Goal: Task Accomplishment & Management: Manage account settings

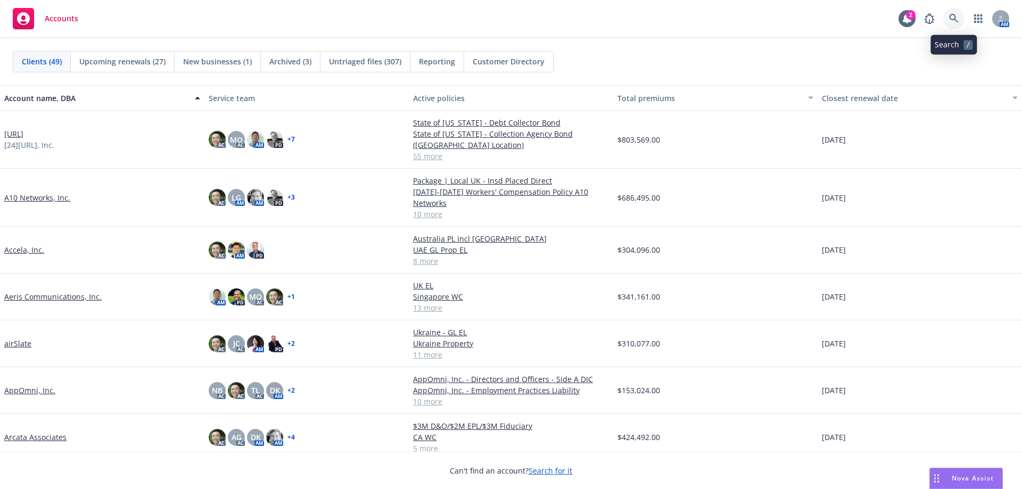
click at [958, 20] on icon at bounding box center [955, 19] width 10 height 10
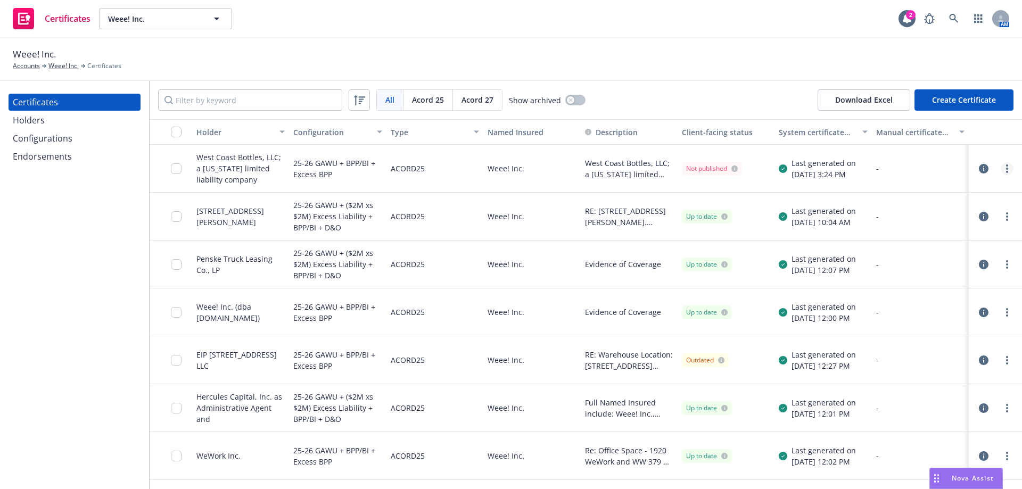
click at [1001, 167] on link "more" at bounding box center [1007, 168] width 13 height 13
click at [987, 188] on link "Edit" at bounding box center [920, 190] width 170 height 21
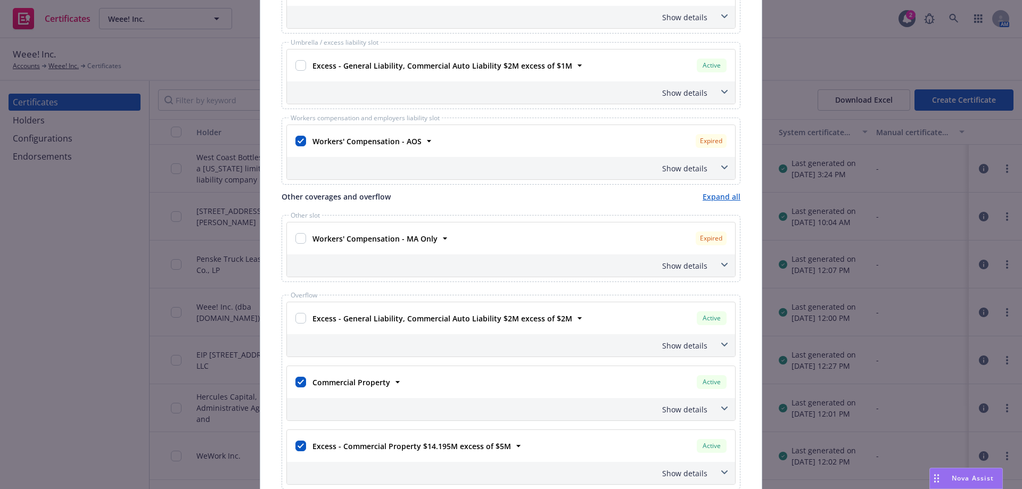
scroll to position [742, 0]
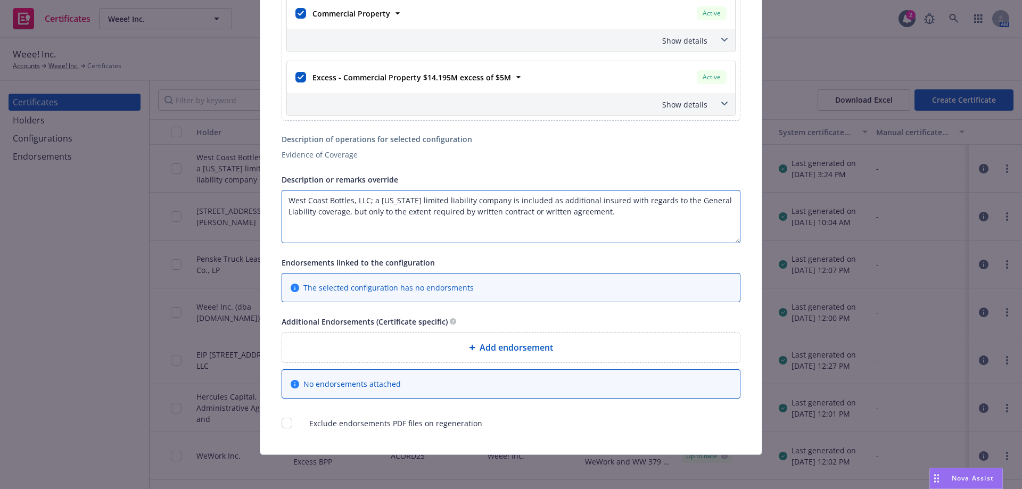
click at [282, 200] on textarea "West Coast Bottles, LLC; a California limited liability company is included as …" at bounding box center [511, 216] width 459 height 53
paste textarea "Del Monte Business Associates, a California general partnership and MacLaughlin…"
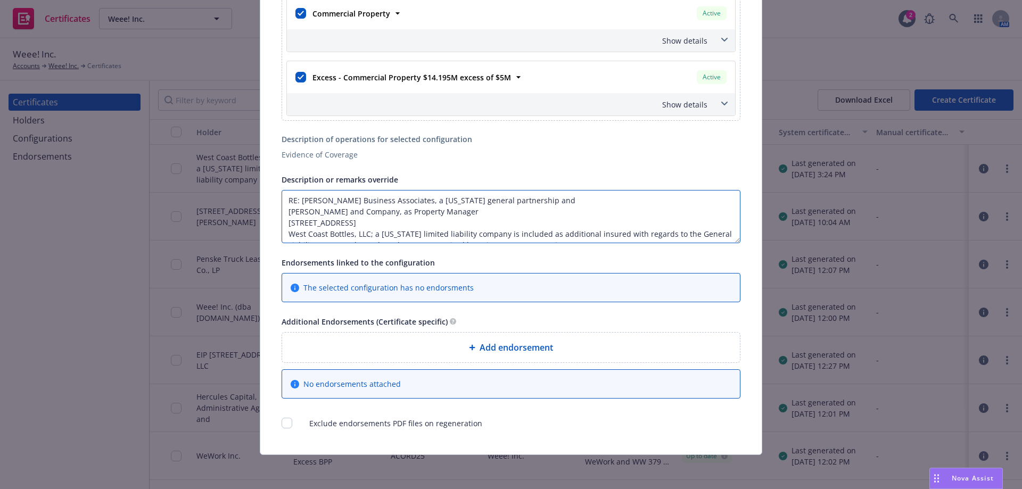
scroll to position [7, 0]
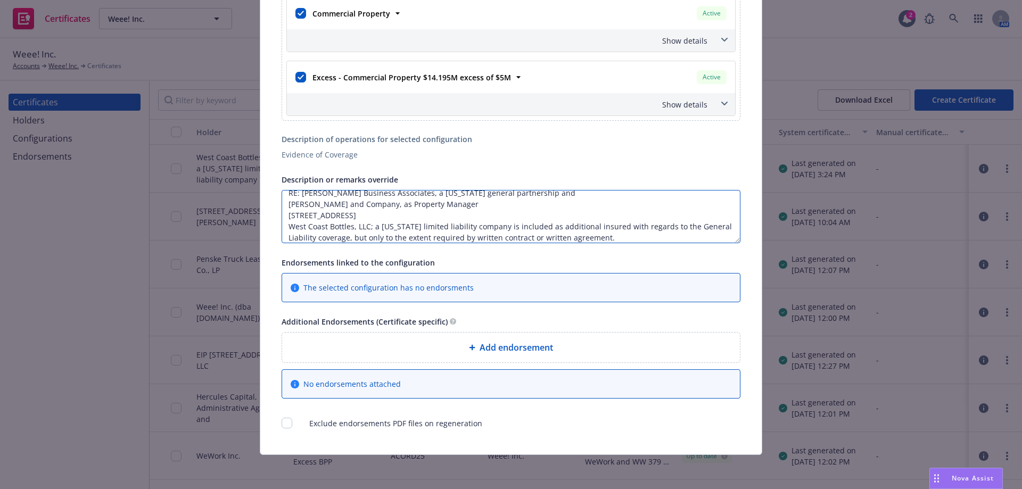
click at [284, 205] on textarea "RE: Del Monte Business Associates, a California general partnership and MacLaug…" at bounding box center [511, 216] width 459 height 53
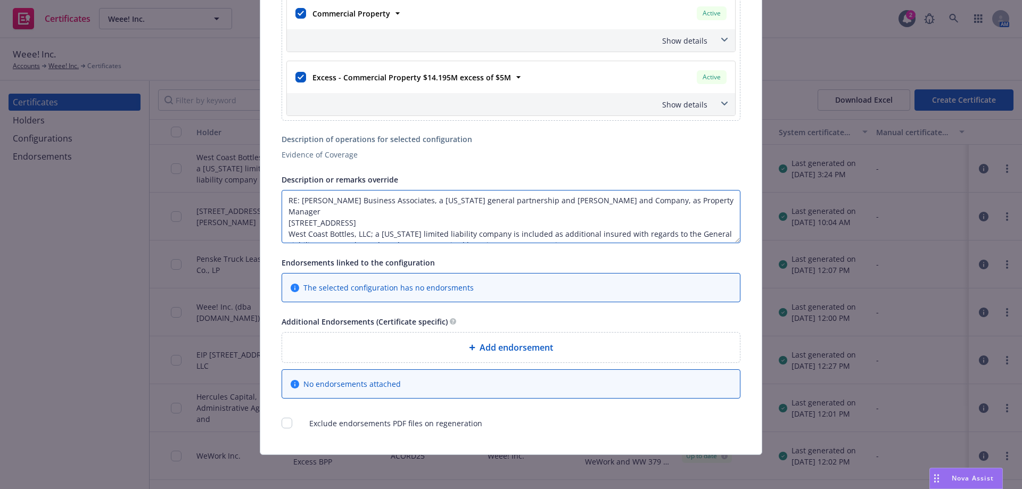
click at [282, 209] on textarea "RE: Del Monte Business Associates, a California general partnership and MacLaug…" at bounding box center [511, 216] width 459 height 53
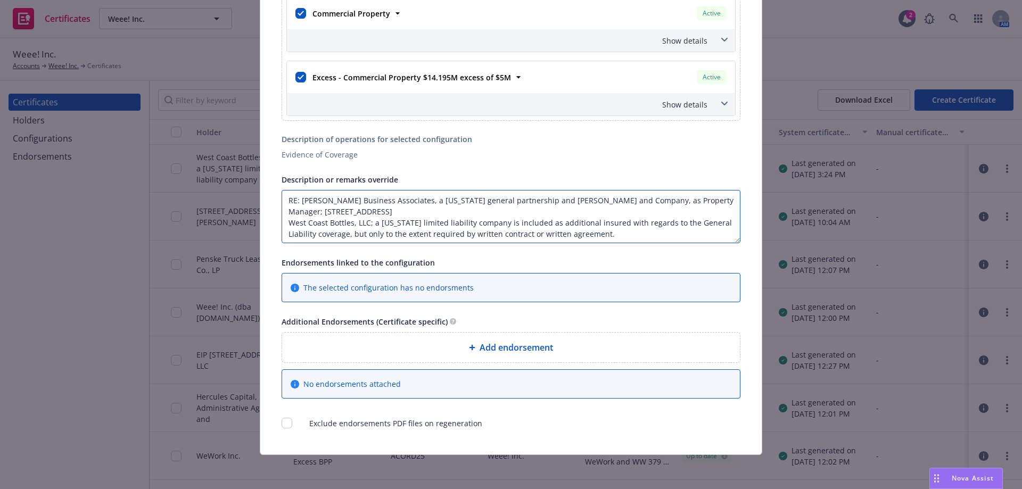
click at [284, 224] on textarea "RE: Del Monte Business Associates, a California general partnership and MacLaug…" at bounding box center [511, 216] width 459 height 53
click at [452, 211] on textarea "RE: Del Monte Business Associates, a California general partnership and MacLaug…" at bounding box center [511, 216] width 459 height 53
click at [297, 198] on textarea "RE: Del Monte Business Associates, a California general partnership and MacLaug…" at bounding box center [511, 216] width 459 height 53
drag, startPoint x: 554, startPoint y: 202, endPoint x: 543, endPoint y: 206, distance: 11.6
click at [543, 206] on textarea "RE: Del Monte Business Associates, a California general partnership and MacLaug…" at bounding box center [511, 216] width 459 height 53
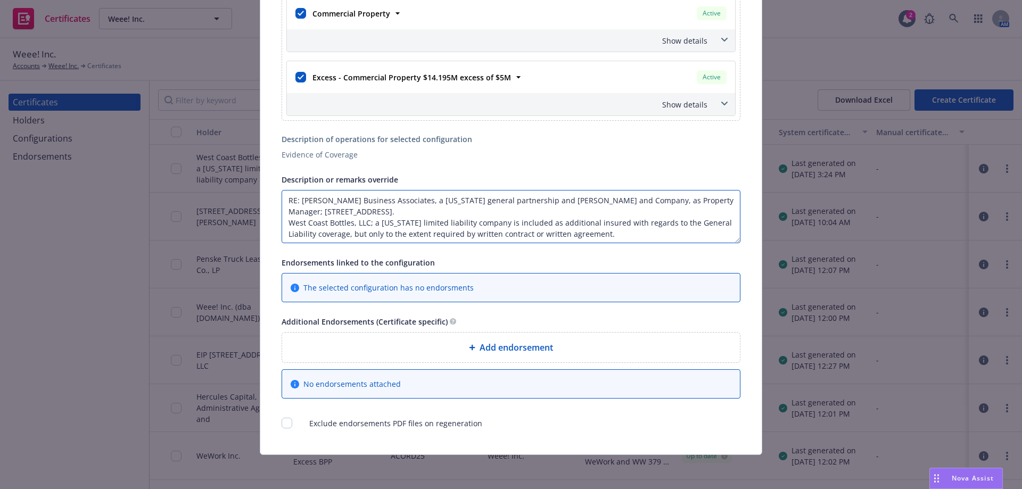
click at [449, 211] on textarea "RE: Del Monte Business Associates, a California general partnership and MacLaug…" at bounding box center [511, 216] width 459 height 53
drag, startPoint x: 451, startPoint y: 209, endPoint x: 296, endPoint y: 204, distance: 155.6
click at [296, 204] on textarea "RE: Del Monte Business Associates, a California general partnership and MacLaug…" at bounding box center [511, 216] width 459 height 53
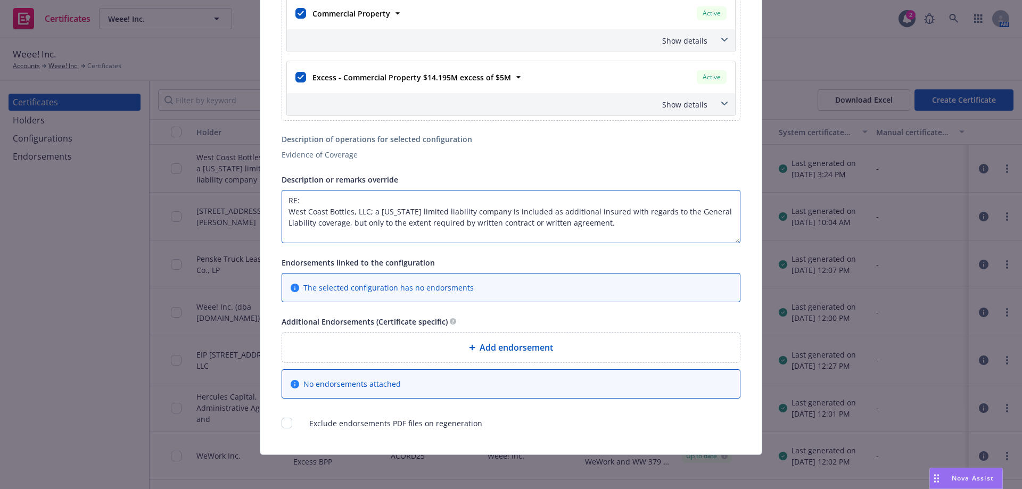
click at [625, 227] on textarea "RE: West Coast Bottles, LLC; a California limited liability company is included…" at bounding box center [511, 216] width 459 height 53
paste textarea "Del Monte Business Associates, a California general partnership and MacLaughlin…"
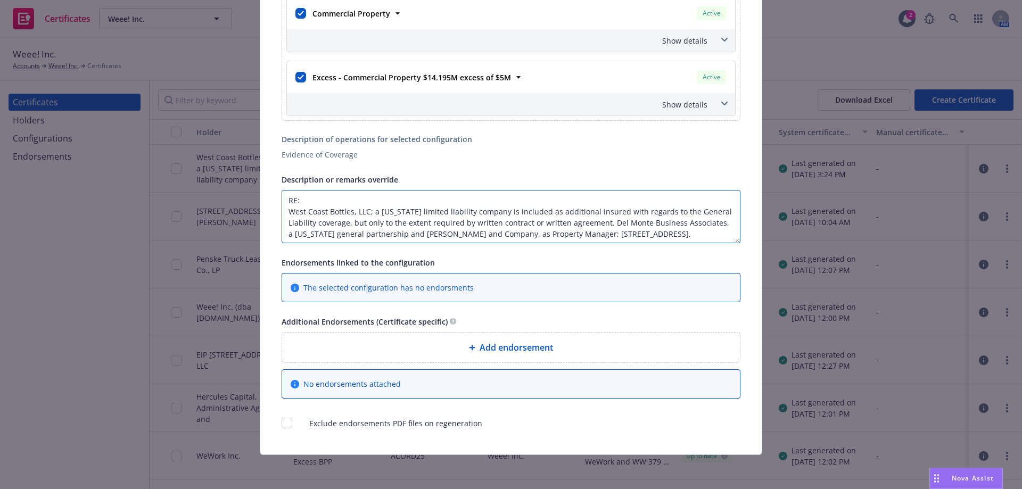
scroll to position [7, 0]
click at [318, 196] on textarea "RE: West Coast Bottles, LLC; a California limited liability company is included…" at bounding box center [511, 216] width 459 height 53
paste textarea "2501 Del Monte Street, West Sacramento, CA 95691"
click at [428, 221] on textarea "RE: Property Address - 2501 Del Monte Street, West Sacramento, CA 95691. West C…" at bounding box center [511, 216] width 459 height 53
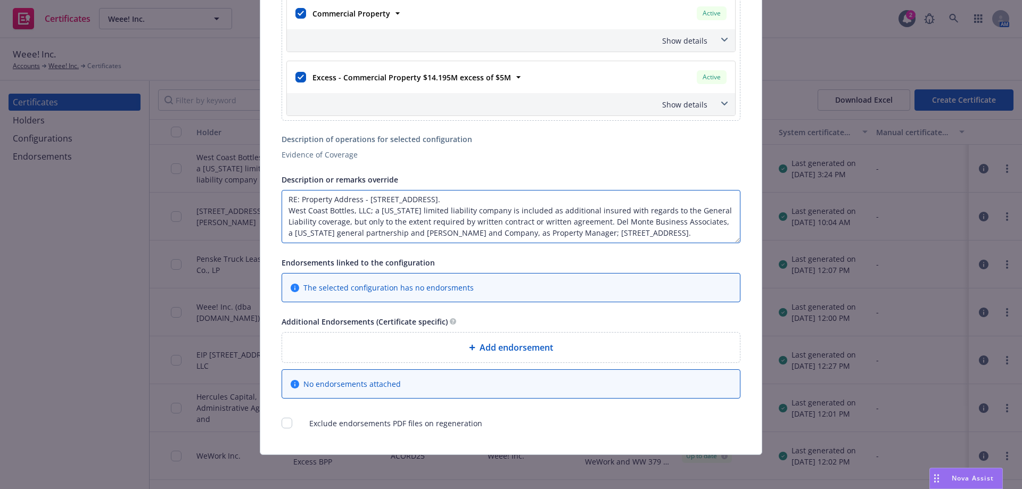
scroll to position [12, 0]
drag, startPoint x: 604, startPoint y: 217, endPoint x: 575, endPoint y: 222, distance: 29.6
click at [575, 222] on textarea "RE: Property Address - 2501 Del Monte Street, West Sacramento, CA 95691. West C…" at bounding box center [511, 216] width 459 height 53
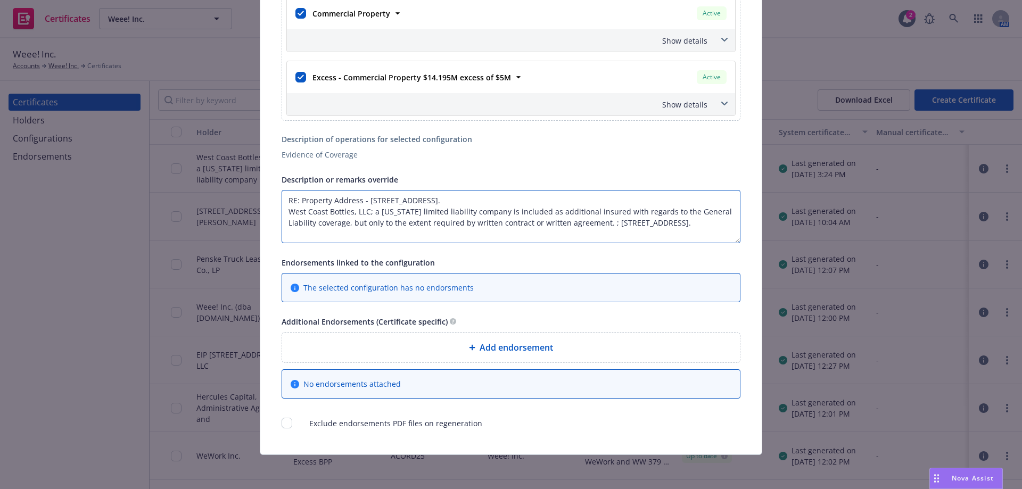
scroll to position [1, 0]
click at [369, 206] on textarea "RE: Property Address - 2501 Del Monte Street, West Sacramento, CA 95691. West C…" at bounding box center [511, 216] width 459 height 53
click at [498, 209] on textarea "RE: Property Address - 2501 Del Monte Street, West Sacramento, CA 95691. West C…" at bounding box center [511, 216] width 459 height 53
paste textarea "Del Monte Business Associates, a California general partnership and MacLaughlin…"
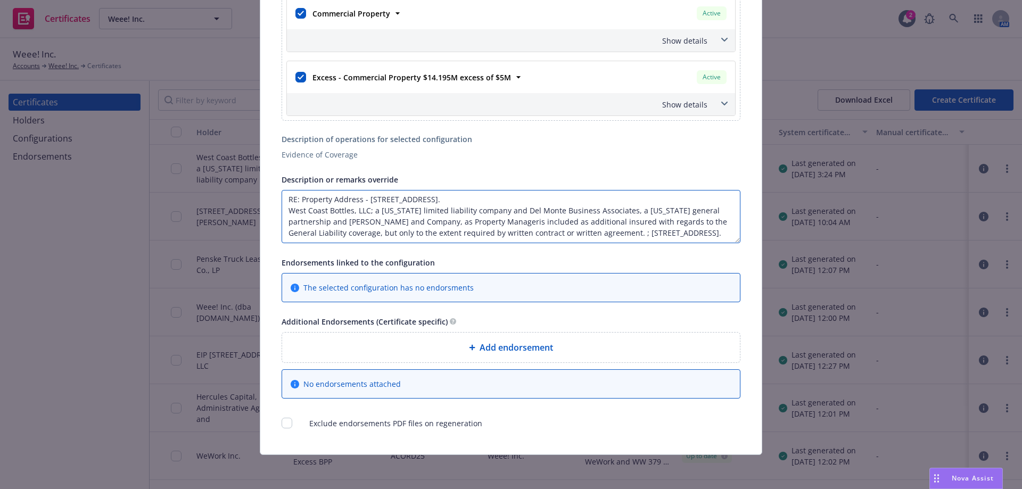
scroll to position [12, 0]
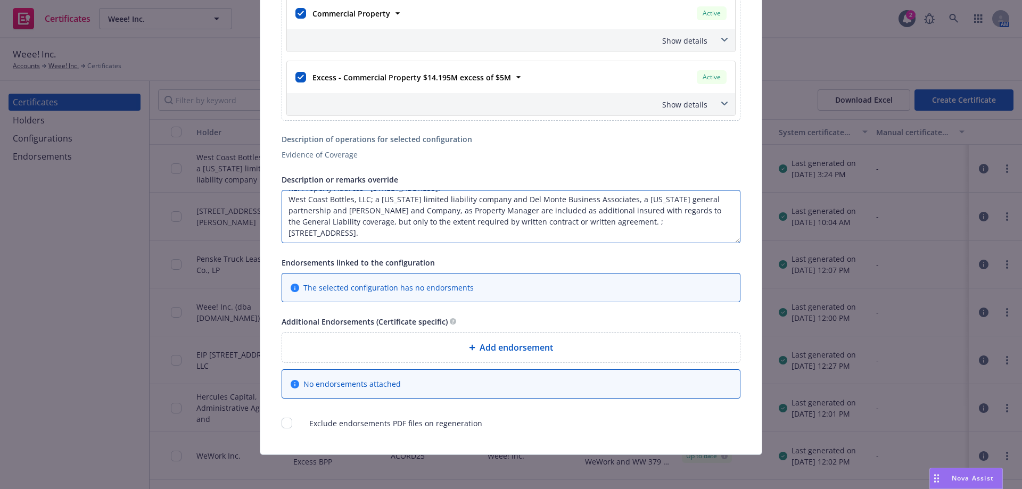
click at [633, 213] on textarea "RE: Property Address - 2501 Del Monte Street, West Sacramento, CA 95691. West C…" at bounding box center [511, 216] width 459 height 53
drag, startPoint x: 641, startPoint y: 234, endPoint x: 632, endPoint y: 224, distance: 13.9
click at [632, 224] on textarea "RE: Property Address - 2501 Del Monte Street, West Sacramento, CA 95691. West C…" at bounding box center [511, 216] width 459 height 53
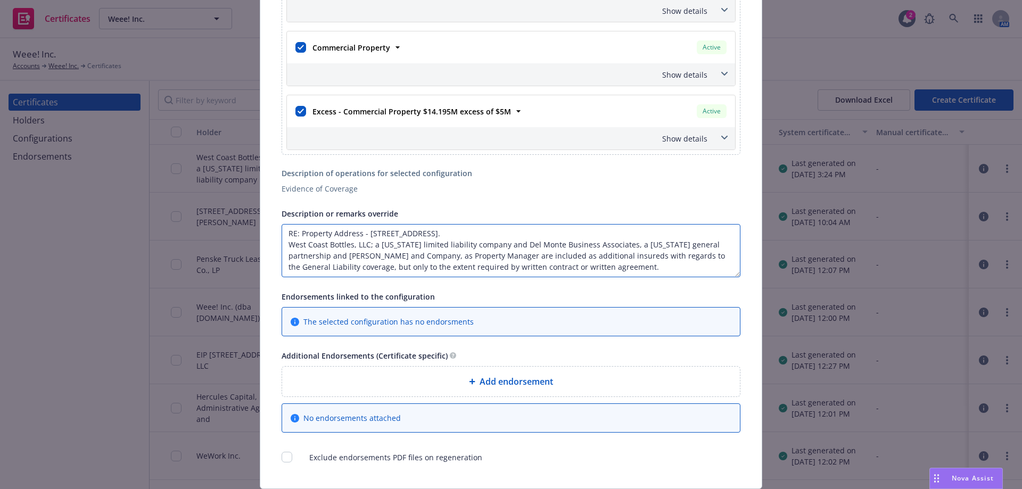
scroll to position [742, 0]
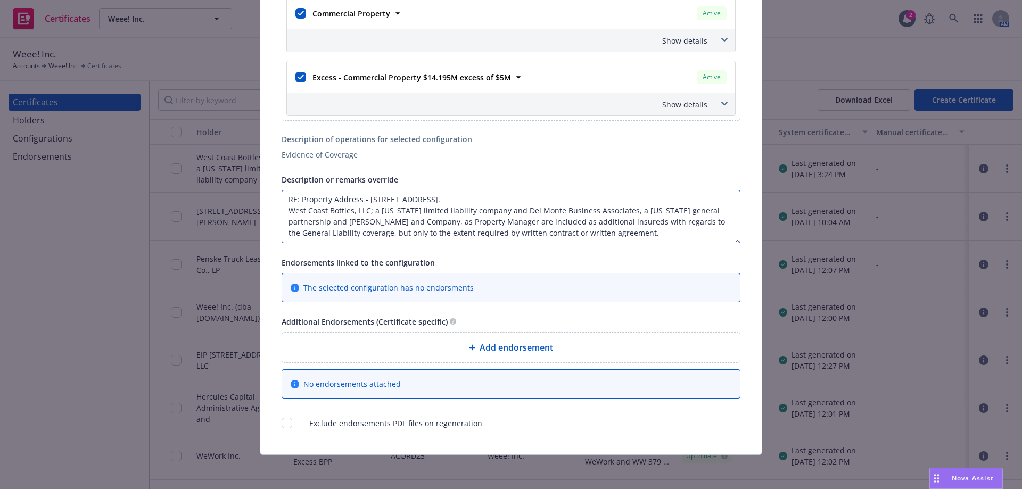
click at [503, 208] on textarea "RE: Property Address - 2501 Del Monte Street, West Sacramento, CA 95691. West C…" at bounding box center [511, 216] width 459 height 53
click at [565, 211] on textarea "RE: Property Address - 2501 Del Monte Street, West Sacramento, CA 95691. West C…" at bounding box center [511, 216] width 459 height 53
click at [516, 222] on textarea "RE: Property Address - 2501 Del Monte Street, West Sacramento, CA 95691. West C…" at bounding box center [511, 216] width 459 height 53
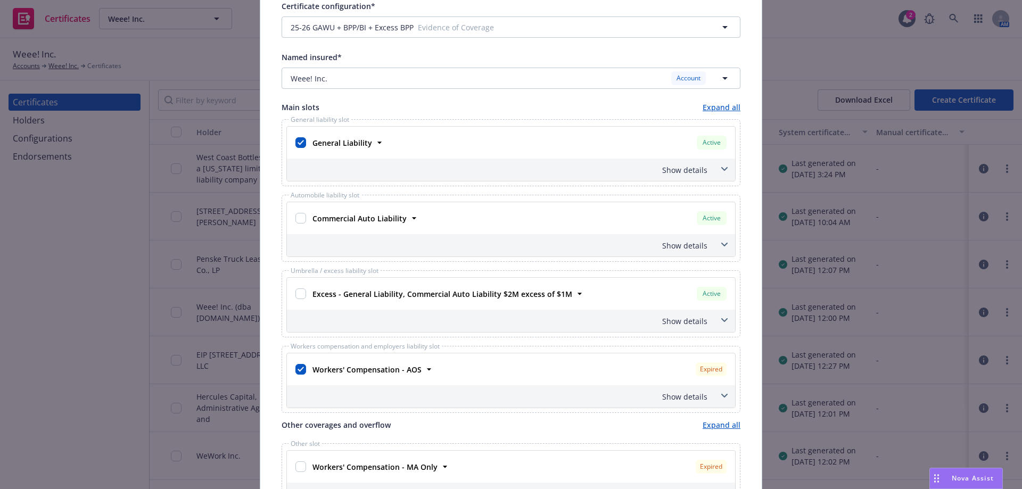
scroll to position [0, 0]
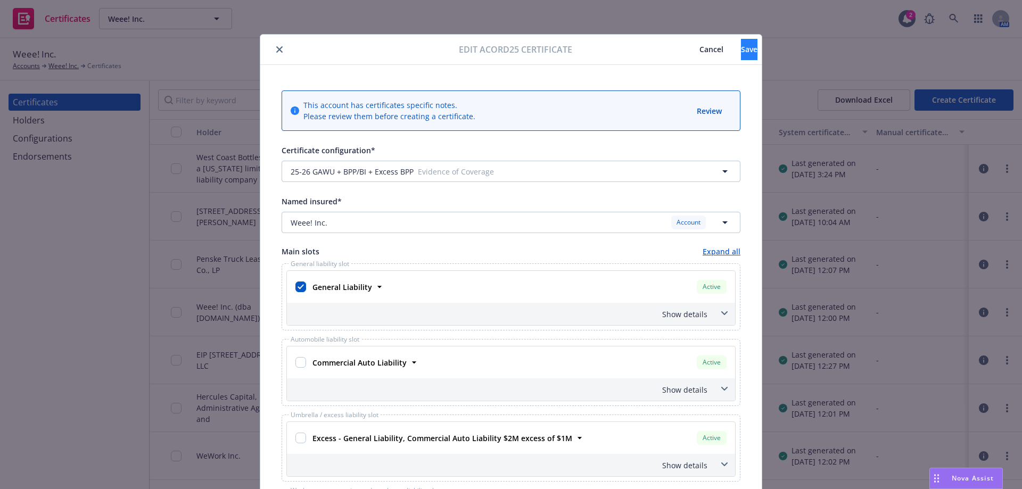
type textarea "RE: Property Address - 2501 Del Monte Street, West Sacramento, CA 95691. West C…"
click at [741, 54] on button "Save" at bounding box center [749, 49] width 17 height 21
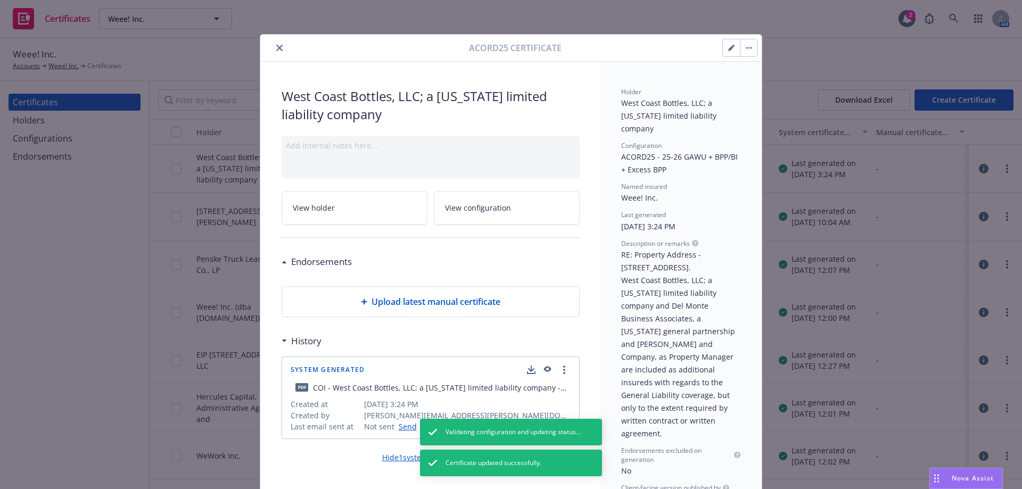
click at [752, 43] on button "button" at bounding box center [748, 47] width 17 height 17
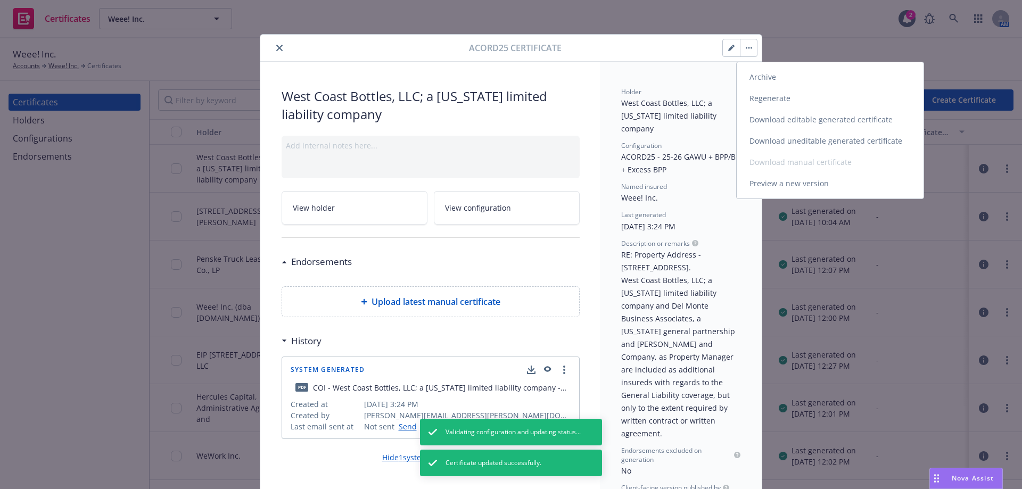
click at [748, 95] on link "Regenerate" at bounding box center [830, 98] width 187 height 21
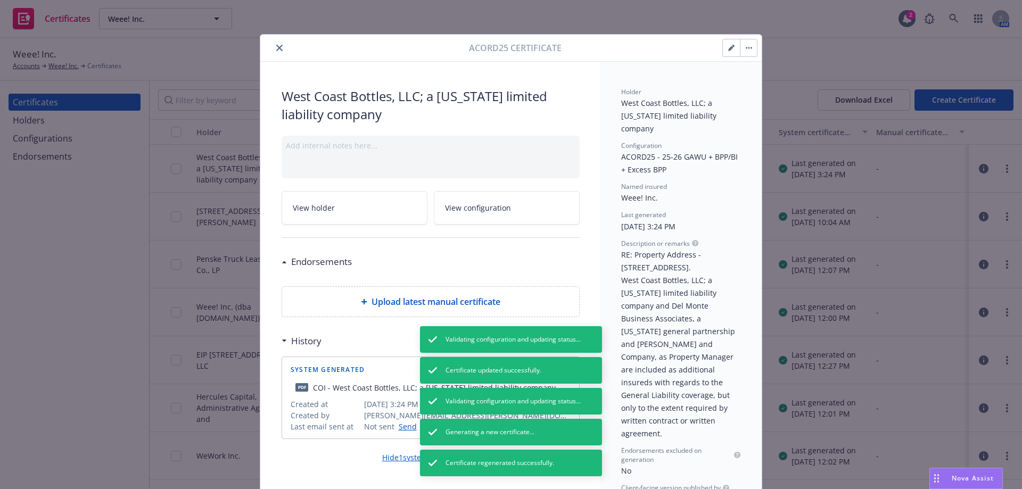
click at [276, 51] on icon "close" at bounding box center [279, 48] width 6 height 6
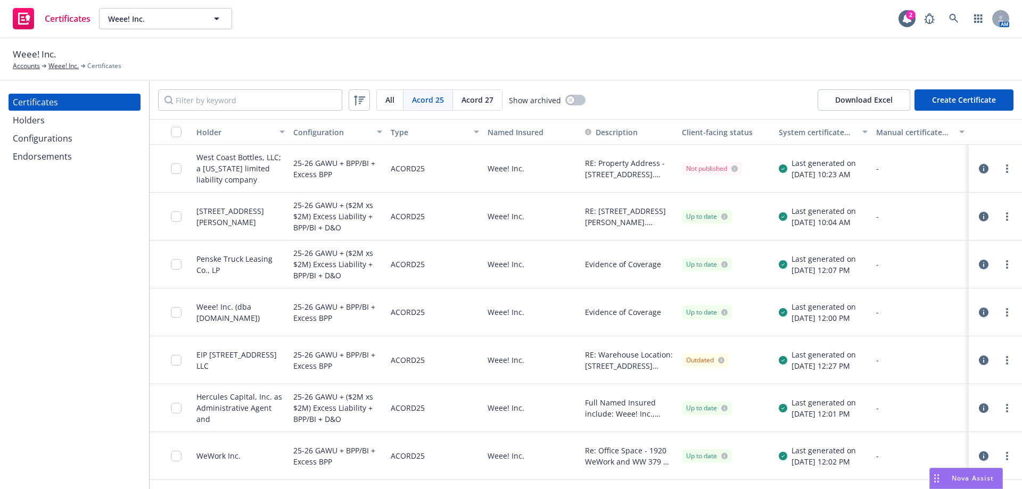
click at [170, 166] on div at bounding box center [171, 169] width 43 height 48
click at [176, 171] on input "checkbox" at bounding box center [176, 168] width 11 height 11
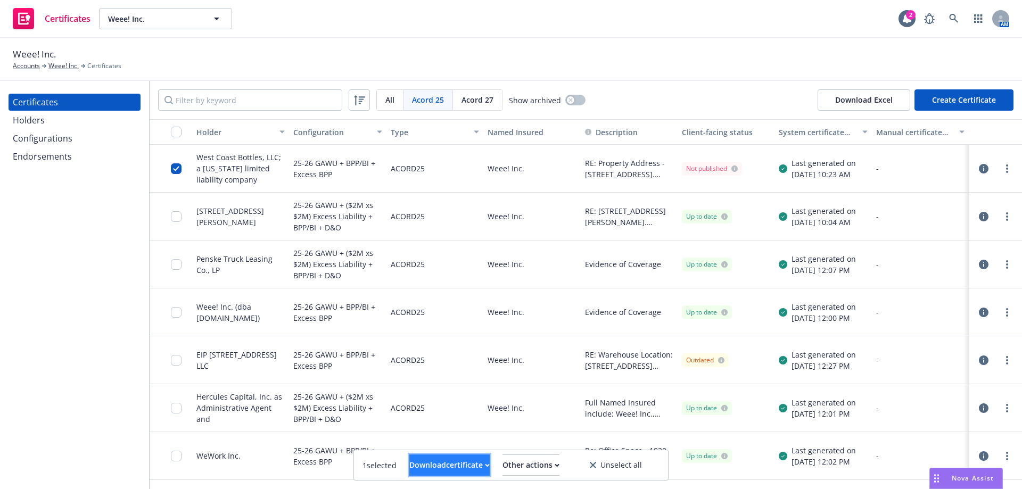
click at [454, 468] on div "Download certificate" at bounding box center [450, 465] width 80 height 20
click at [453, 439] on link "Download uneditable file" at bounding box center [395, 439] width 124 height 21
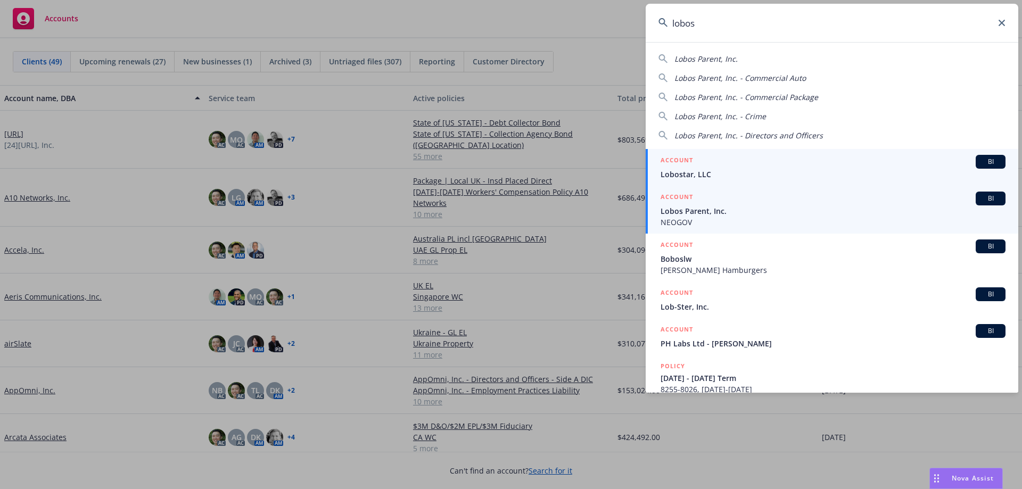
type input "lobos"
click at [791, 206] on span "Lobos Parent, Inc." at bounding box center [833, 211] width 345 height 11
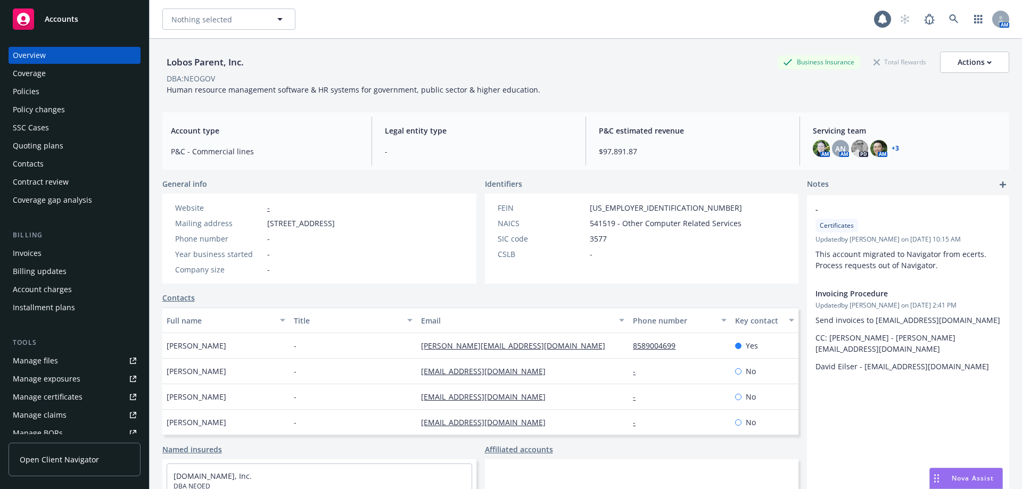
click at [61, 97] on div "Policies" at bounding box center [75, 91] width 124 height 17
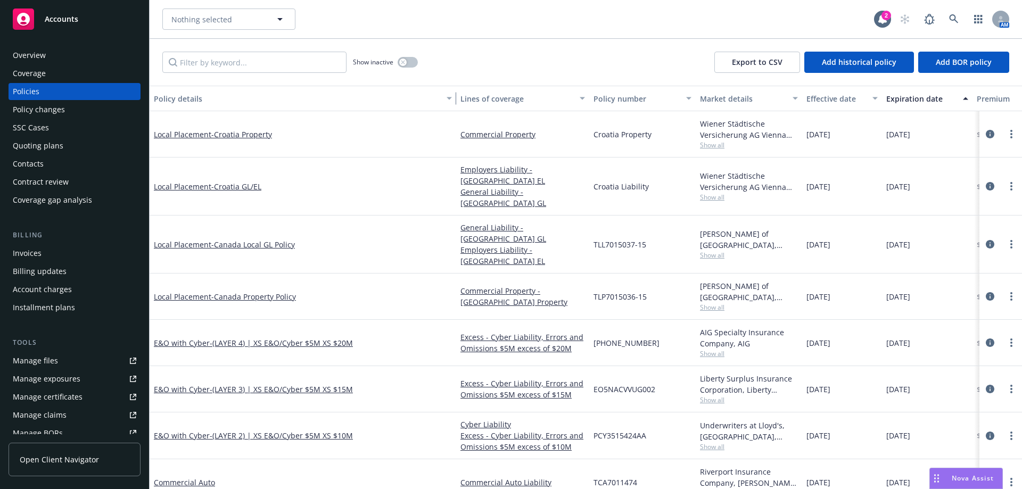
drag, startPoint x: 224, startPoint y: 96, endPoint x: 451, endPoint y: 105, distance: 227.1
click at [451, 105] on div "button" at bounding box center [450, 98] width 5 height 24
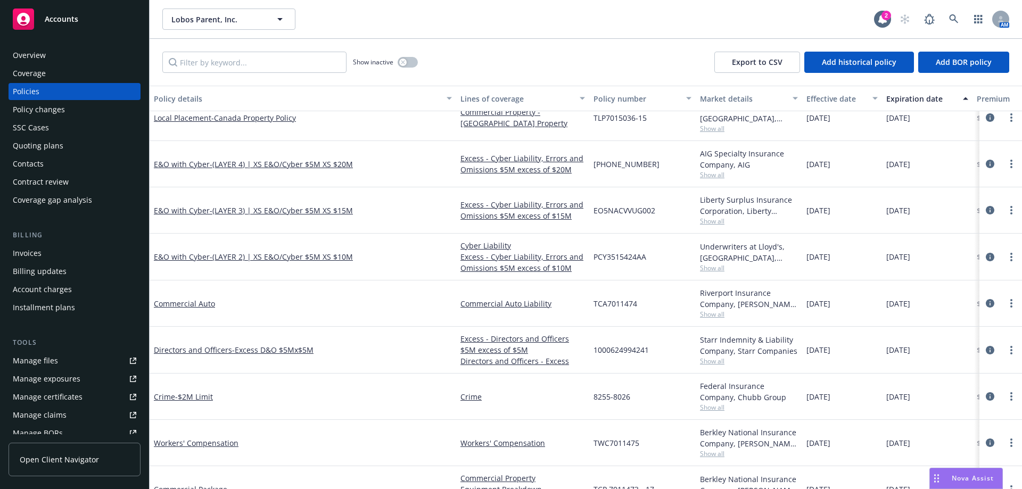
click at [48, 393] on div "Manage certificates" at bounding box center [48, 397] width 70 height 17
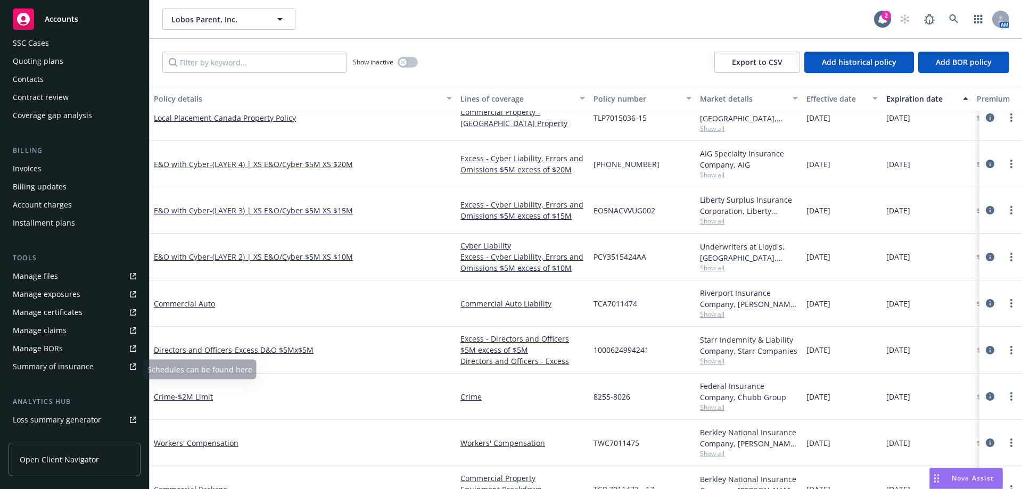
scroll to position [204, 0]
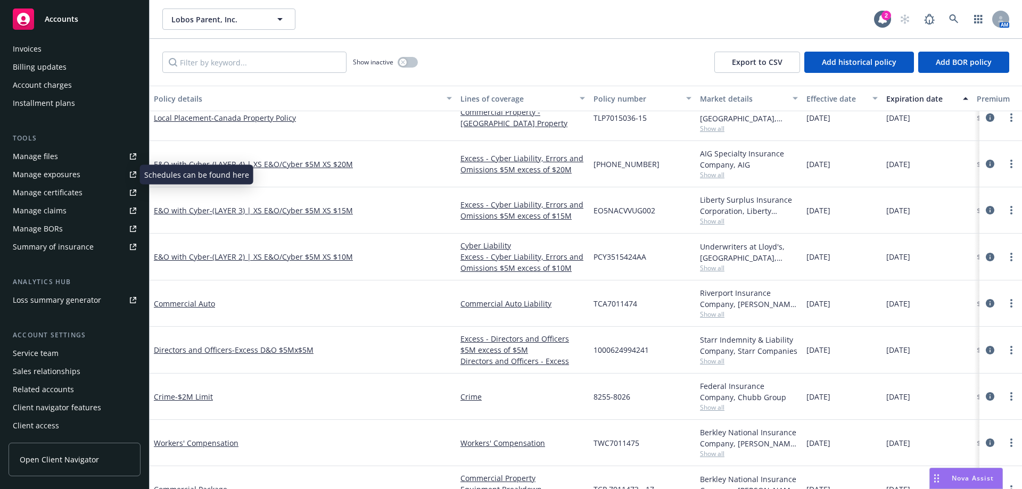
click at [79, 175] on link "Manage exposures" at bounding box center [75, 174] width 132 height 17
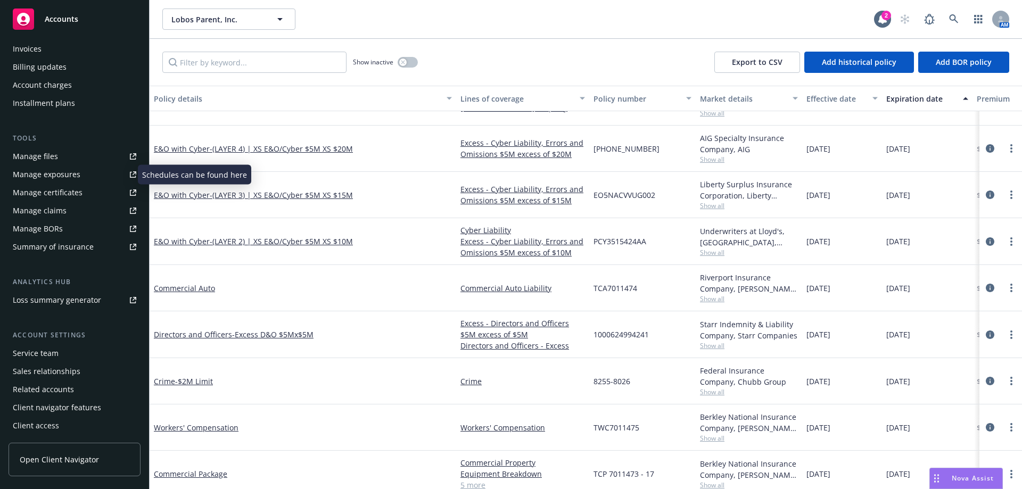
scroll to position [213, 0]
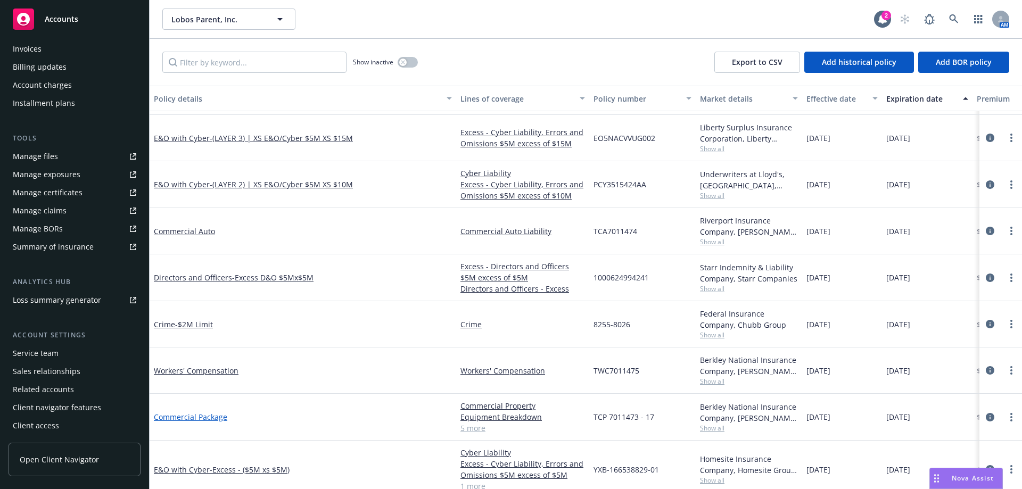
click at [224, 414] on link "Commercial Package" at bounding box center [190, 417] width 73 height 10
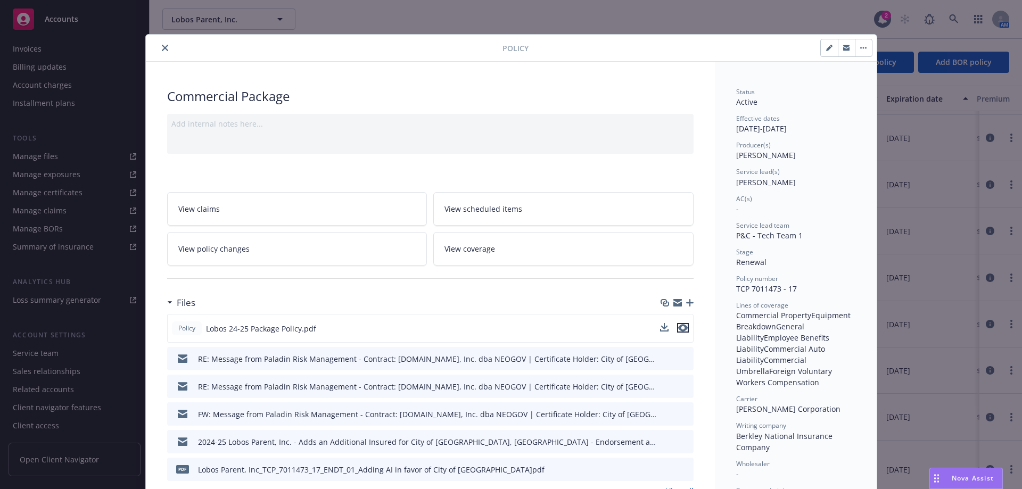
click at [678, 330] on icon "preview file" at bounding box center [683, 327] width 10 height 7
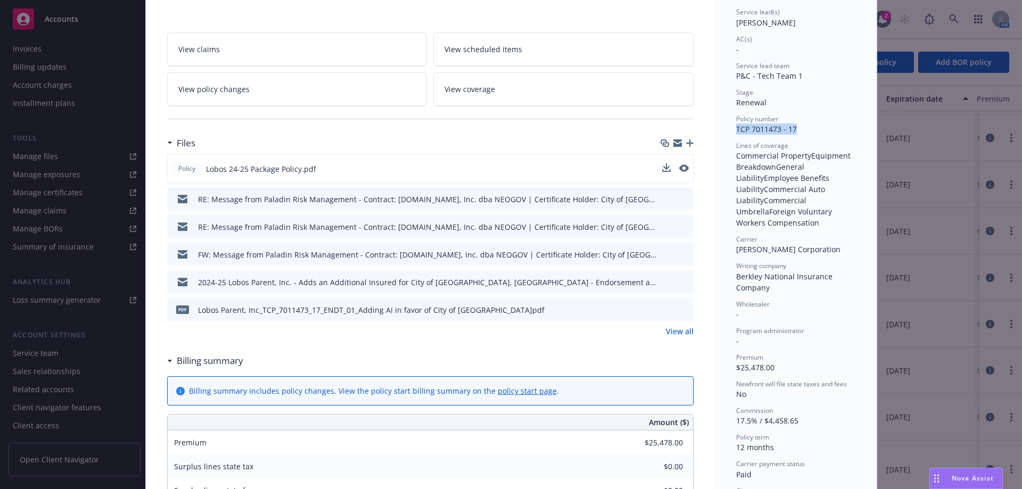
drag, startPoint x: 793, startPoint y: 127, endPoint x: 728, endPoint y: 130, distance: 65.6
copy span "TCP 7011473 - 17"
click at [675, 141] on icon "button" at bounding box center [678, 142] width 9 height 4
click at [681, 193] on div "RE: Message from Paladin Risk Management - Contract: GovernmentJobs.com, Inc. d…" at bounding box center [430, 198] width 527 height 23
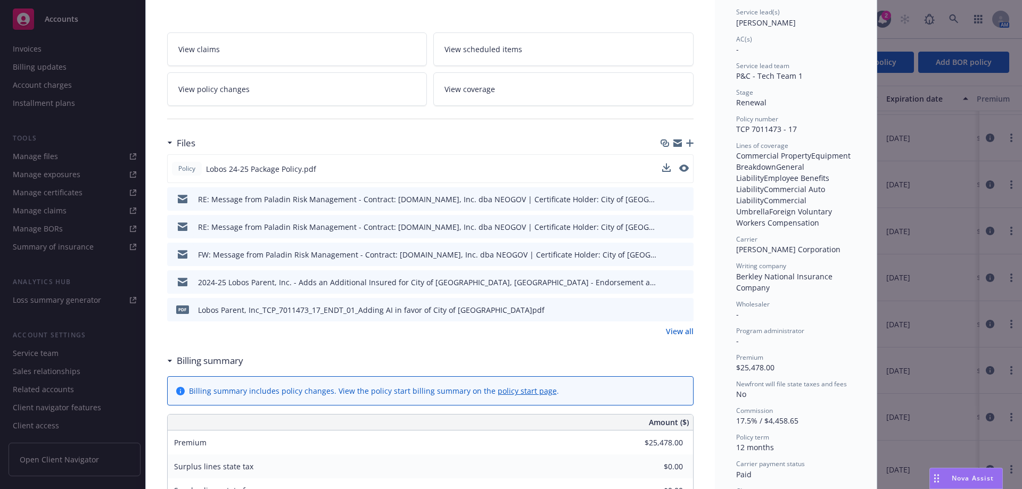
click at [680, 197] on icon "preview file" at bounding box center [684, 198] width 10 height 7
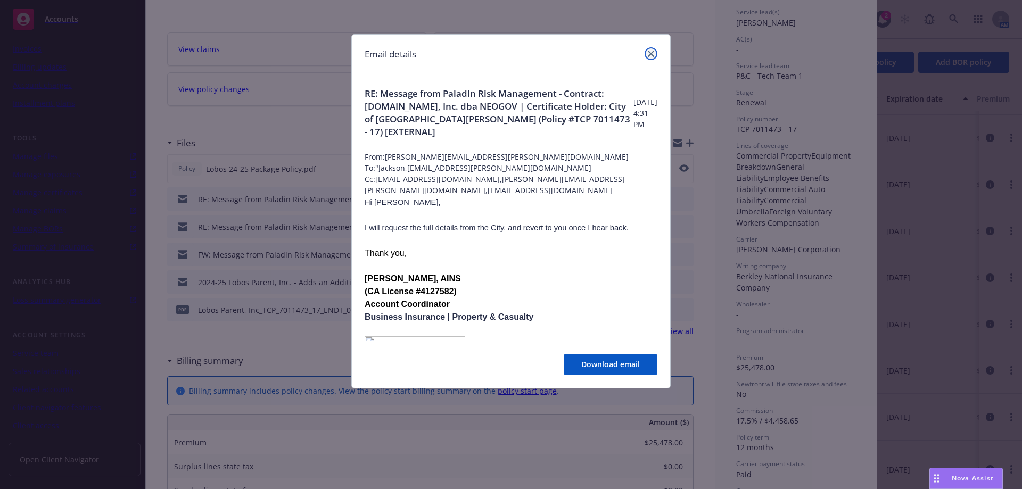
click at [650, 56] on icon "close" at bounding box center [651, 54] width 6 height 6
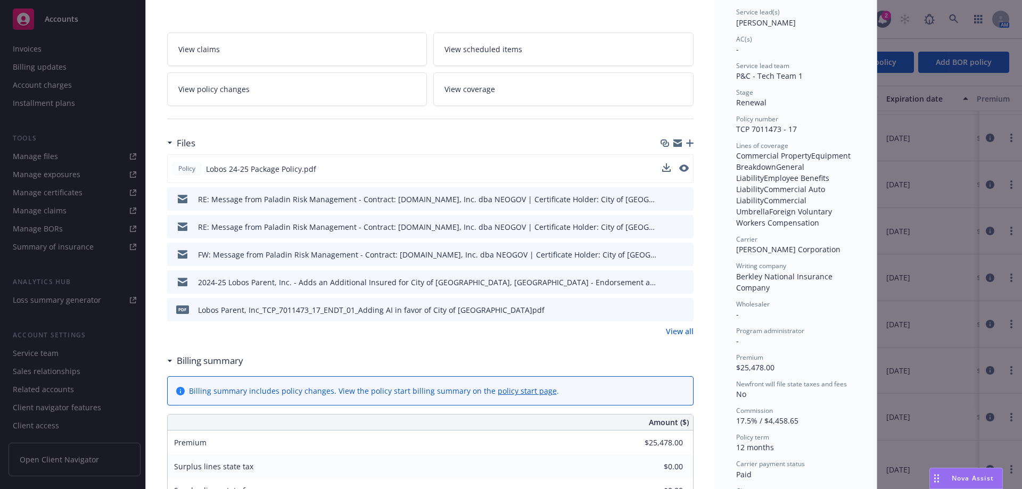
scroll to position [0, 0]
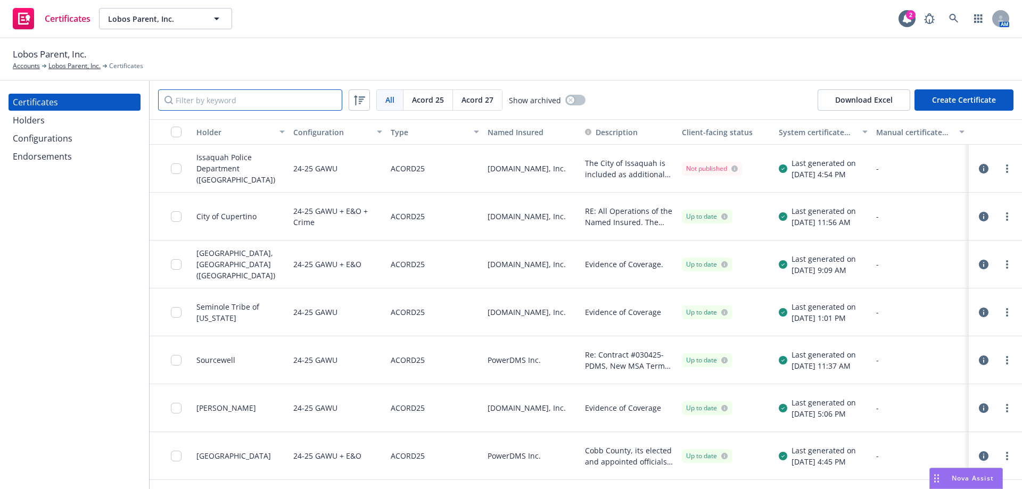
click at [278, 110] on input "Filter by keyword" at bounding box center [250, 99] width 184 height 21
paste input "Antares Capital"
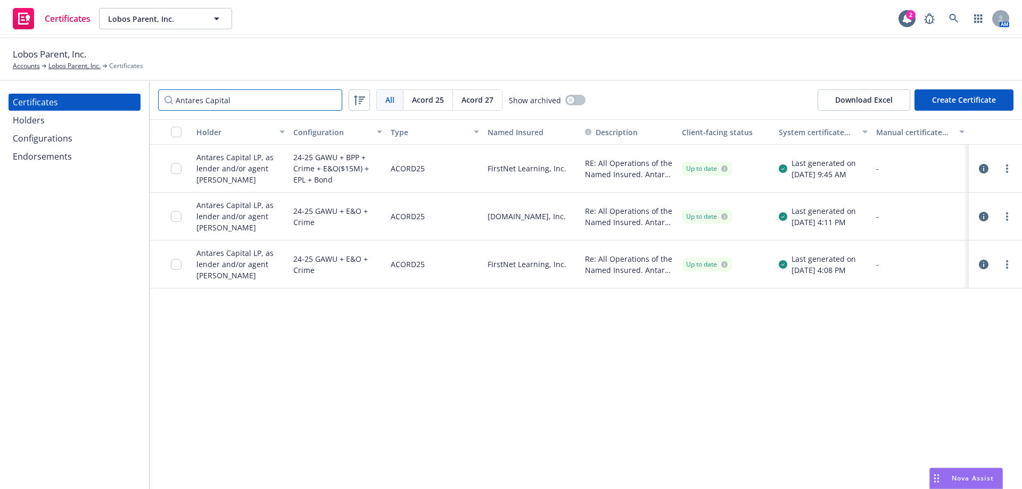
type input "Antares Capital"
click at [288, 138] on button "Holder" at bounding box center [240, 132] width 97 height 26
click at [282, 138] on div "button" at bounding box center [283, 132] width 5 height 24
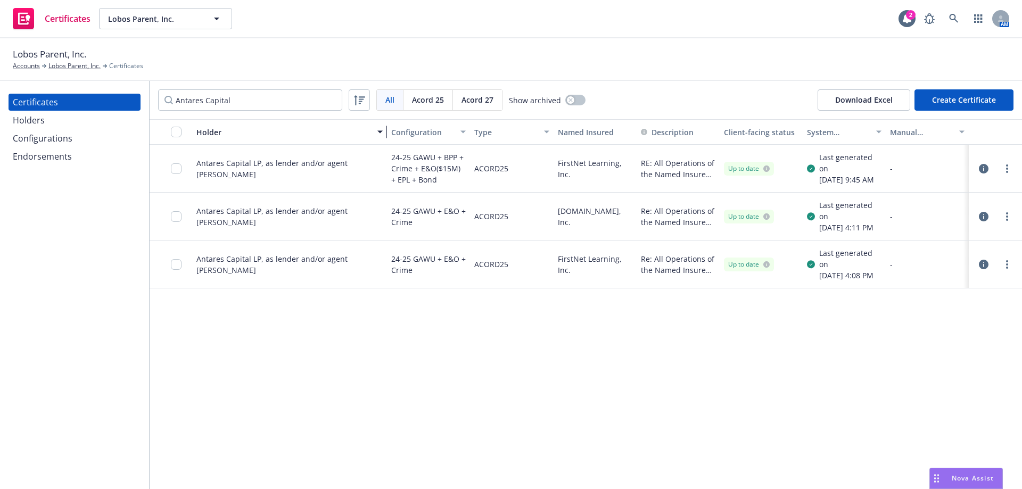
drag, startPoint x: 288, startPoint y: 133, endPoint x: 395, endPoint y: 144, distance: 108.2
click at [395, 144] on div "Holder Configuration Type Named Insured Description Client-facing status System…" at bounding box center [586, 132] width 873 height 26
click at [987, 99] on button "Create Certificate" at bounding box center [964, 99] width 99 height 21
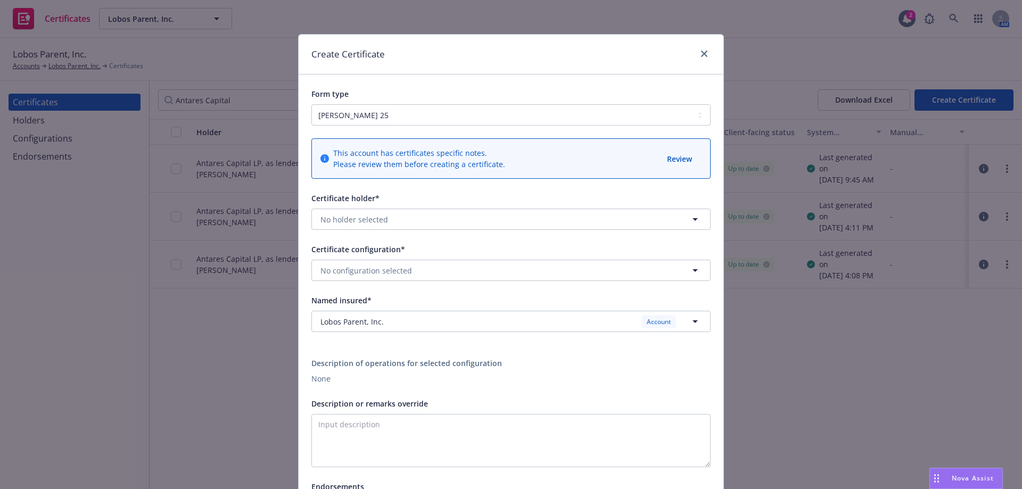
click at [145, 163] on div "Create Certificate Form type ACORD 25 ACORD 27 This account has certificates sp…" at bounding box center [511, 244] width 1022 height 489
click at [702, 54] on icon "close" at bounding box center [704, 54] width 6 height 6
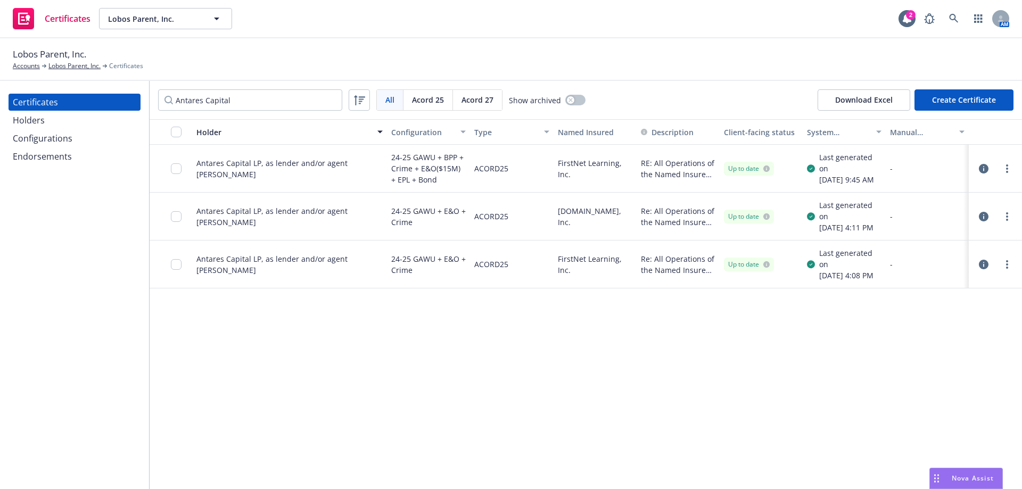
click at [21, 119] on div "Holders" at bounding box center [29, 120] width 32 height 17
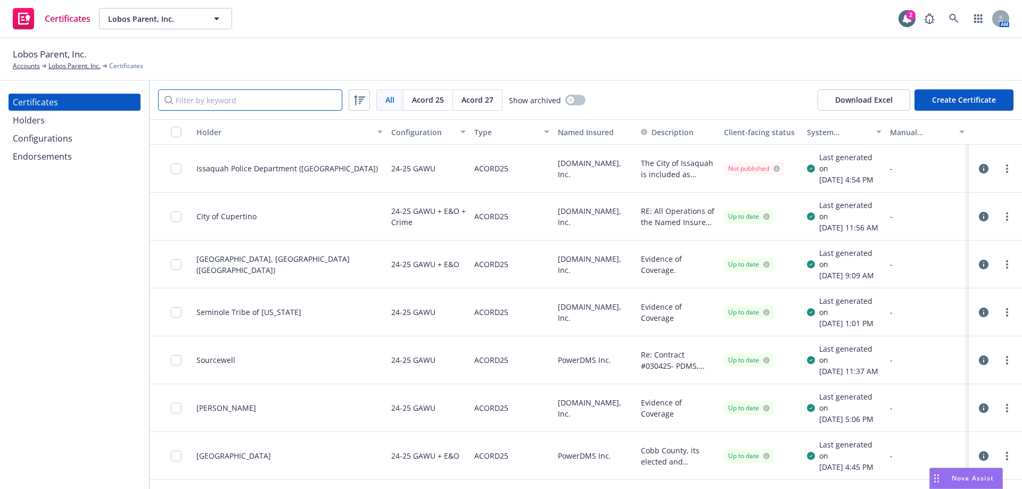
click at [211, 107] on input "Filter by keyword" at bounding box center [250, 99] width 184 height 21
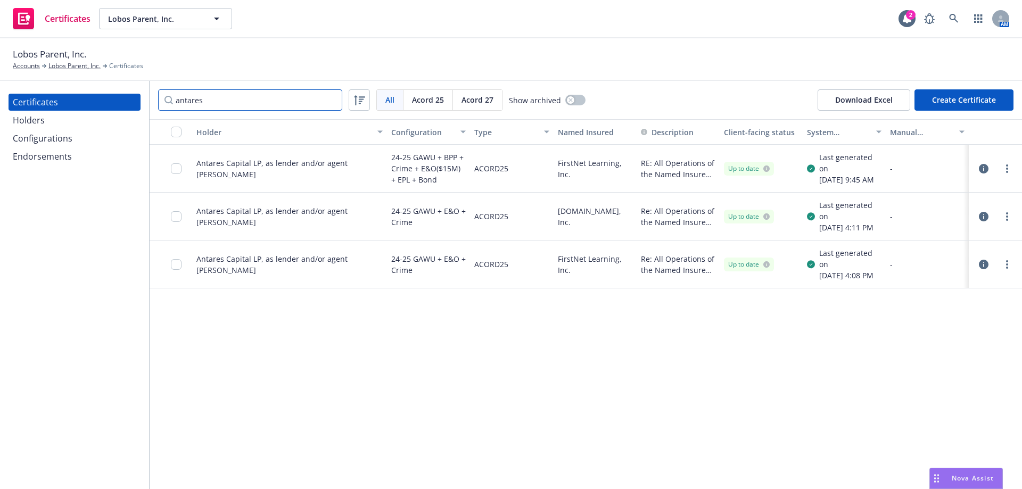
type input "antares"
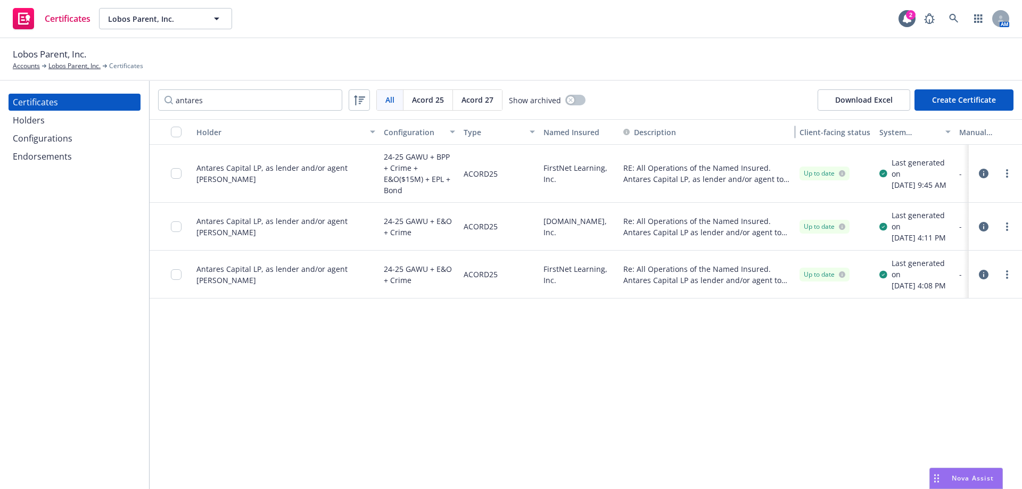
drag, startPoint x: 711, startPoint y: 135, endPoint x: 808, endPoint y: 140, distance: 96.5
click at [808, 140] on div "Holder Configuration Type Named Insured Description Client-facing status System…" at bounding box center [619, 132] width 939 height 26
click at [296, 176] on div "Antares Capital LP, as lender and/or agent to" at bounding box center [286, 173] width 179 height 22
click at [981, 173] on icon "button" at bounding box center [984, 174] width 10 height 10
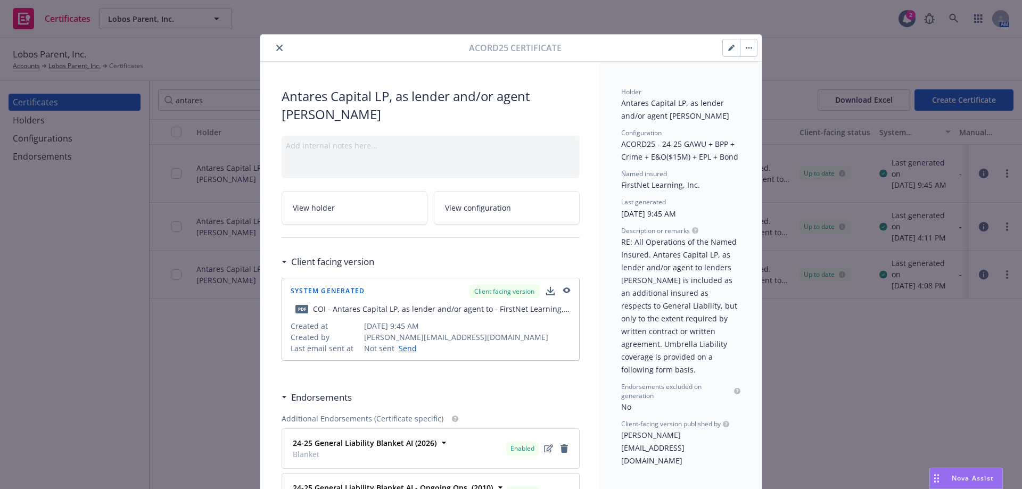
click at [729, 51] on icon "button" at bounding box center [731, 48] width 5 height 5
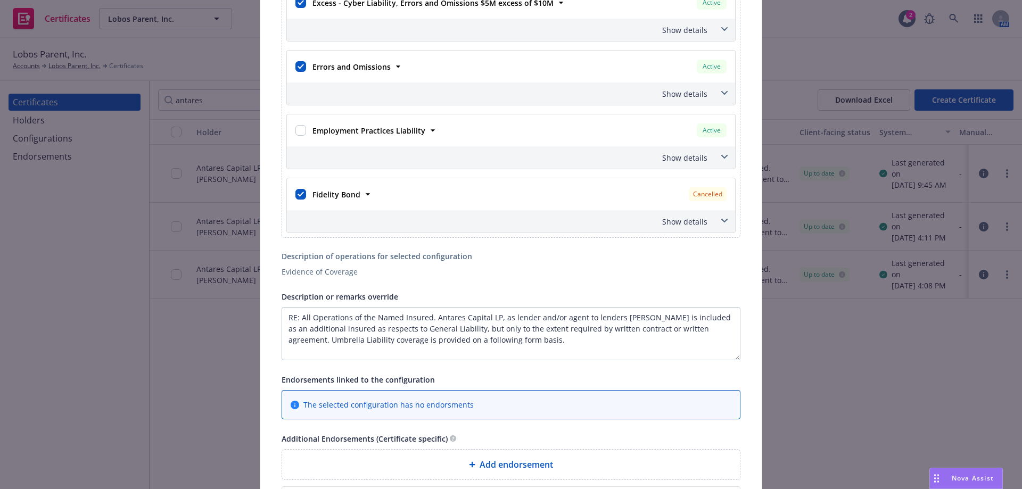
scroll to position [852, 0]
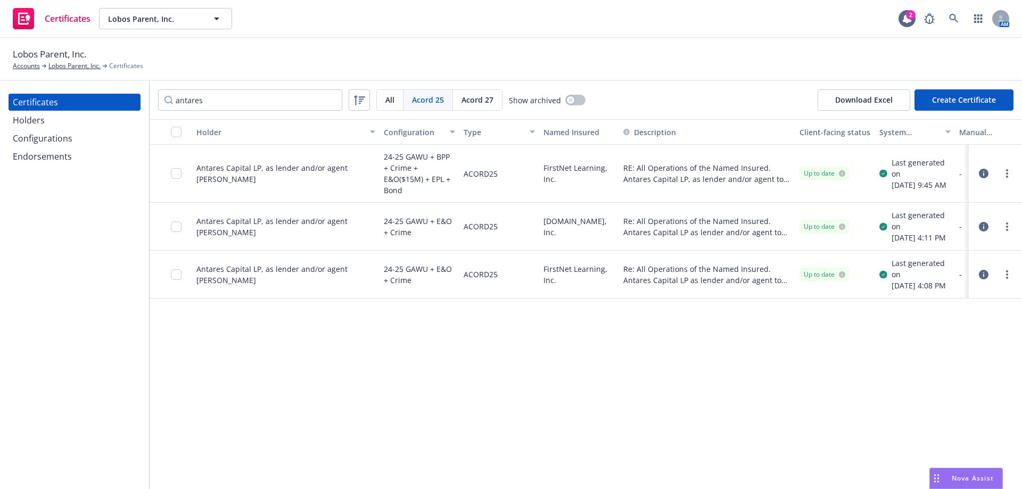
click at [120, 117] on div "Holders" at bounding box center [75, 120] width 124 height 17
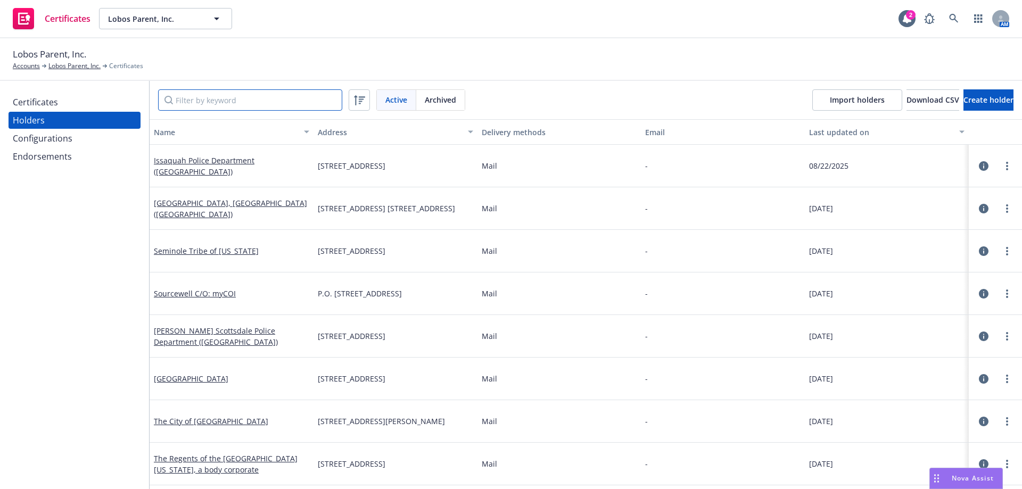
click at [289, 107] on input "Filter by keyword" at bounding box center [250, 99] width 184 height 21
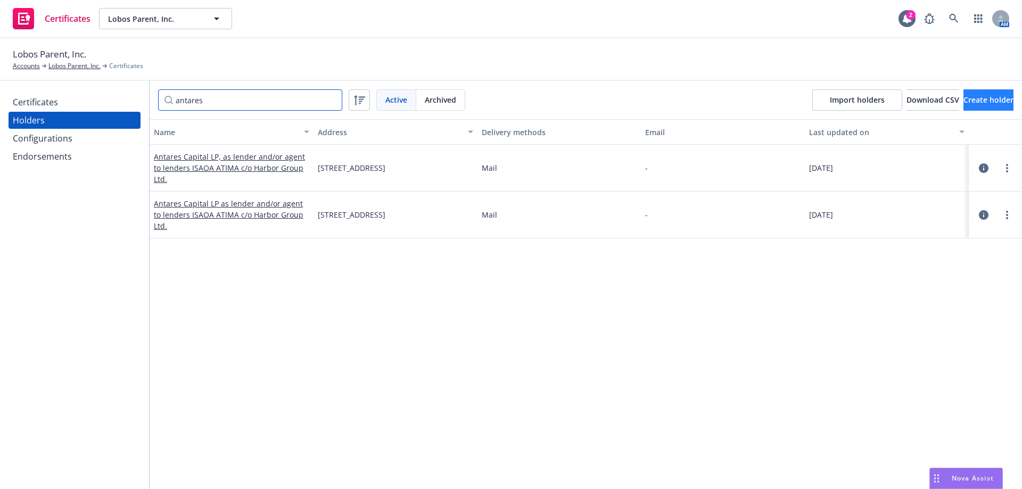
type input "antares"
click at [981, 102] on span "Create holder" at bounding box center [989, 100] width 50 height 10
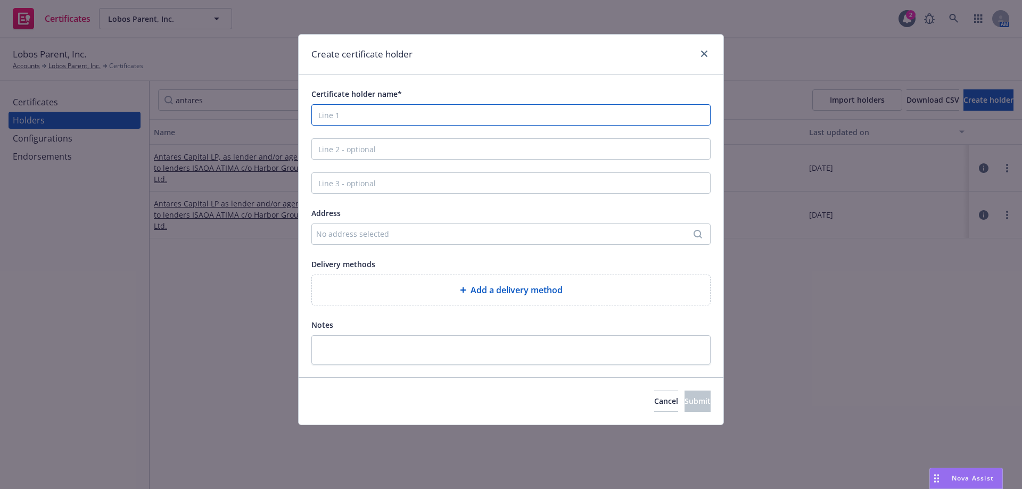
click at [368, 107] on input "Certificate holder name*" at bounding box center [511, 114] width 399 height 21
paste input "Antares Capital, as Administrative Agent and Collateral Agent, ISAOA ATIMA"
drag, startPoint x: 585, startPoint y: 115, endPoint x: 533, endPoint y: 113, distance: 51.7
click at [533, 113] on input "Antares Capital, as Administrative Agent and Collateral Agent, ISAOA ATIMA" at bounding box center [511, 114] width 399 height 21
type input "Antares Capital, as Administrative Agent and Collateral Agent, ISAOA ATIMA"
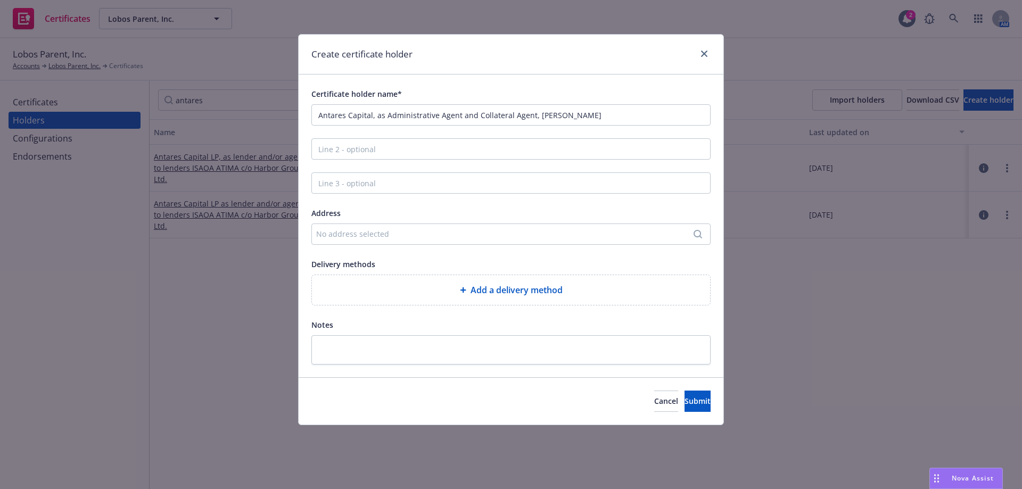
click at [355, 231] on div "No address selected" at bounding box center [505, 233] width 379 height 11
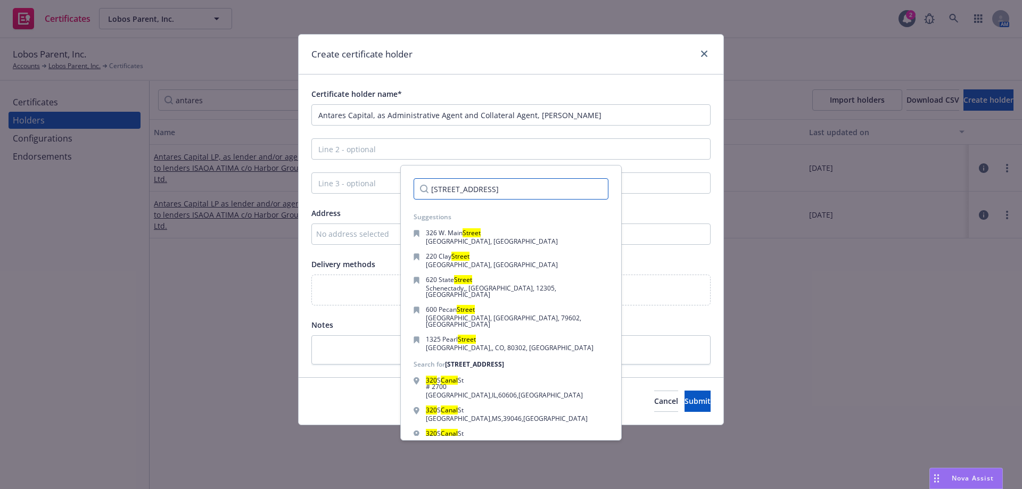
click at [500, 195] on input "320 S. Canal Street" at bounding box center [511, 188] width 195 height 21
paste input "Ste. 4200"
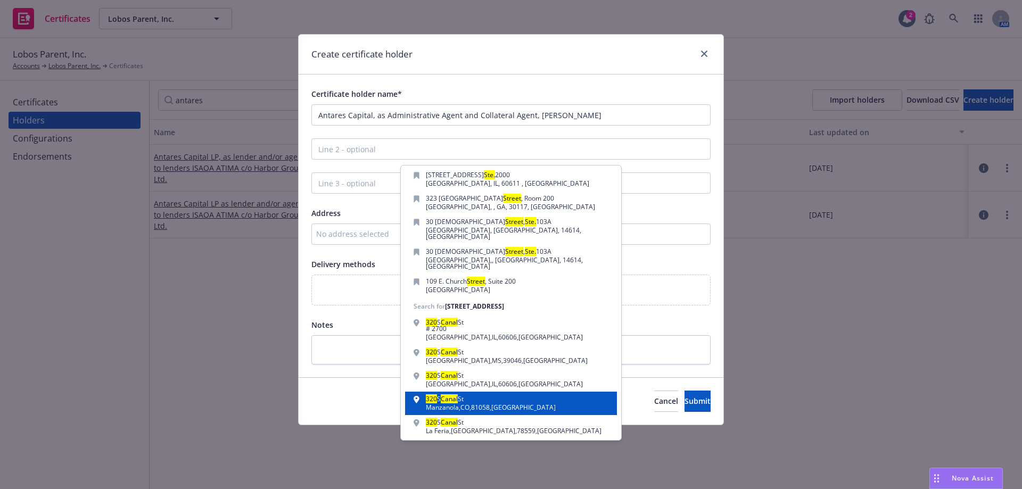
scroll to position [82, 0]
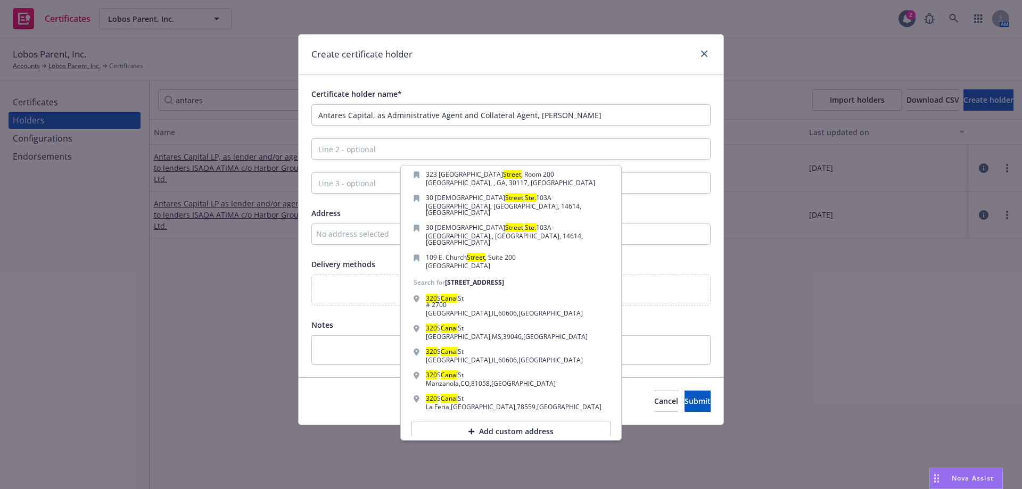
type input "320 S. Canal Street Ste. 4200"
click at [539, 421] on div "Add custom address" at bounding box center [511, 431] width 199 height 21
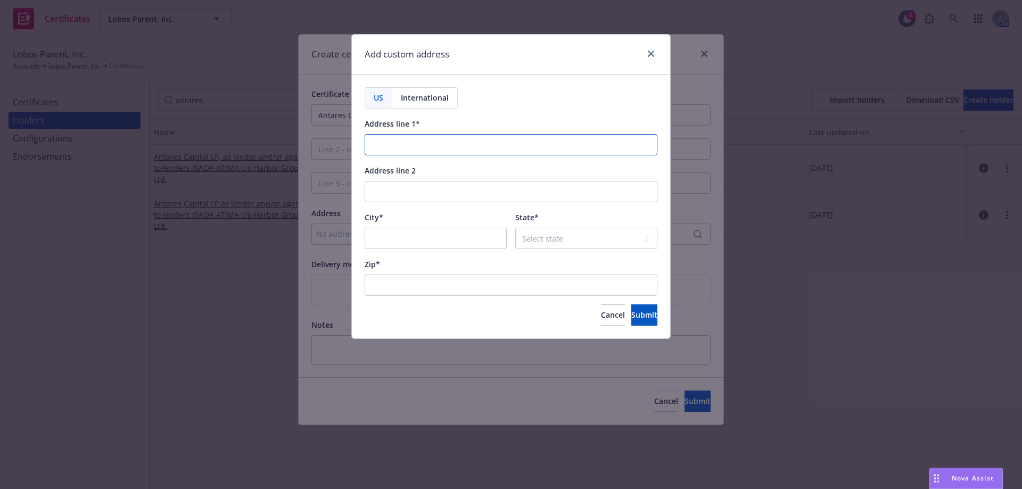
click at [422, 156] on input "Address line 1*" at bounding box center [511, 144] width 293 height 21
paste input "320 S. Canal Street, Ste. 4200"
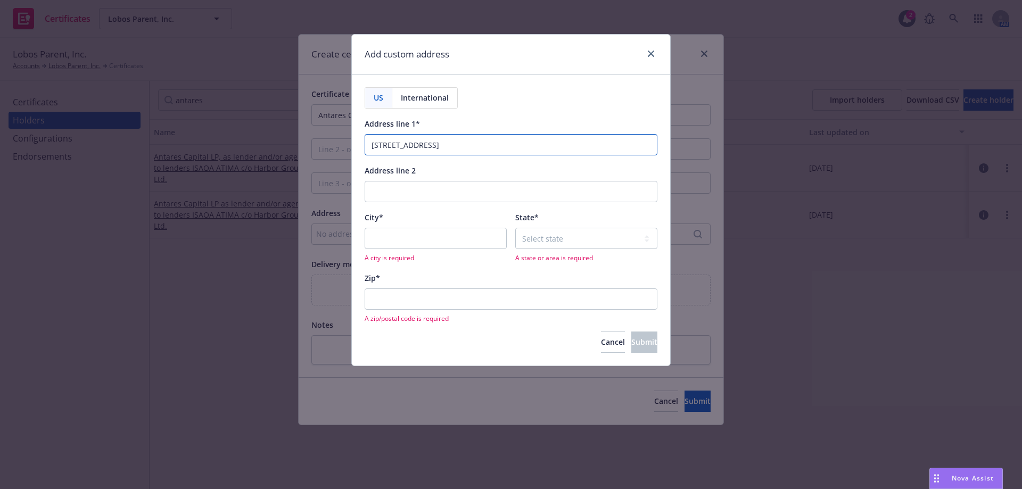
type input "320 S. Canal Street, Ste. 4200"
click at [397, 250] on div "A city is required" at bounding box center [436, 245] width 142 height 35
click at [404, 243] on input "City*" at bounding box center [436, 238] width 142 height 21
paste input "Chicago"
type input "Chicago"
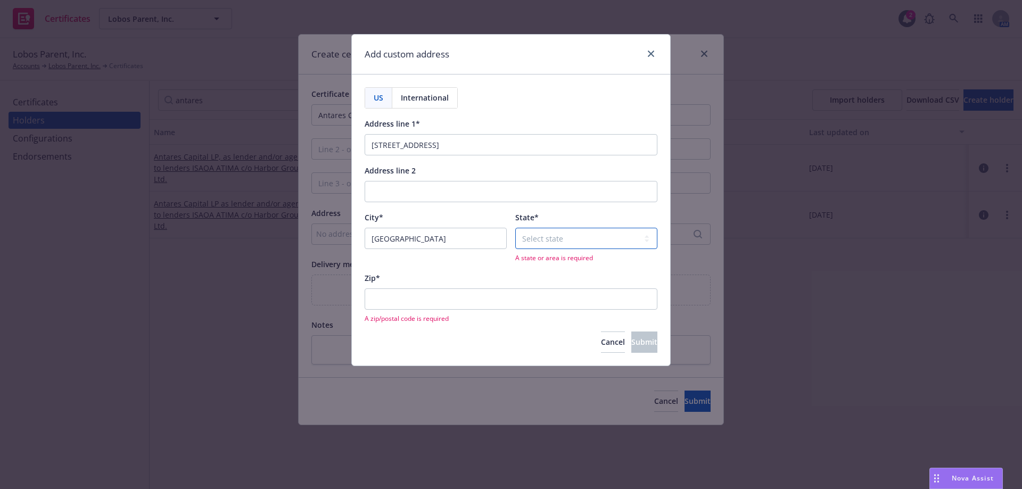
click at [565, 243] on select "Select state Alabama Alaska American Samoa Arizona Arkansas Baker Island Califo…" at bounding box center [587, 238] width 142 height 21
select select "IL"
click at [516, 228] on select "Select state Alabama Alaska American Samoa Arizona Arkansas Baker Island Califo…" at bounding box center [587, 238] width 142 height 21
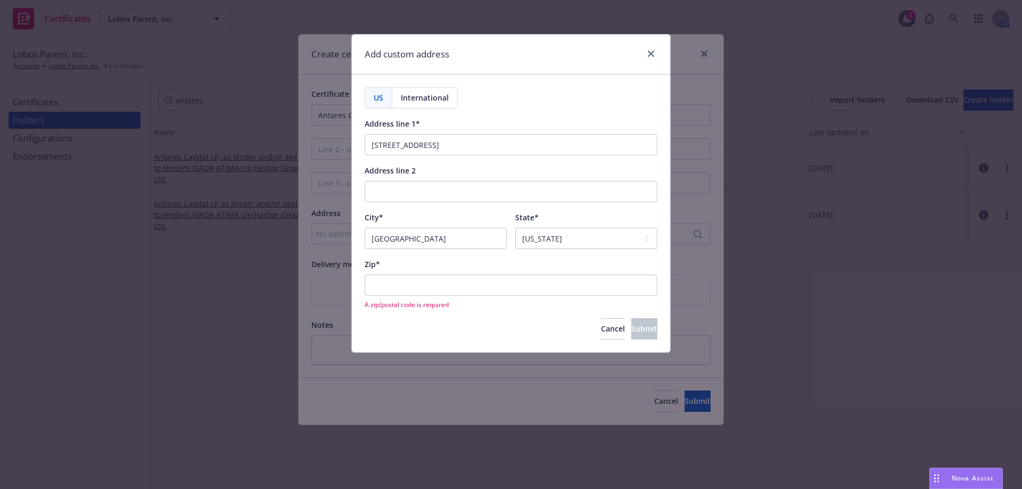
drag, startPoint x: 383, startPoint y: 272, endPoint x: 379, endPoint y: 283, distance: 11.5
click at [379, 282] on div "Zip* A zip/postal code is required" at bounding box center [511, 284] width 293 height 52
click at [379, 283] on input "Zip*" at bounding box center [511, 285] width 293 height 21
paste input "60606"
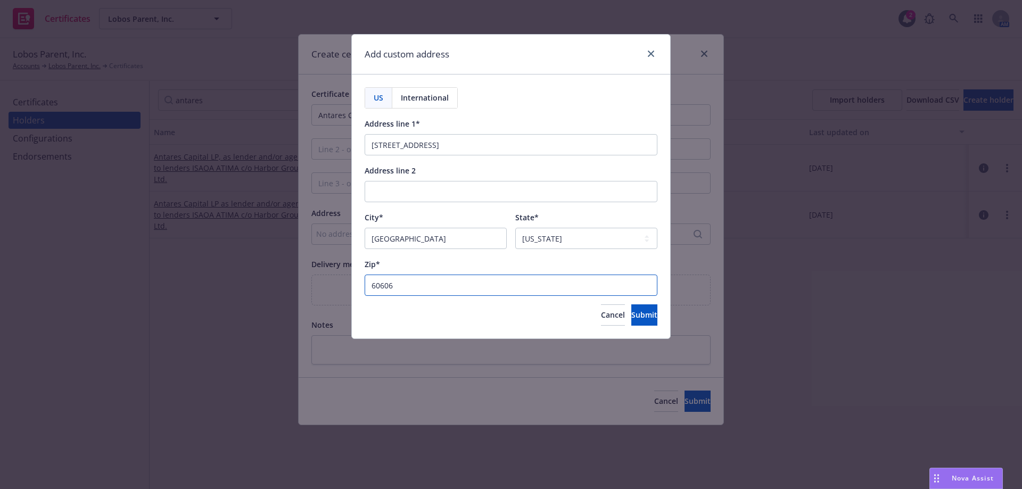
type input "60606"
drag, startPoint x: 438, startPoint y: 145, endPoint x: 608, endPoint y: 153, distance: 169.5
click at [608, 153] on input "320 S. Canal Street, Ste. 4200" at bounding box center [511, 144] width 293 height 21
type input "320 S. Canal Street,"
click at [408, 189] on input "Address line 2" at bounding box center [511, 191] width 293 height 21
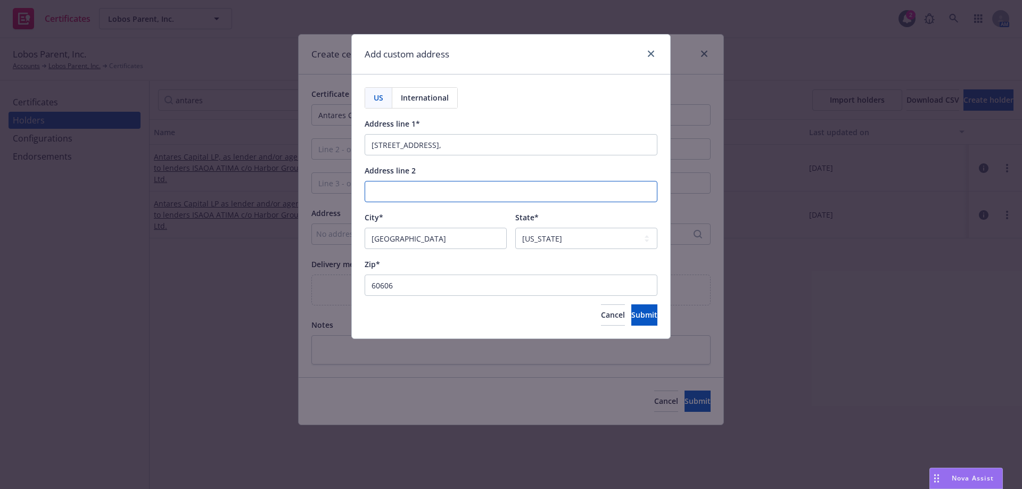
paste input "Ste. 4200"
type input "Ste. 4200"
click at [460, 151] on input "320 S. Canal Street," at bounding box center [511, 144] width 293 height 21
type input "320 S. Canal Street"
click at [636, 309] on button "Submit" at bounding box center [645, 315] width 26 height 21
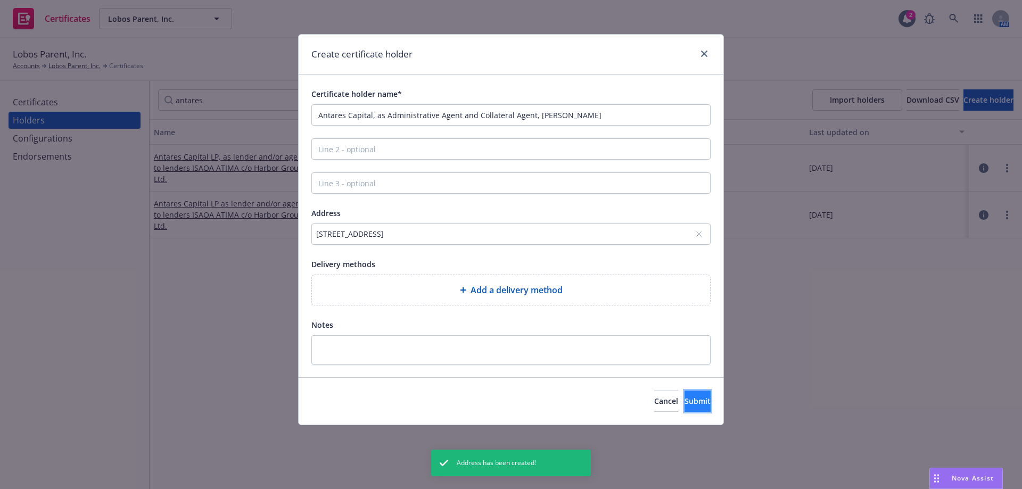
click at [694, 406] on button "Submit" at bounding box center [698, 401] width 26 height 21
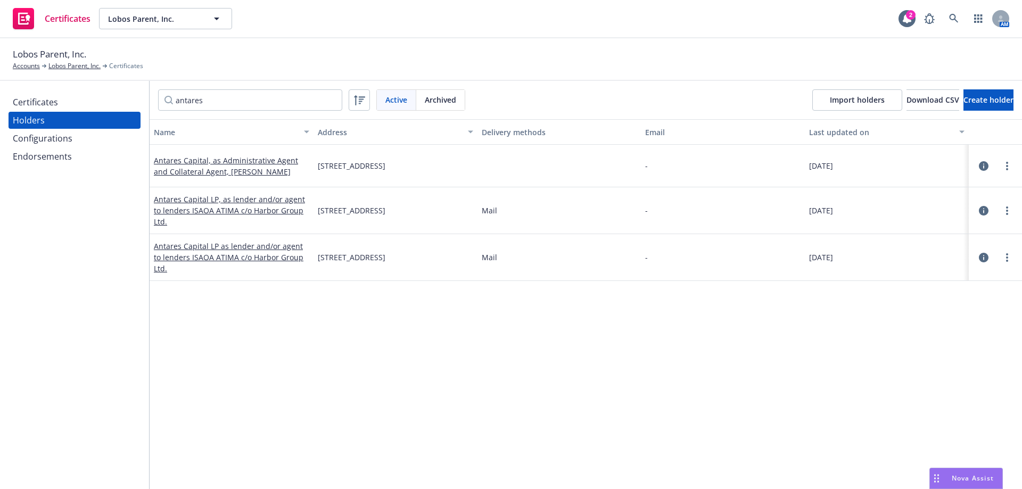
click at [99, 144] on div "Configurations" at bounding box center [75, 138] width 124 height 17
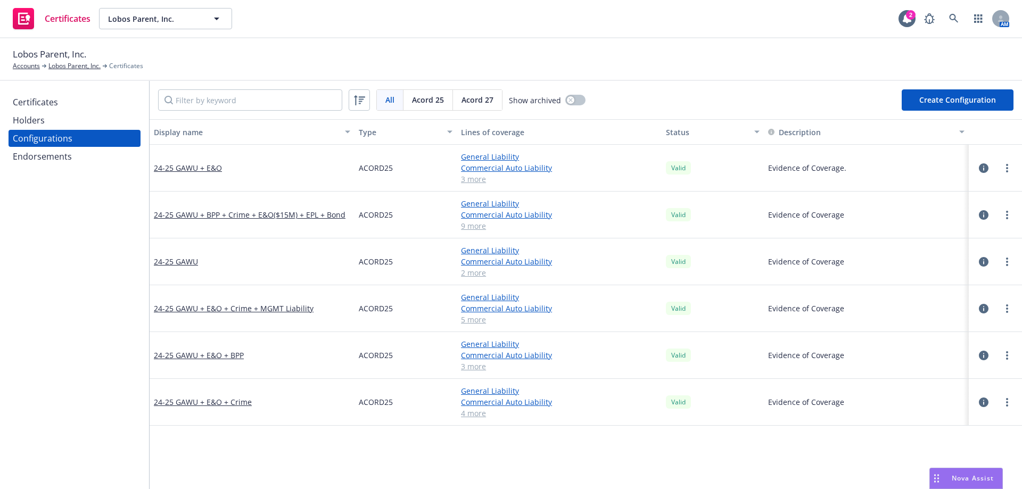
click at [83, 106] on div "Certificates" at bounding box center [75, 102] width 124 height 17
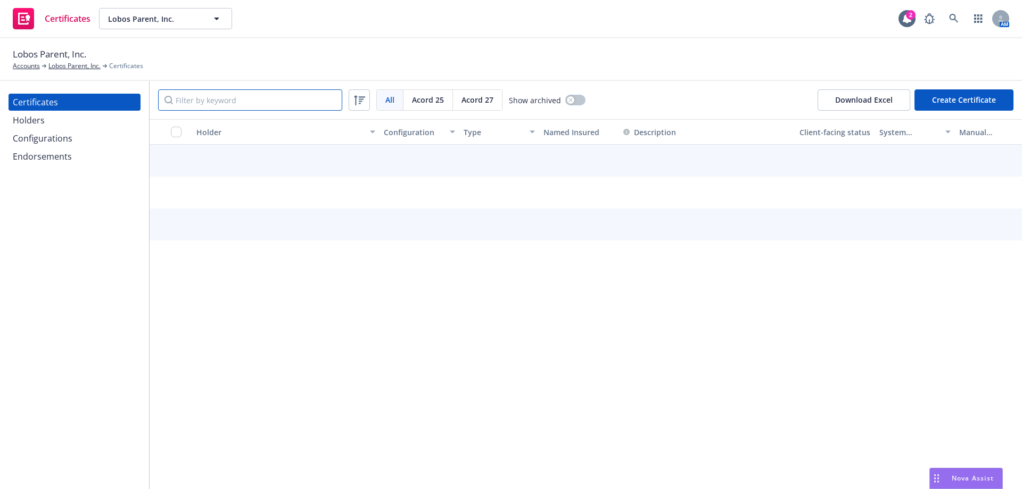
click at [209, 105] on input "Filter by keyword" at bounding box center [250, 99] width 184 height 21
type input "antares"
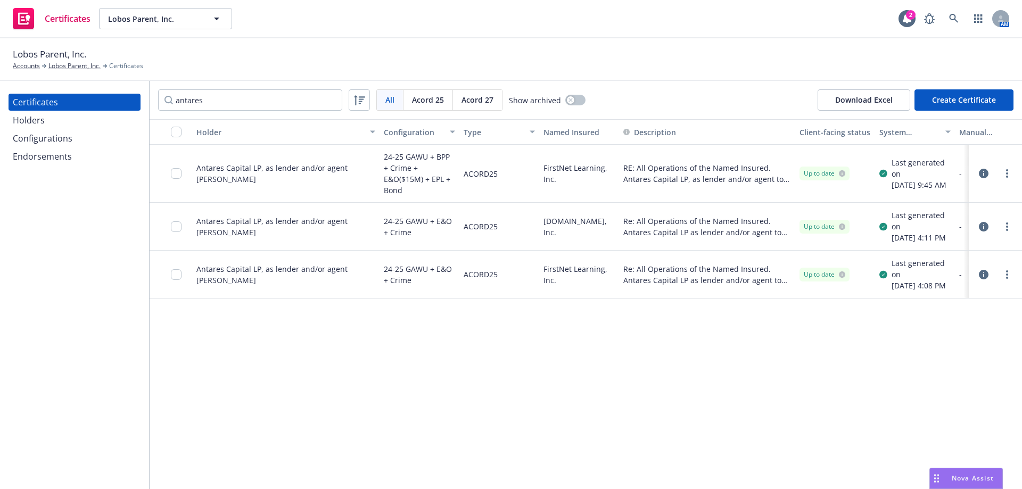
click at [97, 126] on div "Holders" at bounding box center [75, 120] width 124 height 17
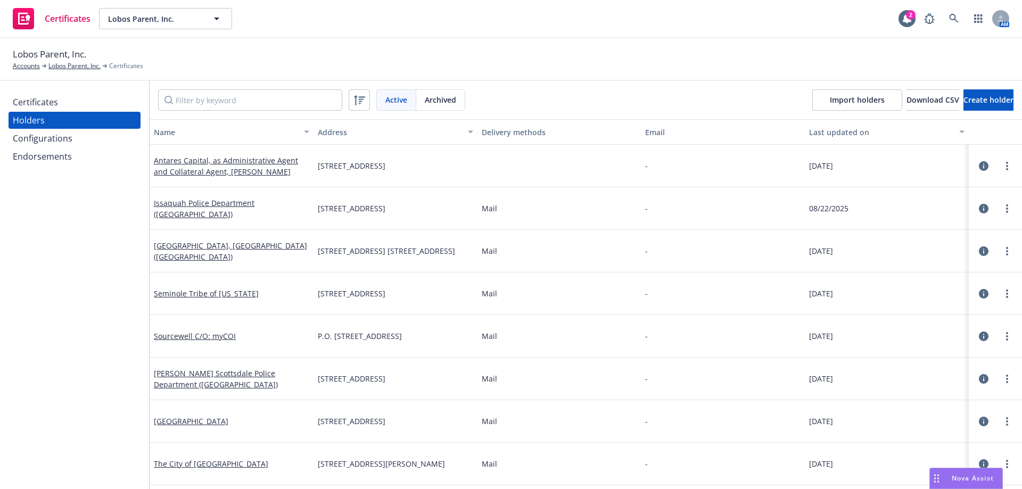
click at [96, 101] on div "Certificates" at bounding box center [75, 102] width 124 height 17
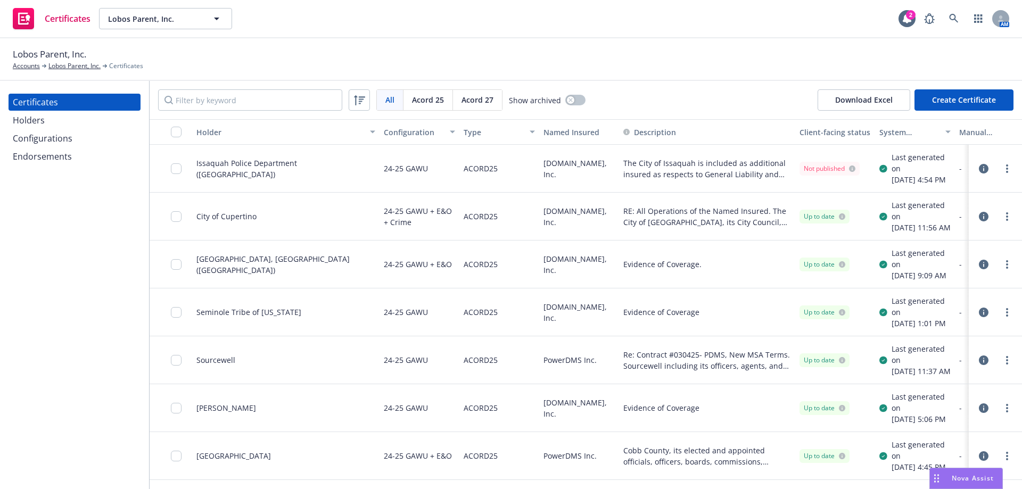
click at [990, 102] on button "Create Certificate" at bounding box center [964, 99] width 99 height 21
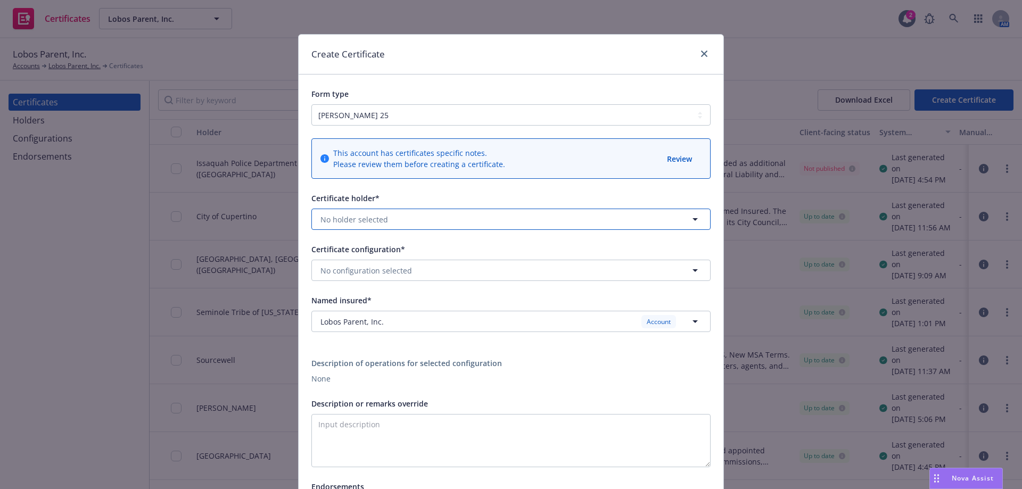
click at [362, 224] on span "No holder selected" at bounding box center [355, 219] width 68 height 11
type input "antares"
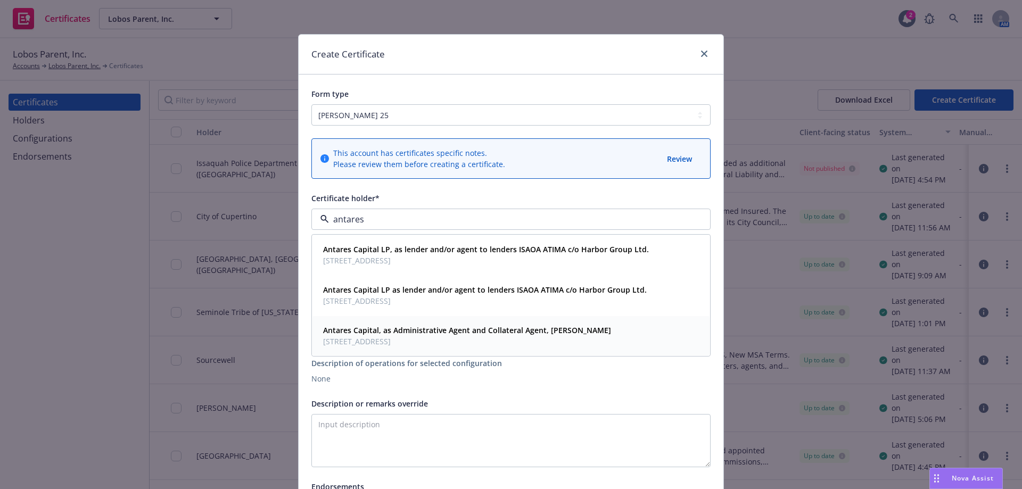
click at [418, 346] on span "320 S. Canal Street, Ste. 4200, Chicago, IL, 60606, USA" at bounding box center [467, 341] width 288 height 11
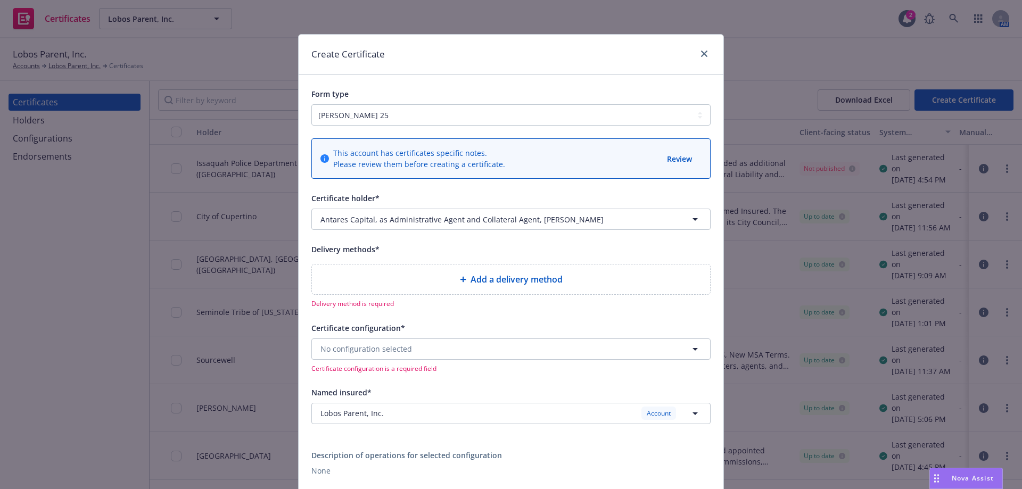
click at [457, 285] on div "Add a delivery method" at bounding box center [511, 279] width 381 height 13
select select "EMAIL"
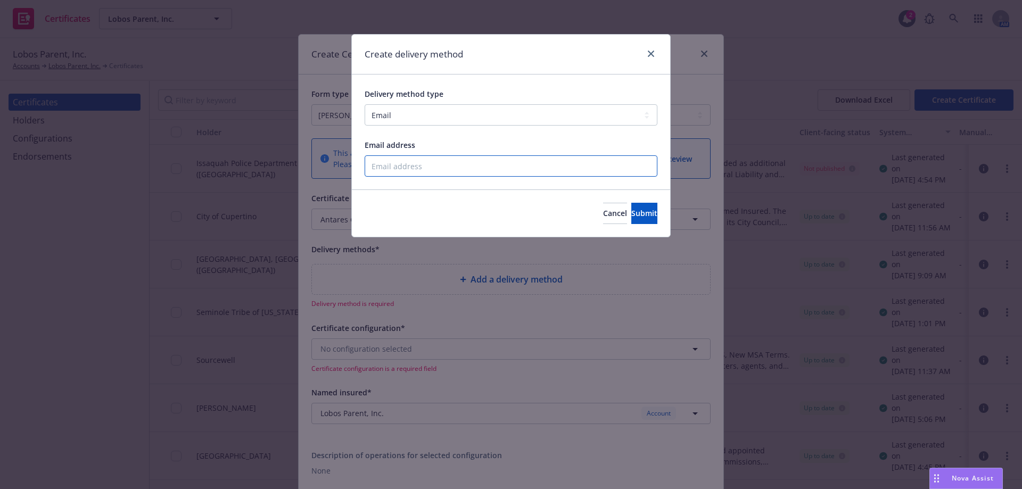
click at [471, 170] on input "Email address" at bounding box center [511, 166] width 293 height 21
paste input "Nathan.Christie@ropesgray.com"
type input "Nathan.Christie@ropesgray.com"
click at [632, 215] on span "Submit" at bounding box center [645, 213] width 26 height 10
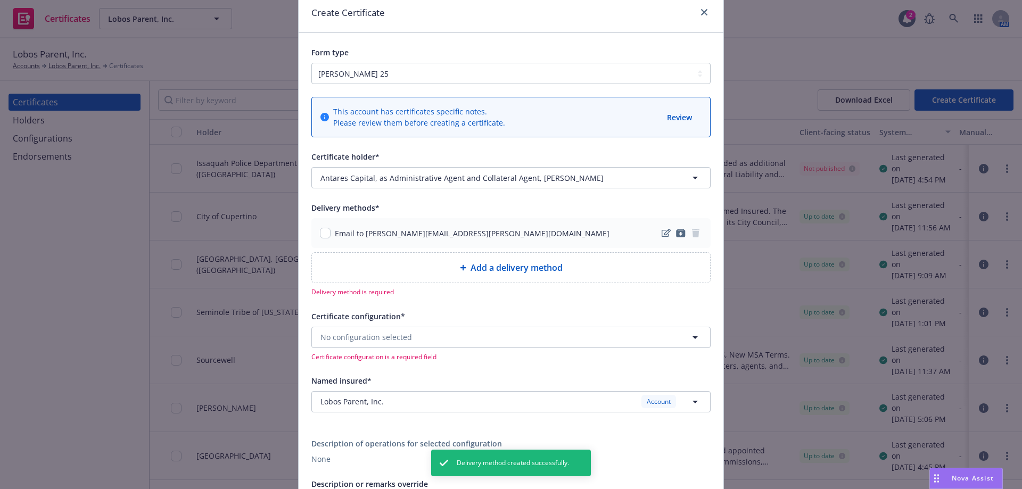
scroll to position [107, 0]
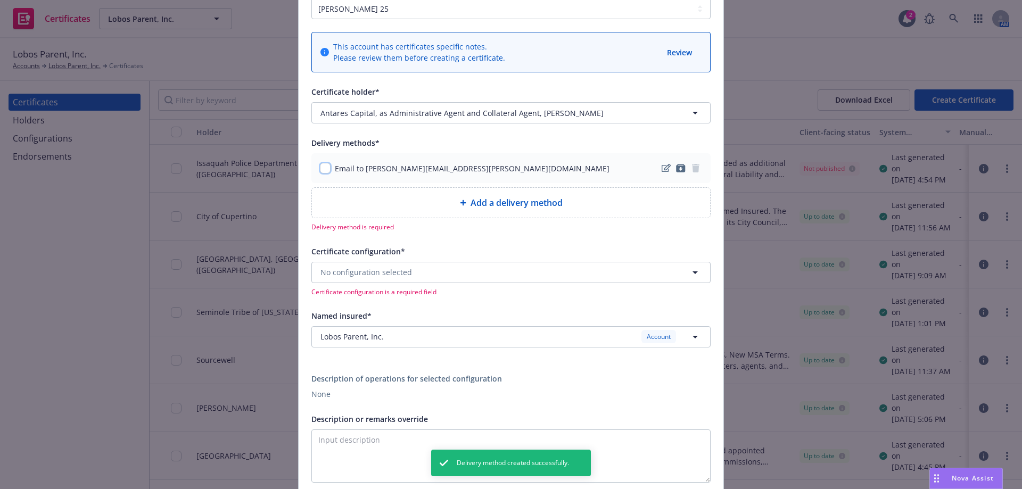
click at [323, 170] on input "checkbox" at bounding box center [325, 168] width 11 height 11
checkbox input "true"
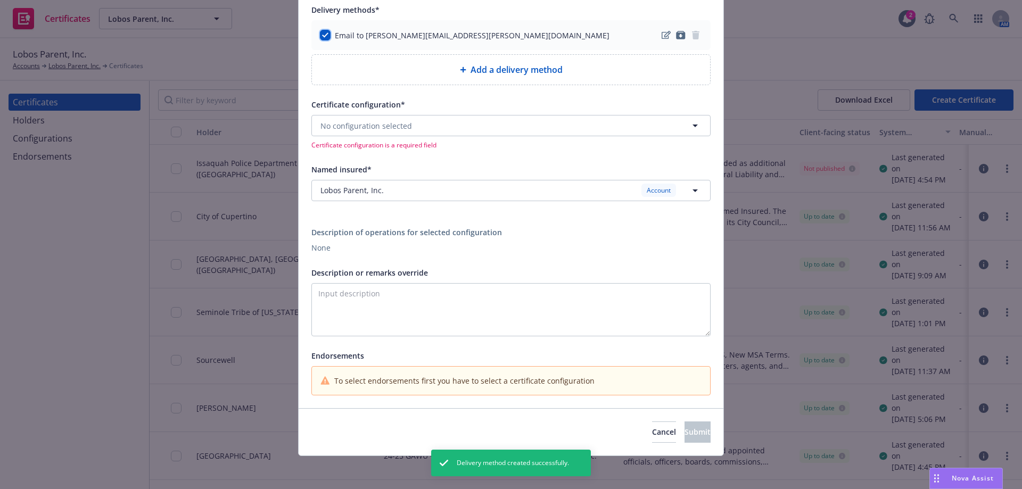
scroll to position [241, 0]
click at [416, 123] on button "No configuration selected" at bounding box center [511, 124] width 399 height 21
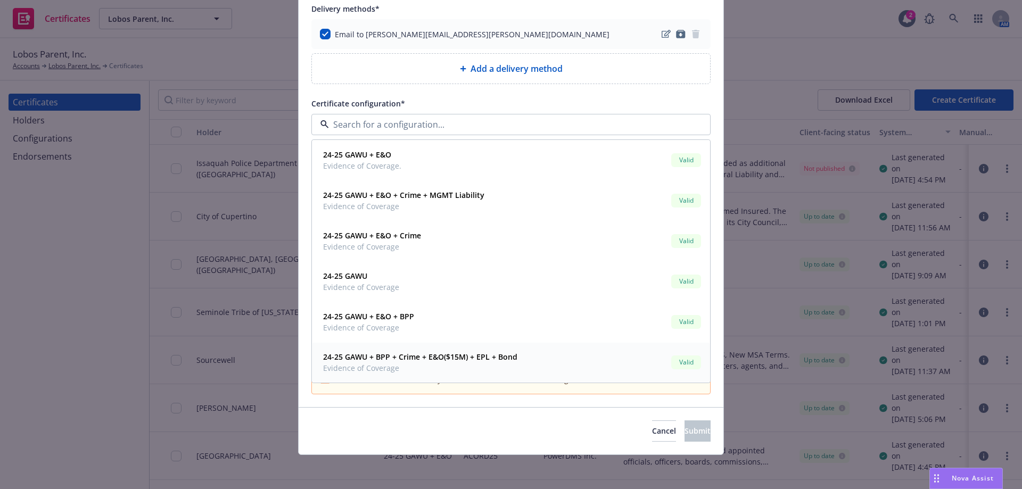
click at [415, 362] on strong "24-25 GAWU + BPP + Crime + E&O($15M) + EPL + Bond" at bounding box center [420, 357] width 194 height 10
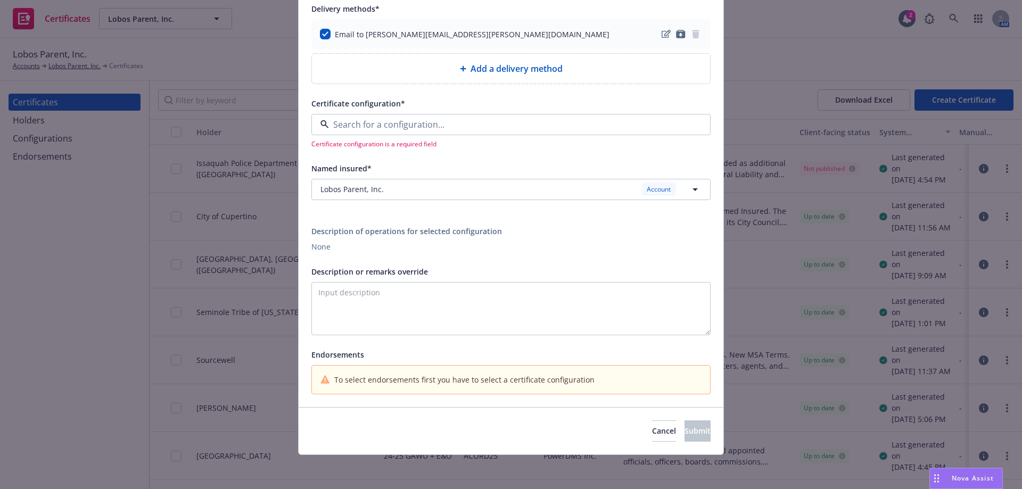
type textarea "Evidence of Coverage"
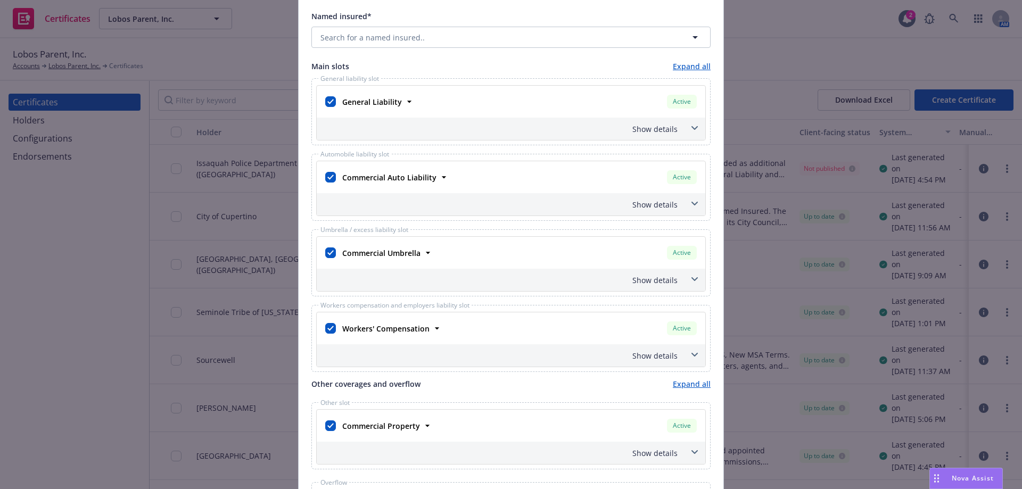
scroll to position [400, 0]
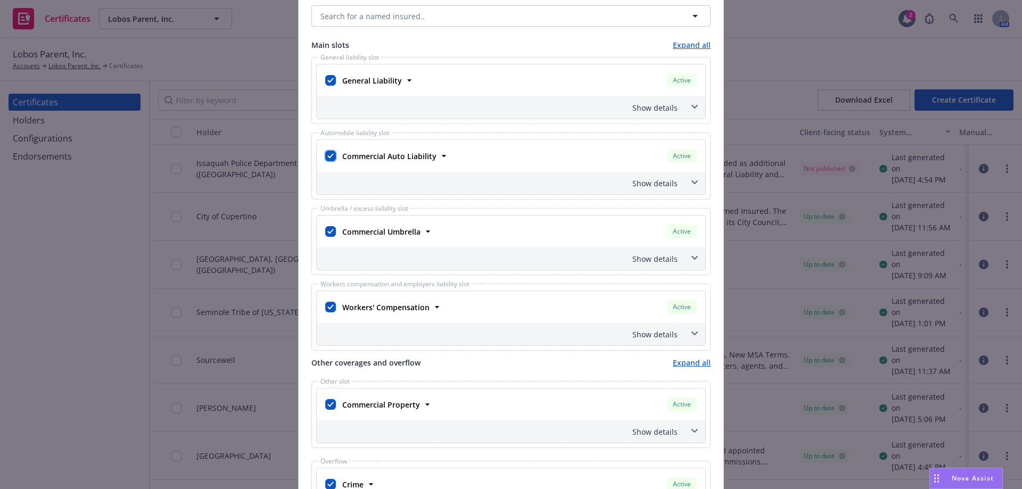
click at [330, 161] on input "checkbox" at bounding box center [330, 156] width 11 height 11
checkbox input "false"
click at [327, 232] on input "checkbox" at bounding box center [330, 231] width 11 height 11
checkbox input "false"
click at [325, 307] on input "checkbox" at bounding box center [330, 307] width 11 height 11
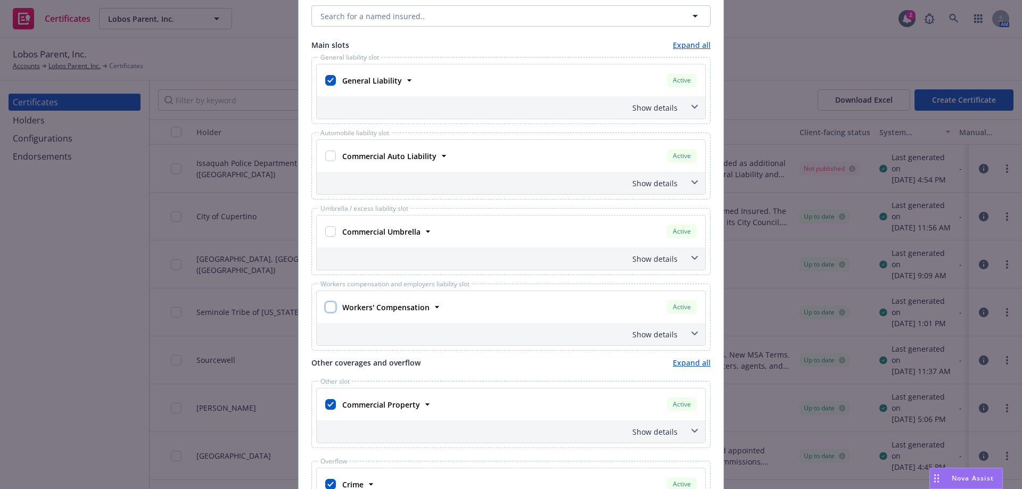
checkbox input "false"
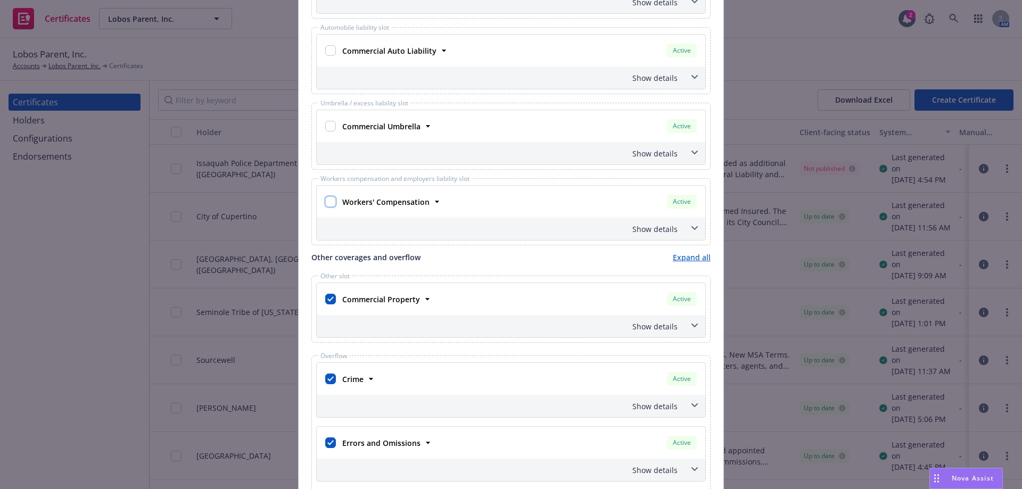
scroll to position [507, 0]
click at [328, 377] on input "checkbox" at bounding box center [330, 378] width 11 height 11
checkbox input "false"
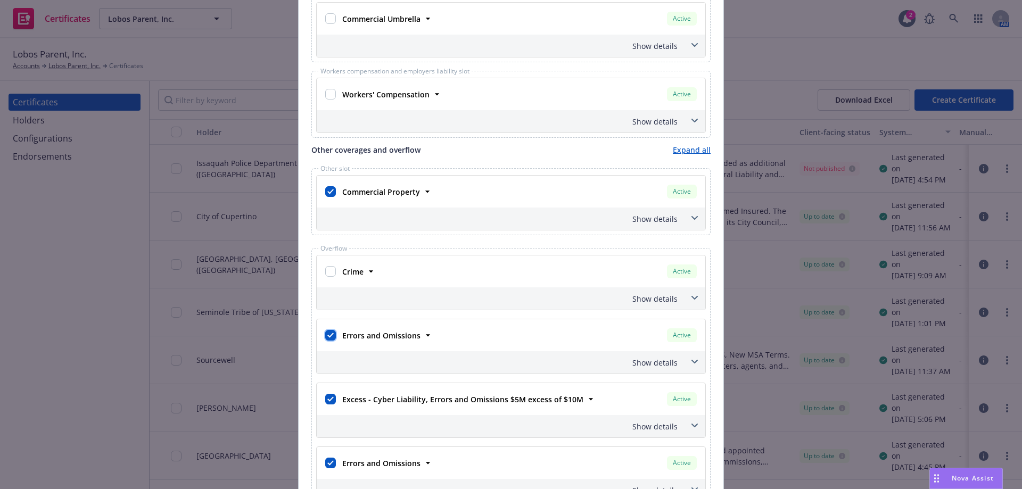
click at [325, 334] on input "checkbox" at bounding box center [330, 335] width 11 height 11
checkbox input "false"
click at [329, 397] on input "checkbox" at bounding box center [330, 399] width 11 height 11
checkbox input "false"
click at [327, 462] on input "checkbox" at bounding box center [330, 463] width 11 height 11
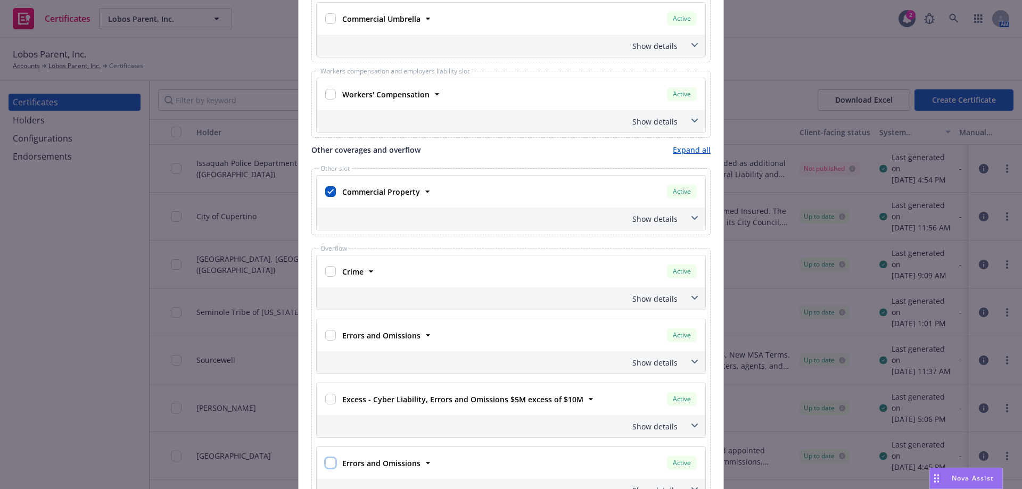
checkbox input "false"
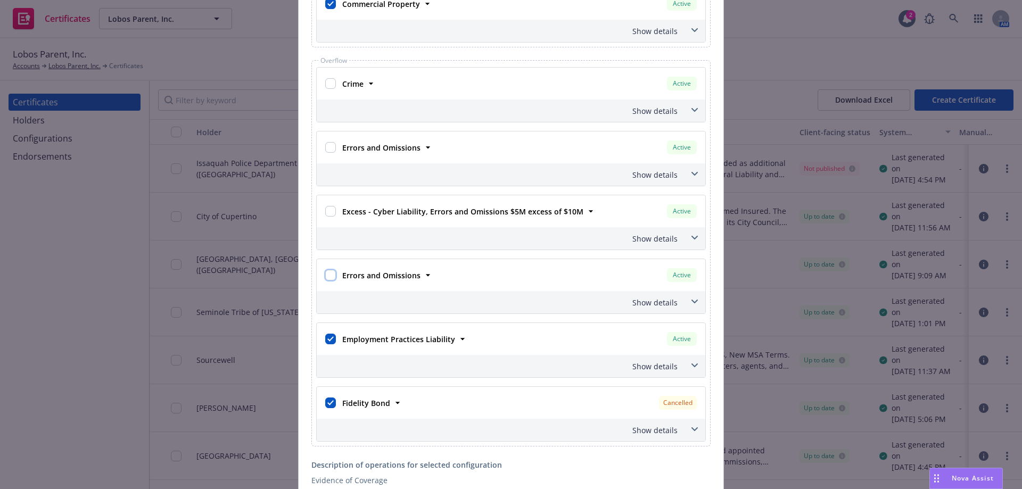
scroll to position [827, 0]
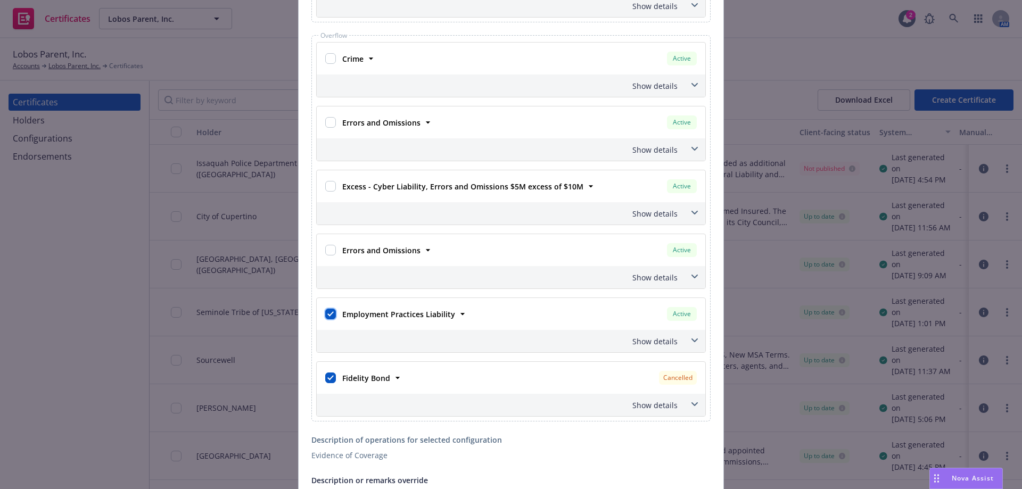
click at [325, 314] on input "checkbox" at bounding box center [330, 314] width 11 height 11
checkbox input "false"
click at [327, 378] on input "checkbox" at bounding box center [330, 378] width 11 height 11
checkbox input "false"
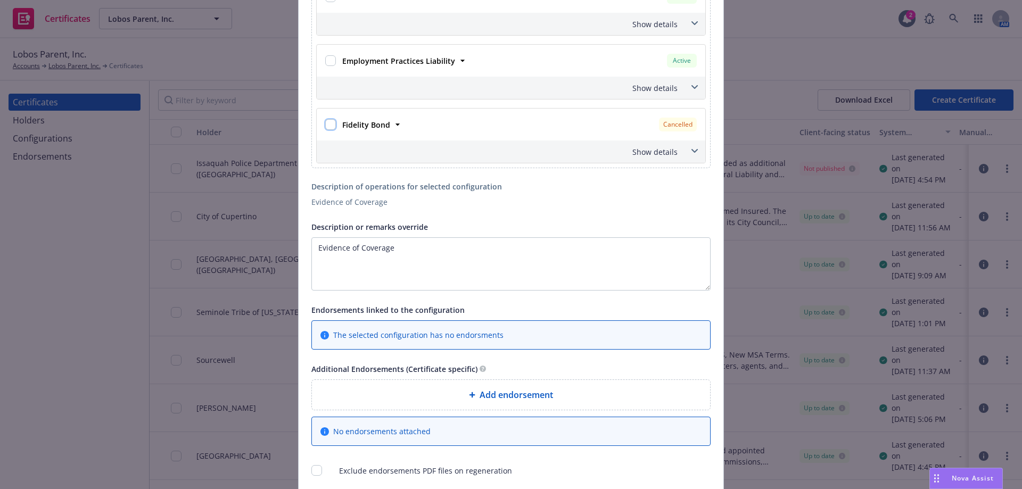
scroll to position [1093, 0]
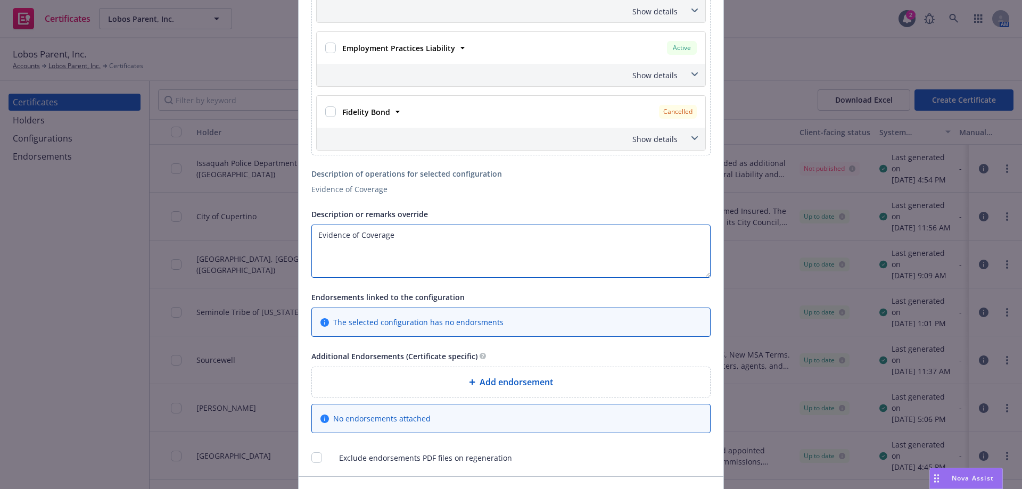
drag, startPoint x: 416, startPoint y: 239, endPoint x: 171, endPoint y: 232, distance: 244.5
click at [171, 232] on div "Create Certificate Form type ACORD 25 ACORD 27 This account has certificates sp…" at bounding box center [511, 244] width 1022 height 489
paste textarea "Certificate Holder is included as additional insured/s with regards to the Gene…"
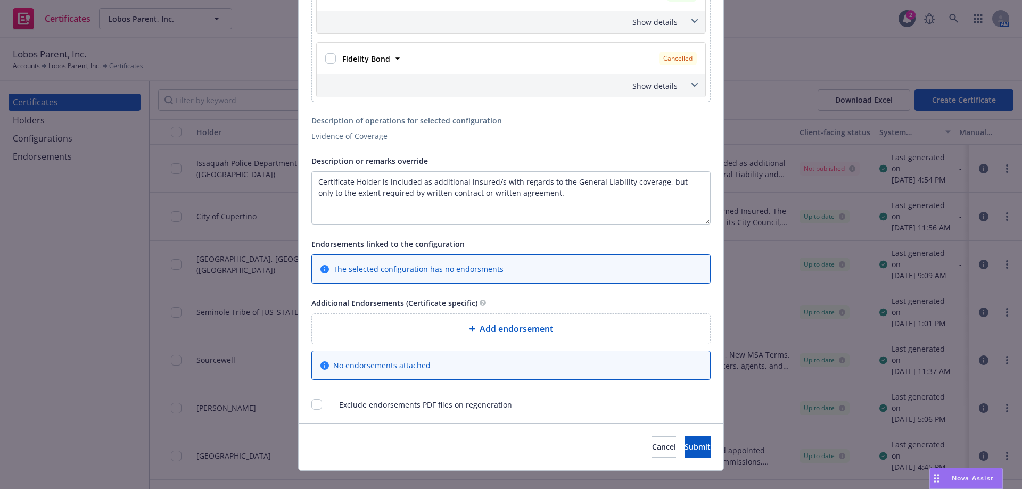
scroll to position [1162, 0]
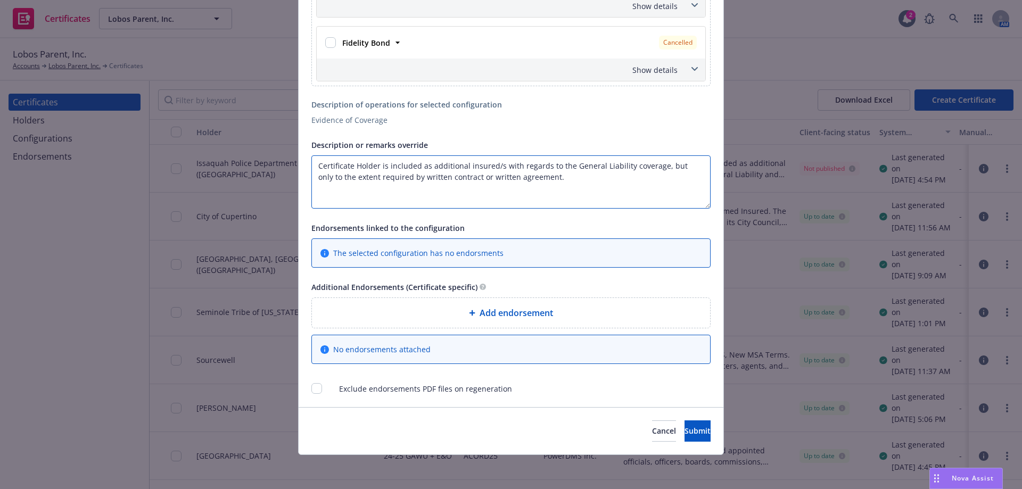
drag, startPoint x: 373, startPoint y: 165, endPoint x: 221, endPoint y: 166, distance: 152.3
click at [211, 166] on div "Create Certificate Form type ACORD 25 ACORD 27 This account has certificates sp…" at bounding box center [511, 244] width 1022 height 489
paste textarea "Antares Capital, as Administrative Agent and Collateral Agent, ISAOA ATIMA"
click at [695, 168] on textarea "Antares Capital, as Administrative Agent and Collateral Agent, ISAOA ATIMA is i…" at bounding box center [511, 182] width 399 height 53
click at [434, 192] on textarea "Antares Capital, as Administrative Agent and Collateral Agent, ISAOA ATIMA is i…" at bounding box center [511, 182] width 399 height 53
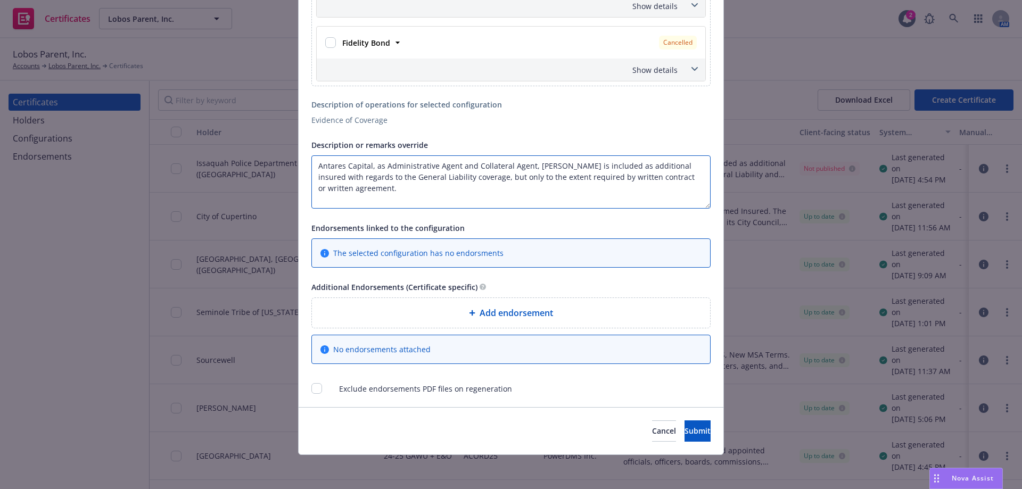
paste textarea "30 Days Notice of Cancellation per policy provisions."
click at [548, 187] on textarea "Antares Capital, as Administrative Agent and Collateral Agent, ISAOA ATIMA is i…" at bounding box center [511, 182] width 399 height 53
paste textarea "Certificate Holder is included as Loss Payee with respects to"
click at [523, 198] on textarea "Antares Capital, as Administrative Agent and Collateral Agent, ISAOA ATIMA is i…" at bounding box center [511, 182] width 399 height 53
paste textarea "Antares Capital, as Administrative Agent and Collateral Agent, ISAOA ATIMA"
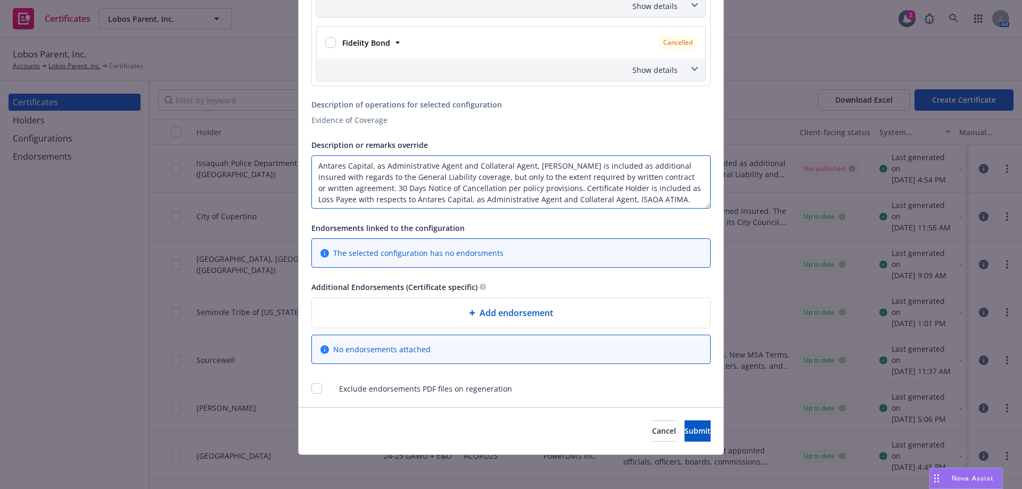
scroll to position [1, 0]
drag, startPoint x: 631, startPoint y: 199, endPoint x: 372, endPoint y: 196, distance: 259.4
click at [372, 196] on textarea "Antares Capital, as Administrative Agent and Collateral Agent, ISAOA ATIMA is i…" at bounding box center [511, 182] width 399 height 53
drag, startPoint x: 601, startPoint y: 189, endPoint x: 540, endPoint y: 189, distance: 61.2
click at [540, 189] on textarea "Antares Capital, as Administrative Agent and Collateral Agent, ISAOA ATIMA is i…" at bounding box center [511, 182] width 399 height 53
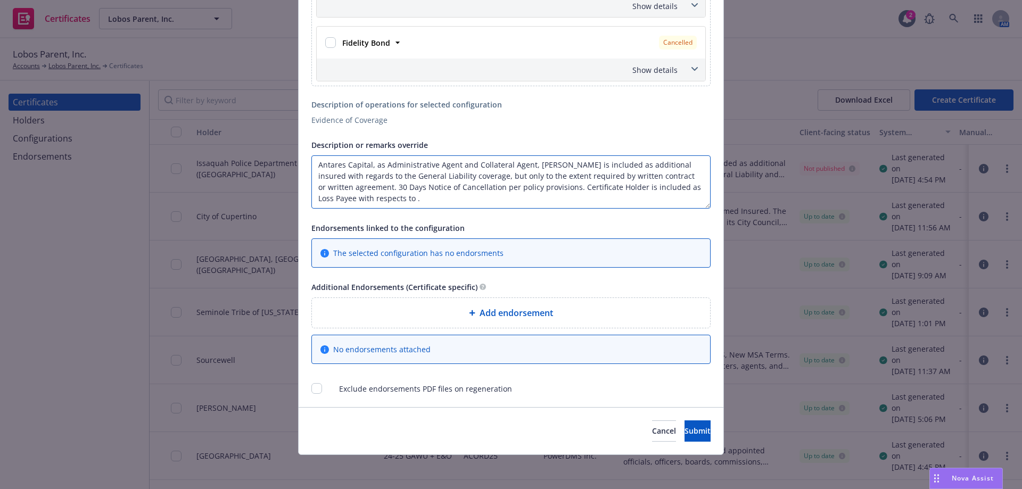
paste textarea "Antares Capital, as Administrative Agent and Collateral Agent, ISAOA ATIMA"
drag, startPoint x: 593, startPoint y: 197, endPoint x: 489, endPoint y: 200, distance: 103.4
click at [489, 200] on textarea "Antares Capital, as Administrative Agent and Collateral Agent, ISAOA ATIMA is i…" at bounding box center [511, 182] width 399 height 53
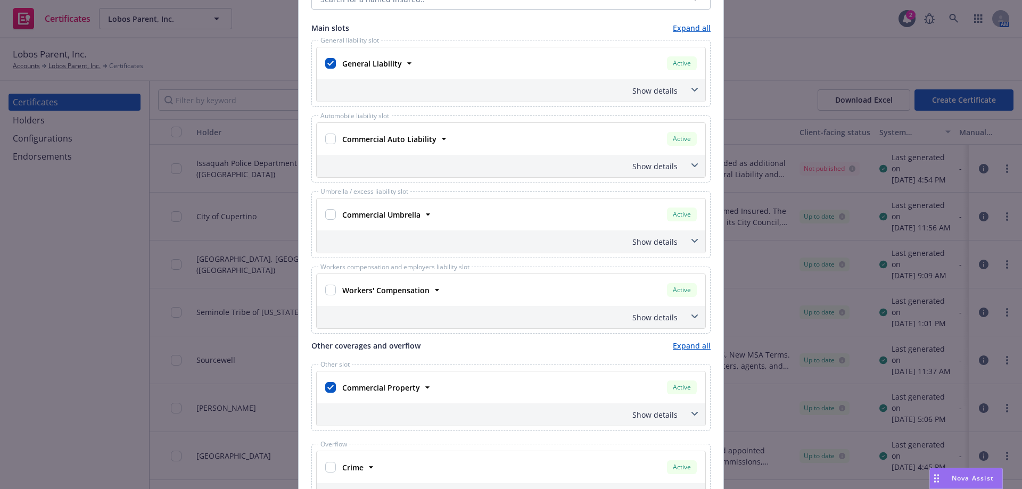
scroll to position [416, 0]
type textarea "Antares Capital, as Administrative Agent and Collateral Agent, ISAOA ATIMA is i…"
click at [423, 391] on icon at bounding box center [427, 388] width 11 height 11
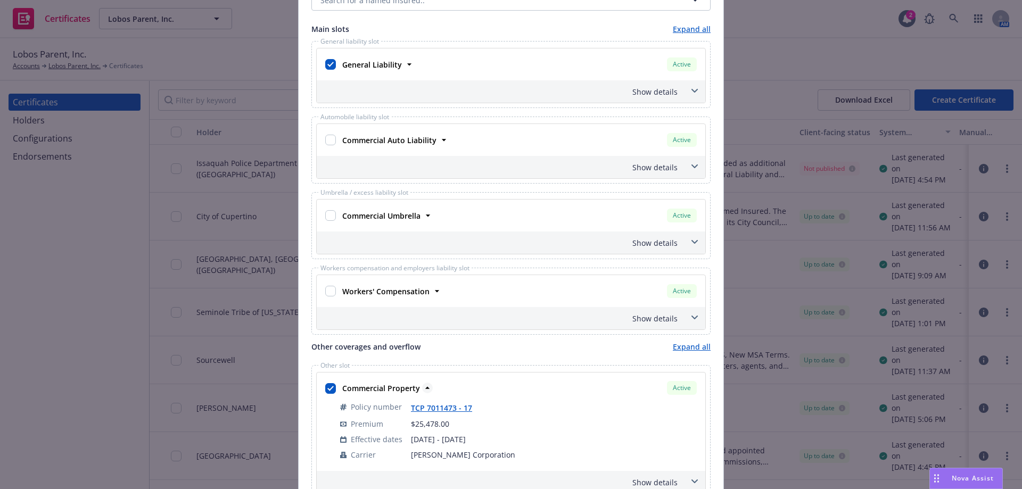
scroll to position [523, 0]
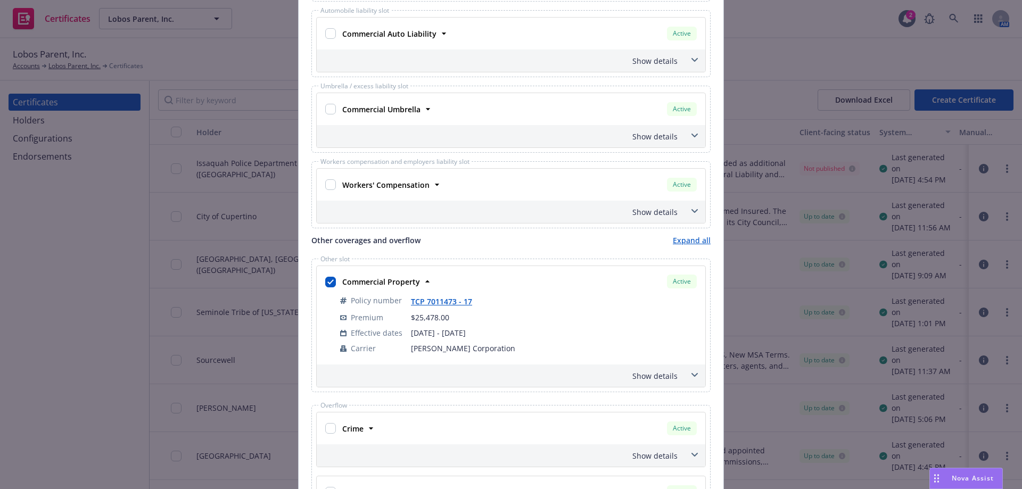
click at [673, 380] on div "Show details" at bounding box center [498, 376] width 359 height 11
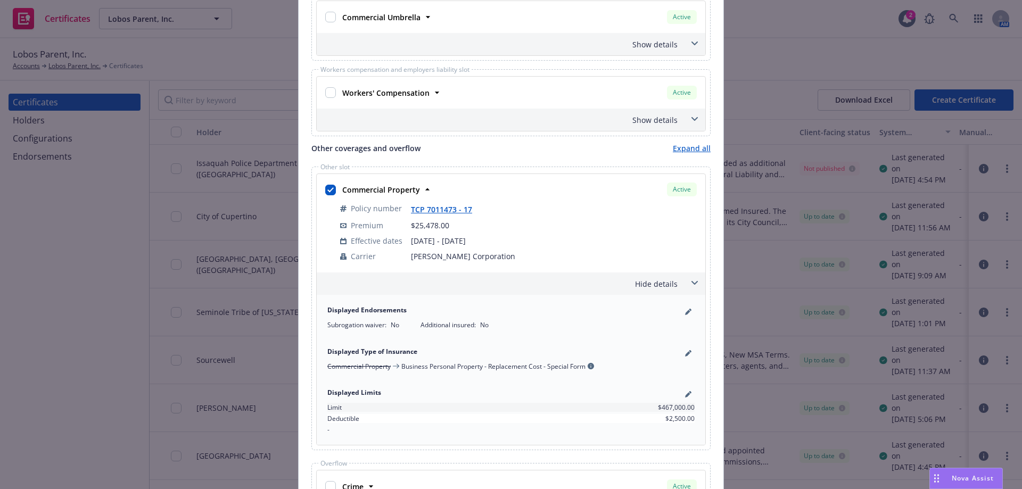
scroll to position [629, 0]
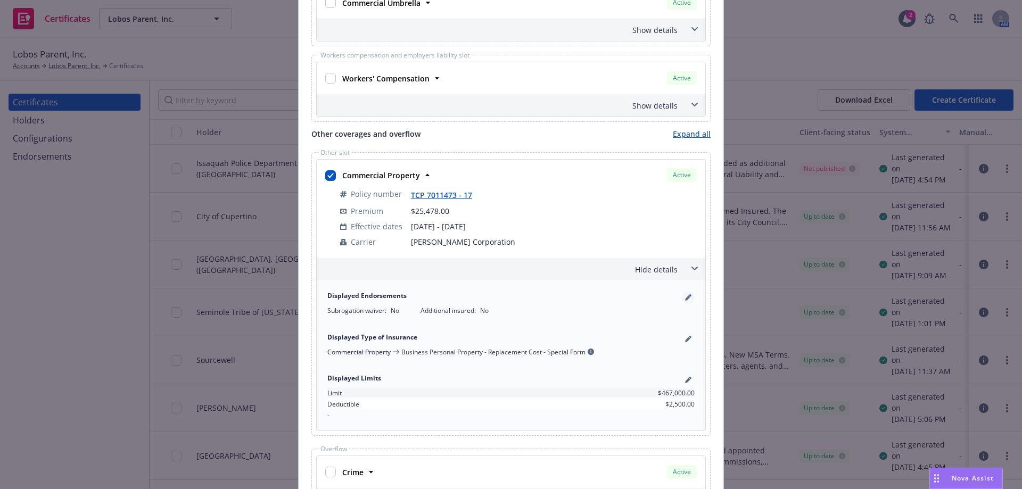
click at [689, 294] on link "pencil" at bounding box center [688, 297] width 13 height 13
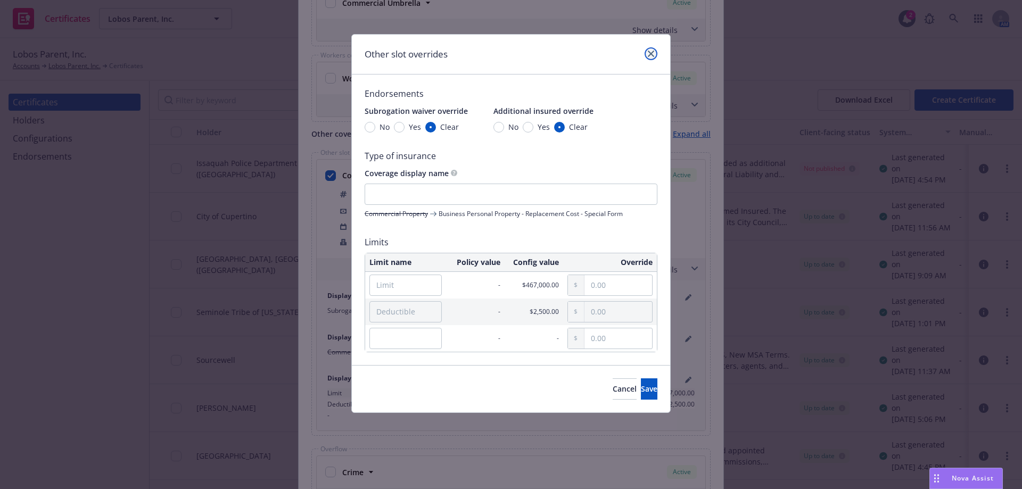
click at [651, 53] on icon "close" at bounding box center [651, 54] width 6 height 6
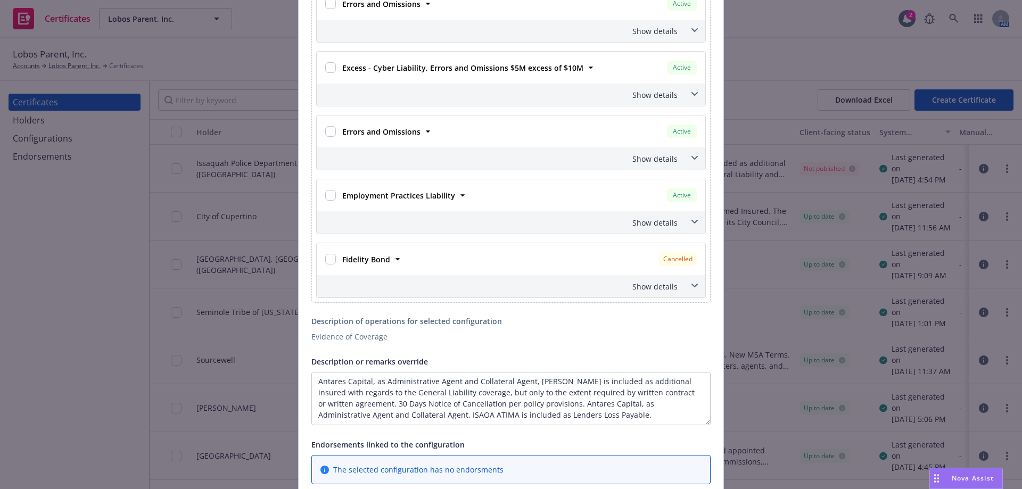
scroll to position [1379, 0]
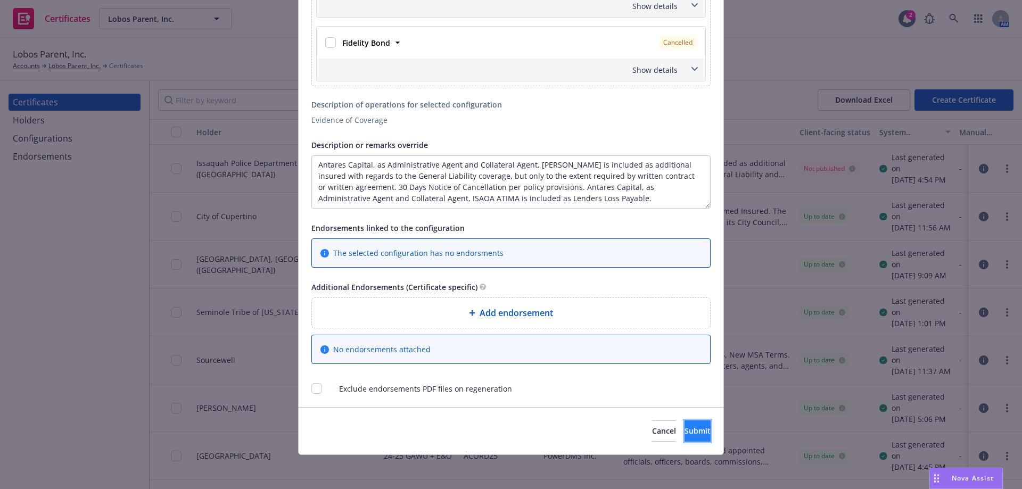
click at [685, 431] on span "Submit" at bounding box center [698, 431] width 26 height 10
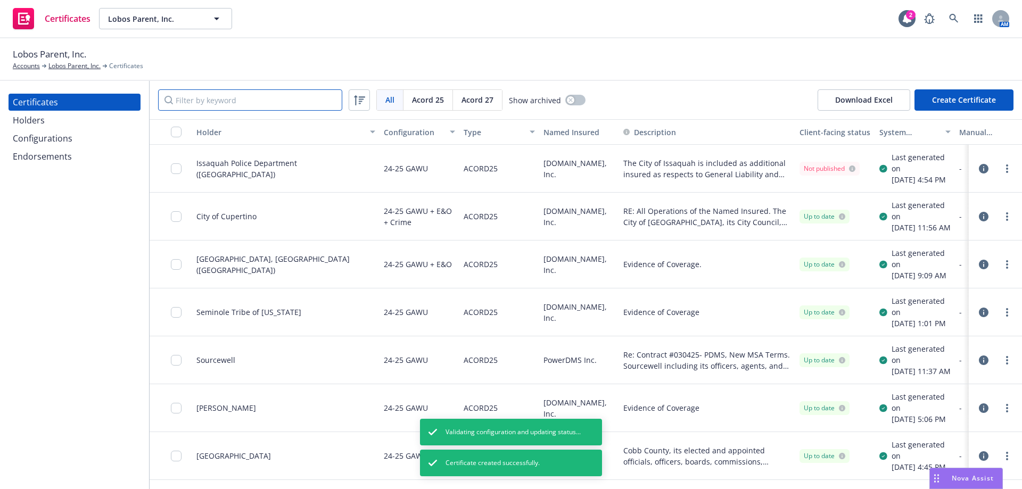
click at [226, 106] on input "Filter by keyword" at bounding box center [250, 99] width 184 height 21
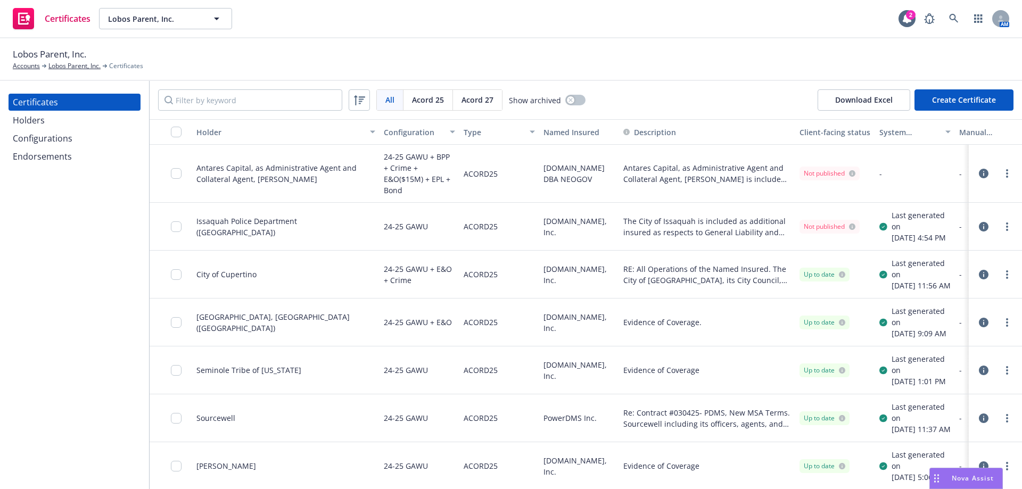
click at [1001, 178] on link "more" at bounding box center [1007, 173] width 13 height 13
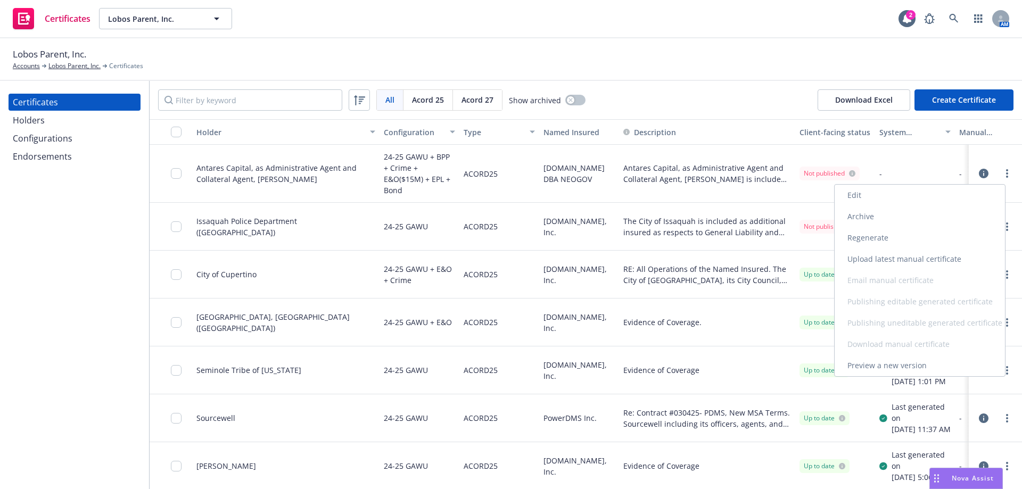
click at [957, 241] on link "Regenerate" at bounding box center [920, 237] width 170 height 21
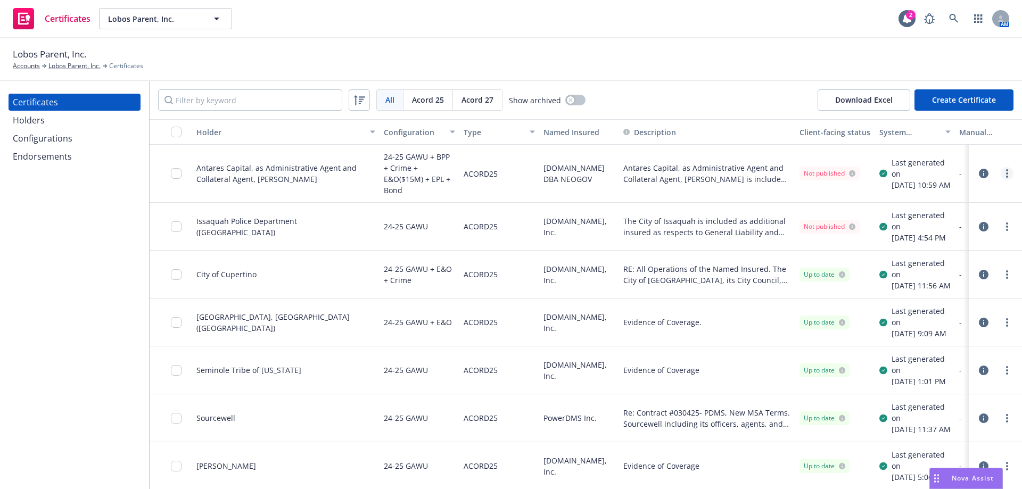
click at [1001, 169] on link "more" at bounding box center [1007, 173] width 13 height 13
click at [1001, 177] on link "more" at bounding box center [1007, 173] width 13 height 13
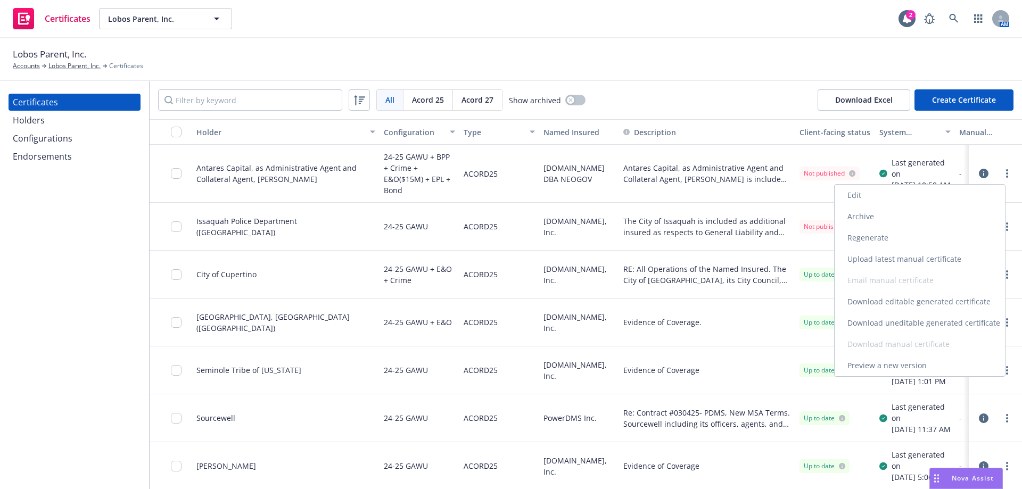
click at [952, 323] on link "Download uneditable generated certificate" at bounding box center [920, 323] width 170 height 21
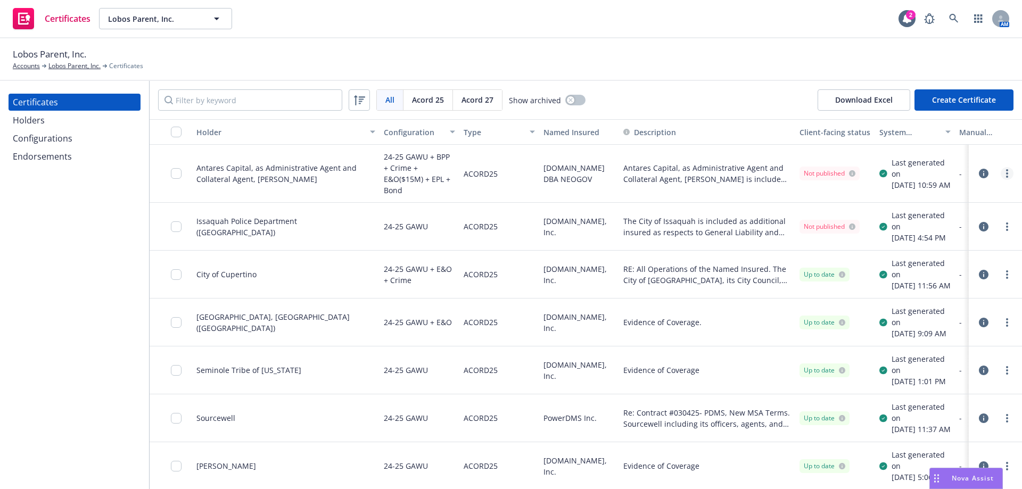
click at [1007, 174] on circle "more" at bounding box center [1008, 174] width 2 height 2
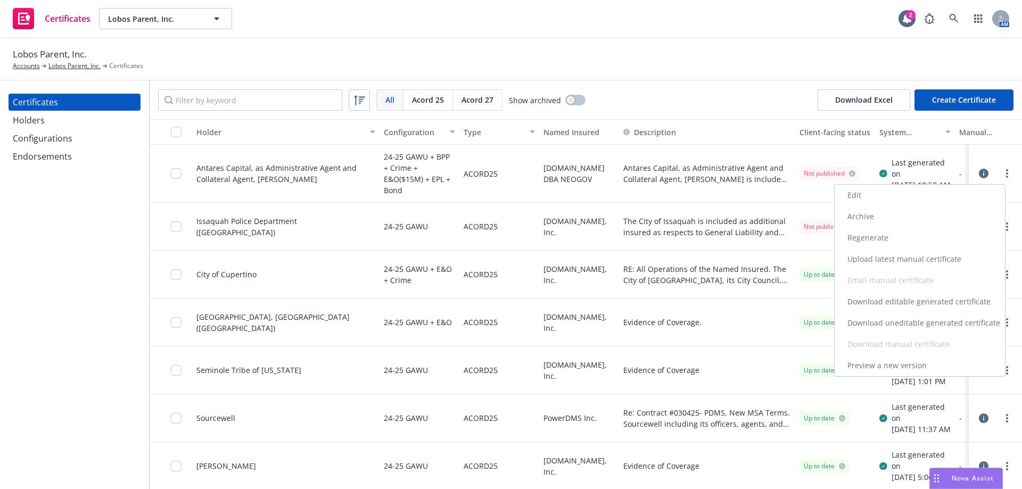
click at [981, 194] on link "Edit" at bounding box center [920, 195] width 170 height 21
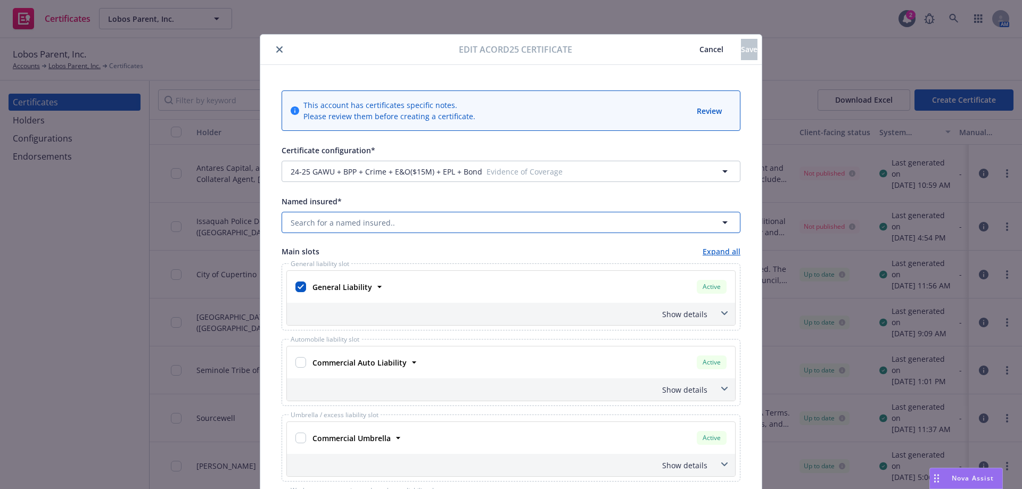
click at [380, 231] on button "Search for a named insured.." at bounding box center [511, 222] width 459 height 21
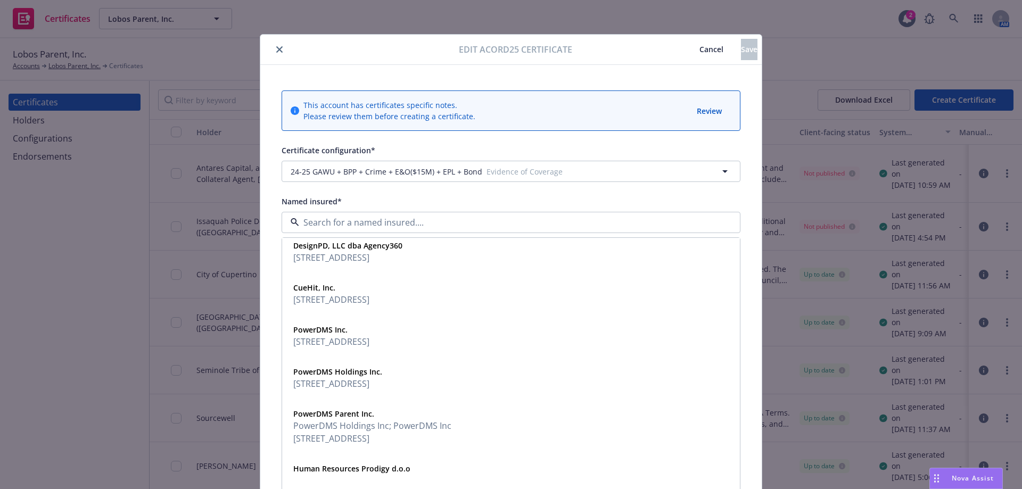
click at [700, 52] on span "Cancel" at bounding box center [712, 49] width 24 height 10
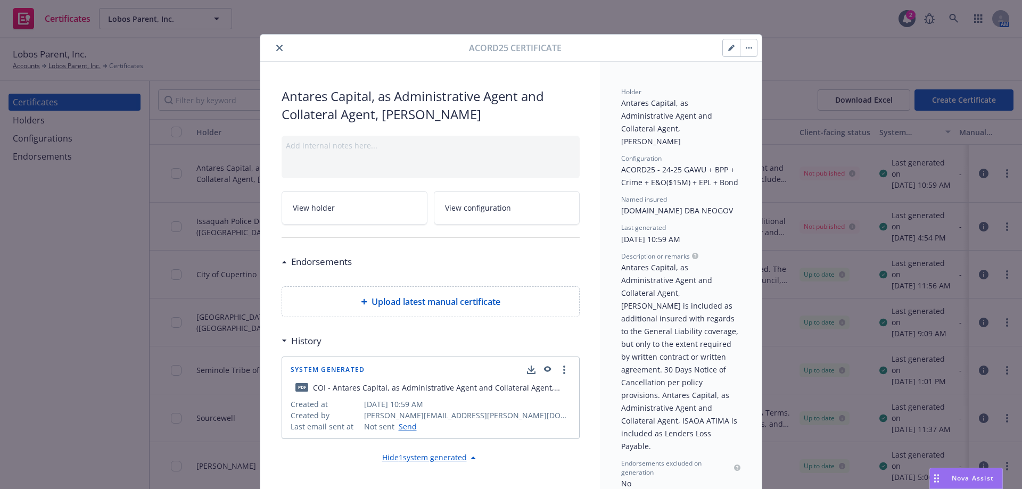
click at [276, 49] on icon "close" at bounding box center [279, 48] width 6 height 6
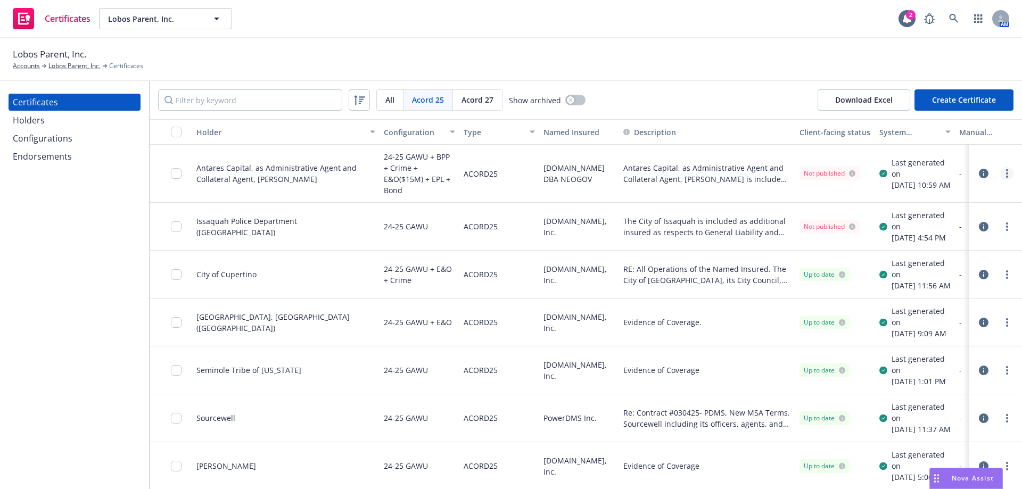
click at [1002, 173] on link "more" at bounding box center [1007, 173] width 13 height 13
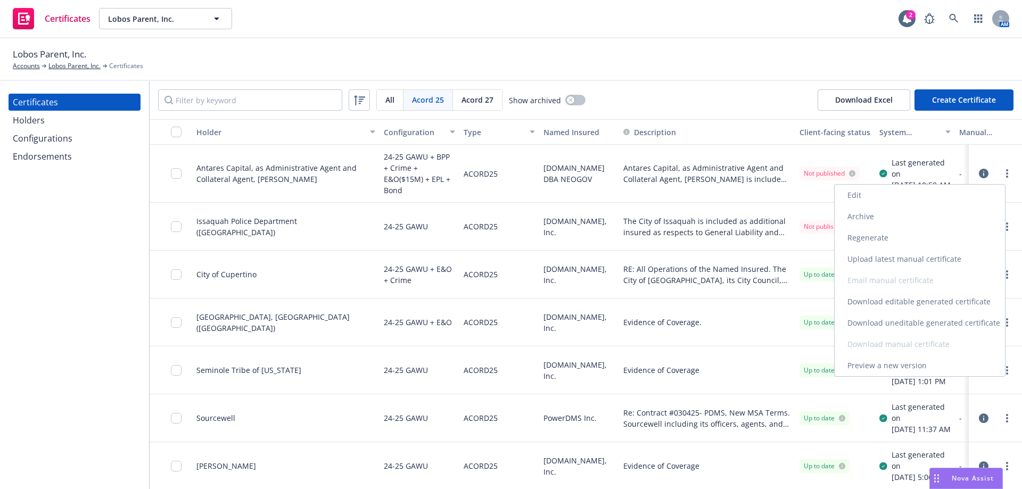
click at [921, 200] on link "Edit" at bounding box center [920, 195] width 170 height 21
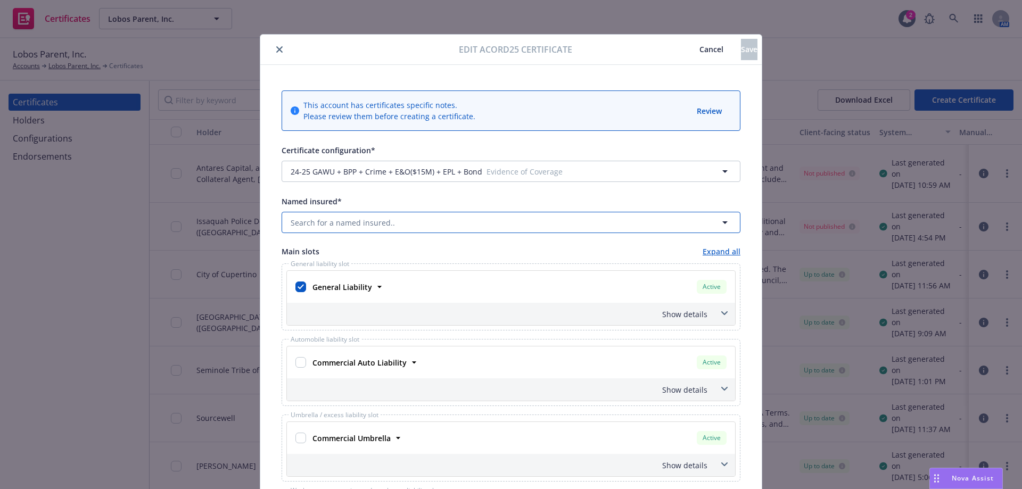
click at [393, 232] on button "Search for a named insured.." at bounding box center [511, 222] width 459 height 21
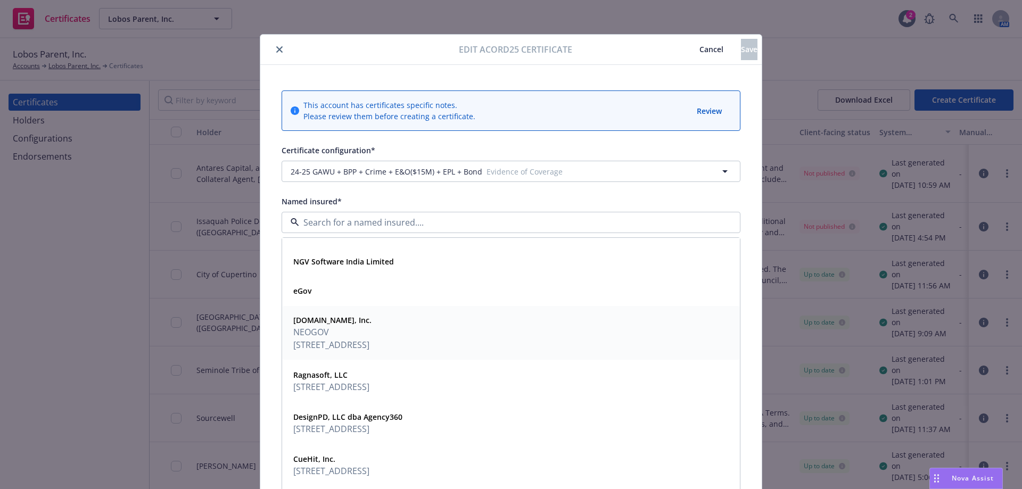
scroll to position [160, 0]
click at [372, 333] on span "NEOGOV" at bounding box center [332, 331] width 78 height 13
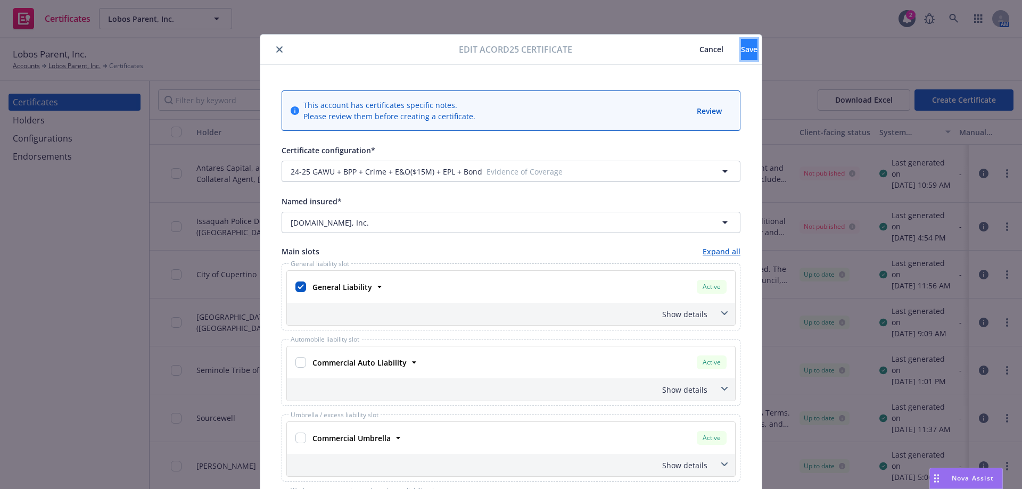
click at [741, 56] on button "Save" at bounding box center [749, 49] width 17 height 21
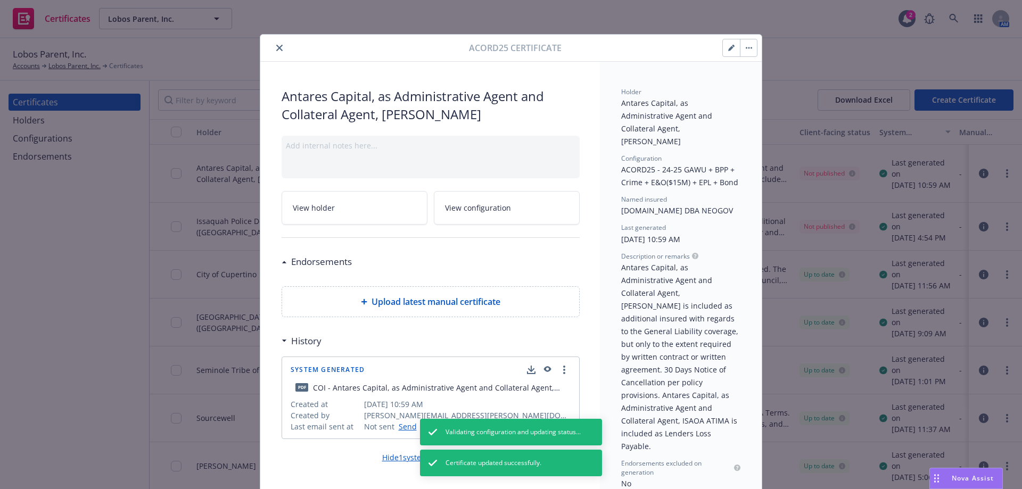
click at [744, 40] on button "button" at bounding box center [748, 47] width 17 height 17
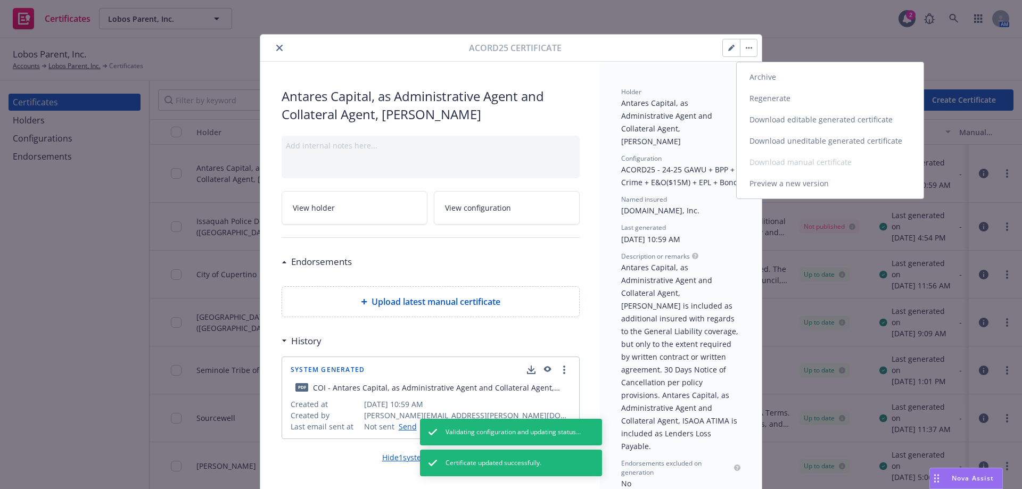
click at [762, 100] on link "Regenerate" at bounding box center [830, 98] width 187 height 21
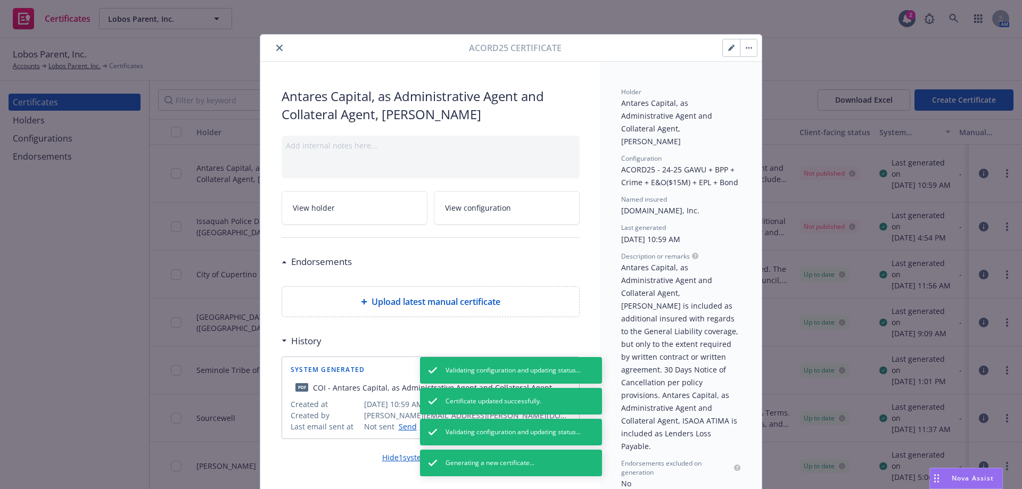
click at [276, 51] on icon "close" at bounding box center [279, 48] width 6 height 6
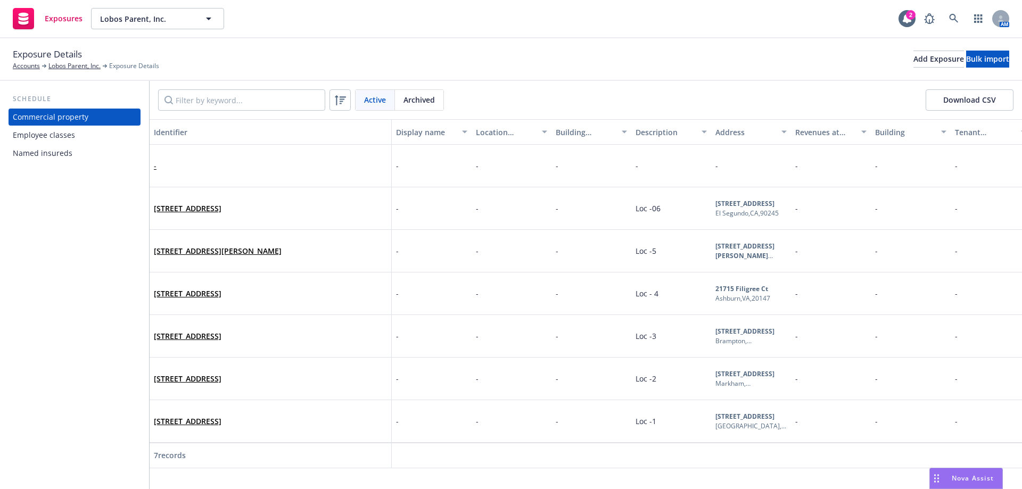
click at [130, 159] on div "Named insureds" at bounding box center [75, 153] width 124 height 17
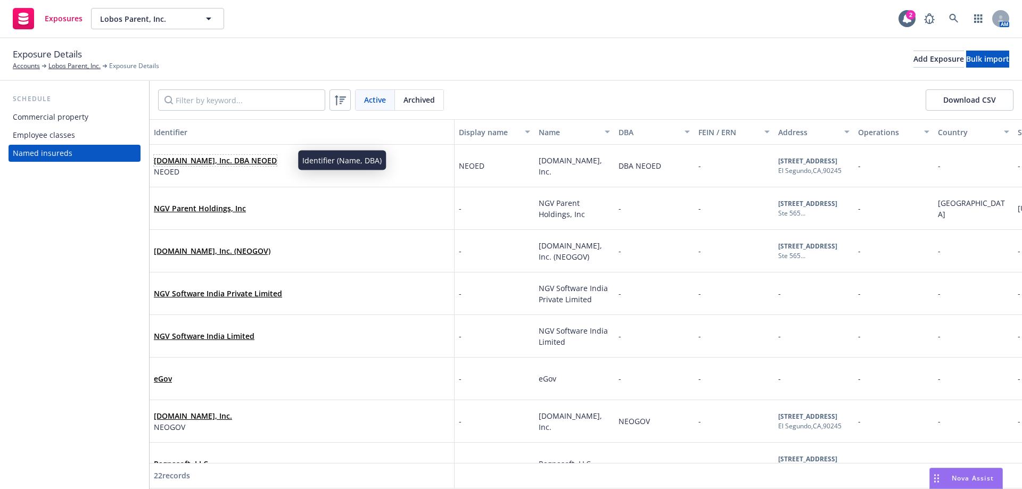
click at [257, 160] on link "[DOMAIN_NAME], Inc. DBA NEOED" at bounding box center [215, 161] width 123 height 10
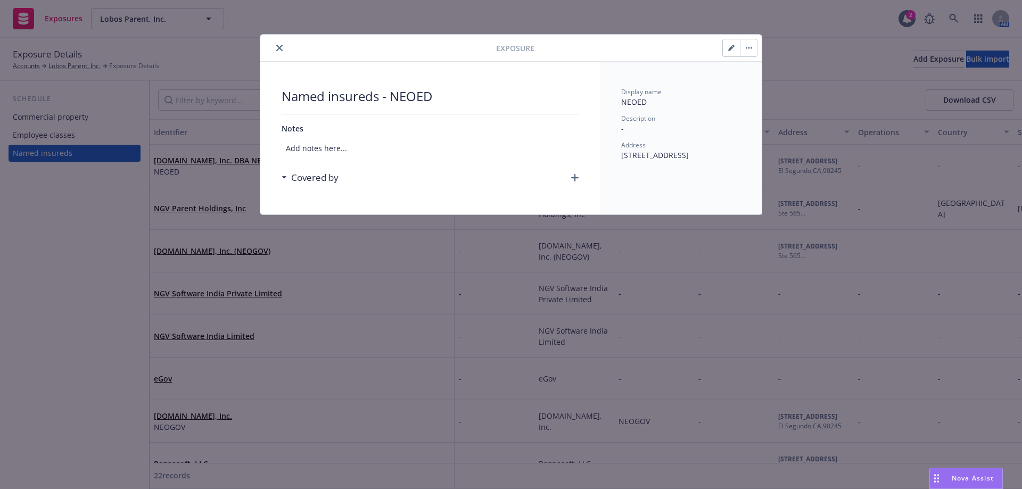
click at [722, 48] on div at bounding box center [646, 48] width 223 height 18
click at [725, 45] on button "button" at bounding box center [731, 47] width 17 height 17
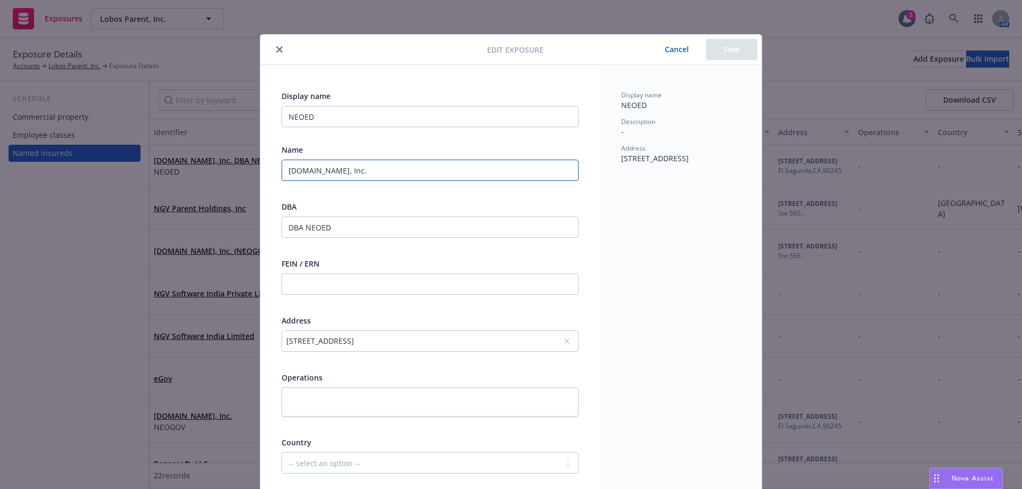
click at [308, 171] on input "[DOMAIN_NAME], Inc." at bounding box center [430, 170] width 297 height 21
drag, startPoint x: 406, startPoint y: 174, endPoint x: 117, endPoint y: 177, distance: 289.7
click at [117, 177] on div "Edit exposure Cancel Save Display name NEOED Name [DOMAIN_NAME], Inc. DBA DBA N…" at bounding box center [511, 244] width 1022 height 489
type input "[DOMAIN_NAME]"
click at [675, 50] on button "Cancel" at bounding box center [677, 49] width 58 height 21
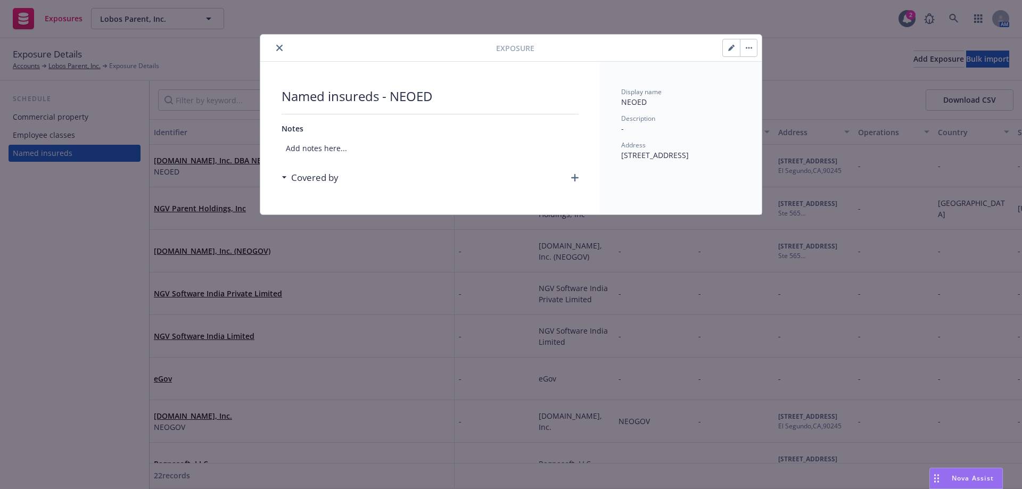
click at [726, 48] on button "button" at bounding box center [731, 47] width 17 height 17
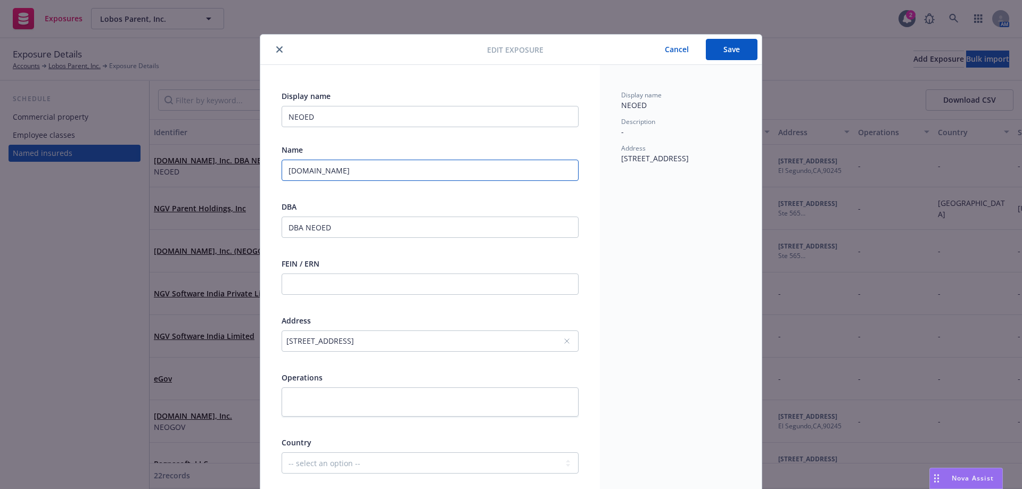
click at [104, 183] on div "Edit exposure Cancel Save Display name NEOED Name [DOMAIN_NAME] DBA DBA NEOED F…" at bounding box center [511, 244] width 1022 height 489
paste input ", Inc."
type input "[DOMAIN_NAME], Inc."
click at [540, 137] on div "Display name NEOED Name [DOMAIN_NAME], Inc. DBA DBA NEOED FEIN / ERN Address [S…" at bounding box center [430, 459] width 297 height 736
click at [279, 53] on button "close" at bounding box center [279, 49] width 13 height 13
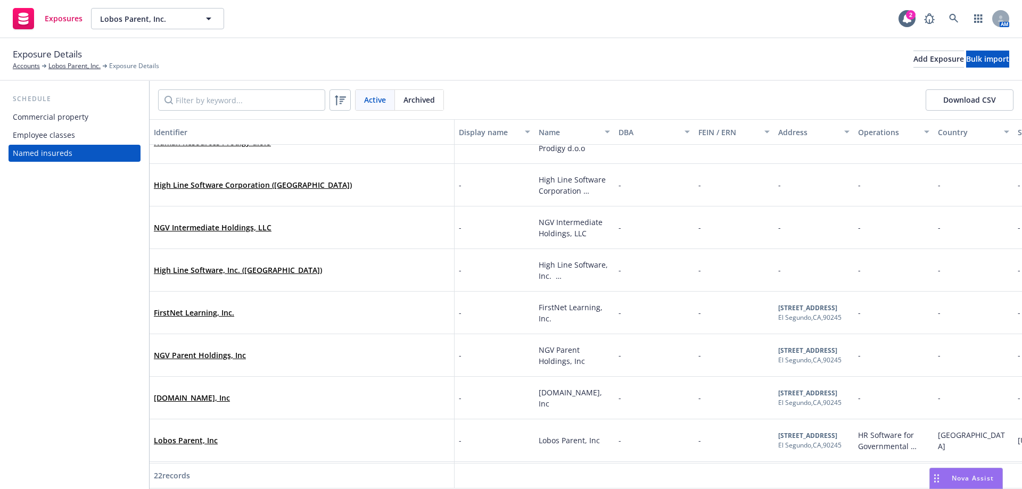
scroll to position [627, 0]
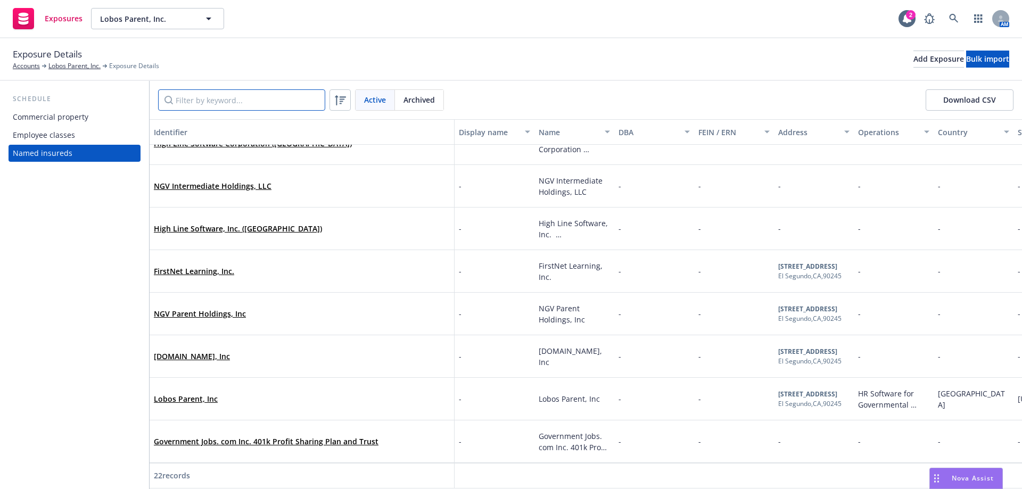
click at [238, 102] on input "Filter by keyword..." at bounding box center [241, 99] width 167 height 21
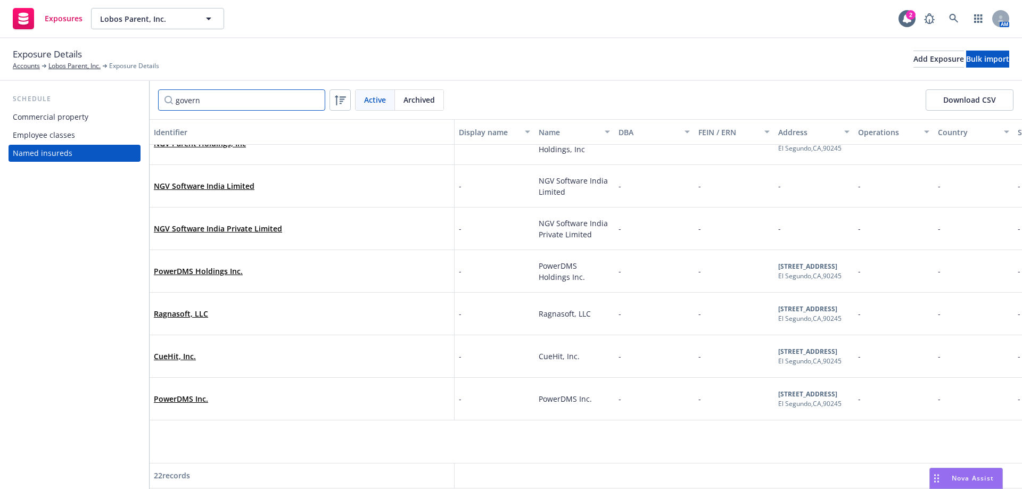
scroll to position [0, 0]
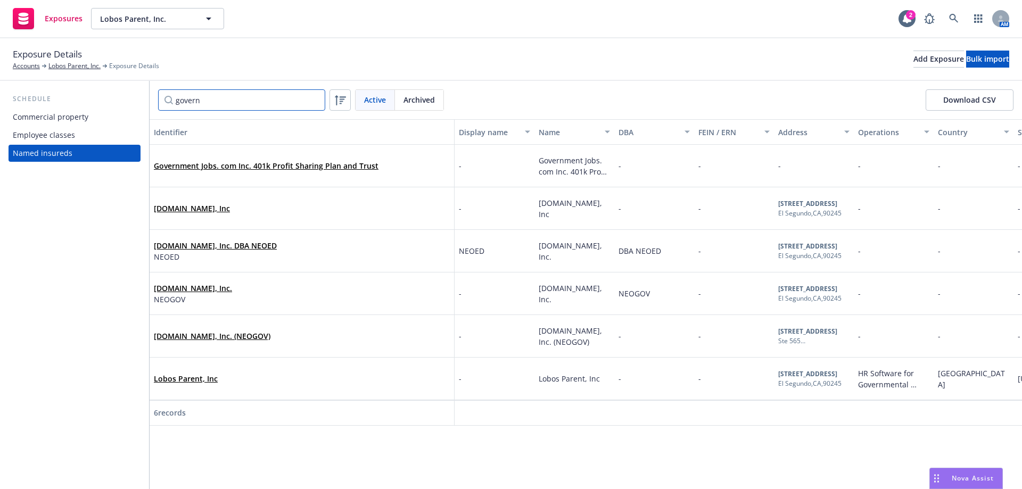
type input "govern"
click at [201, 335] on link "[DOMAIN_NAME], Inc. (NEOGOV)" at bounding box center [212, 336] width 117 height 10
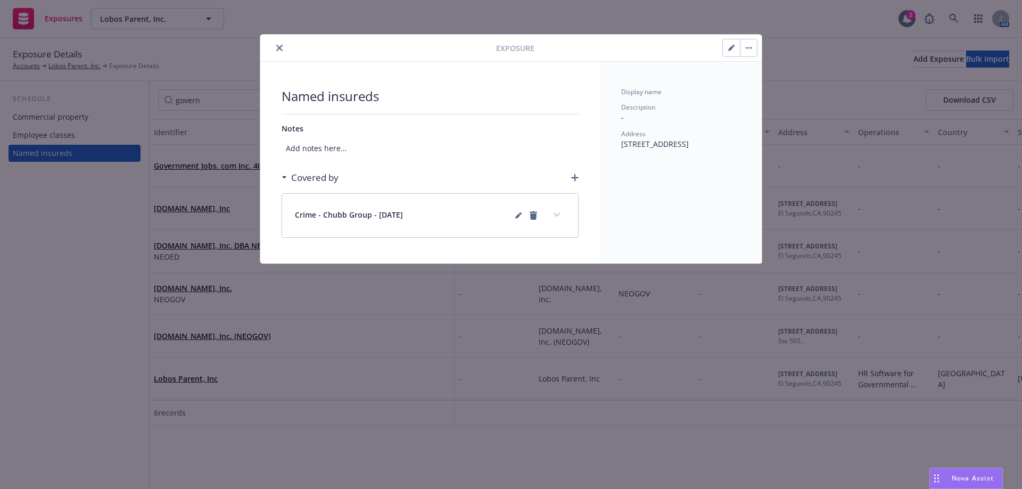
click at [726, 51] on button "button" at bounding box center [731, 47] width 17 height 17
select select "C_CORPORATION"
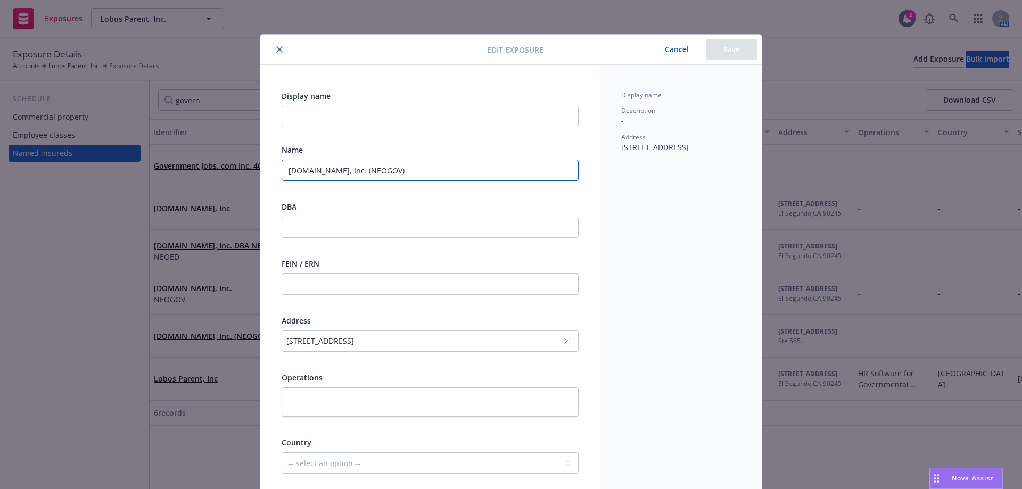
drag, startPoint x: 373, startPoint y: 170, endPoint x: -95, endPoint y: 182, distance: 468.3
click at [0, 182] on html "Exposures Lobos Parent, Inc. Lobos Parent, Inc. 2 AM Exposure Details Accounts …" at bounding box center [511, 244] width 1022 height 489
paste input "."
type input "Governmentjobs.com, Inc. (NEOGOV)"
click at [700, 95] on div "Display name" at bounding box center [680, 95] width 119 height 9
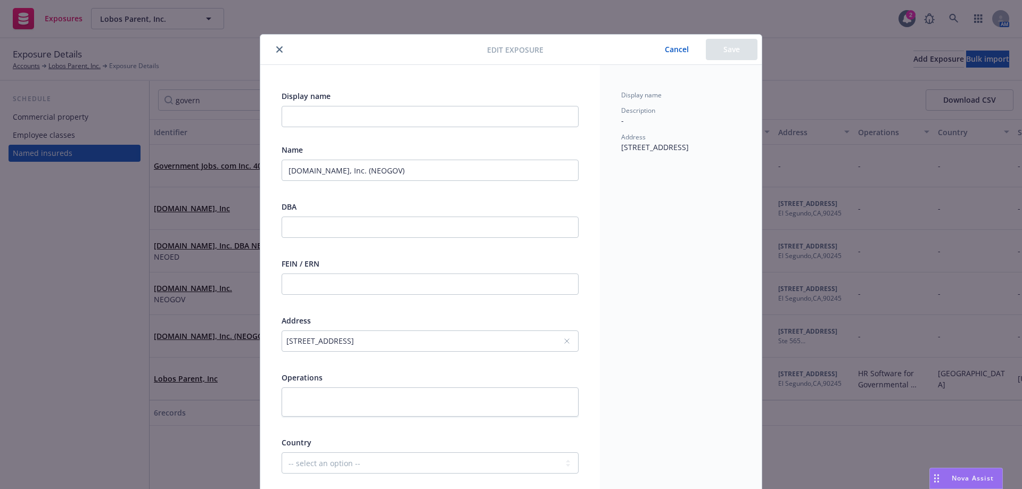
click at [729, 64] on div "Edit exposure Cancel Save" at bounding box center [511, 50] width 502 height 30
click at [715, 46] on div "Cancel Save" at bounding box center [703, 49] width 110 height 21
click at [279, 51] on button "close" at bounding box center [279, 49] width 13 height 13
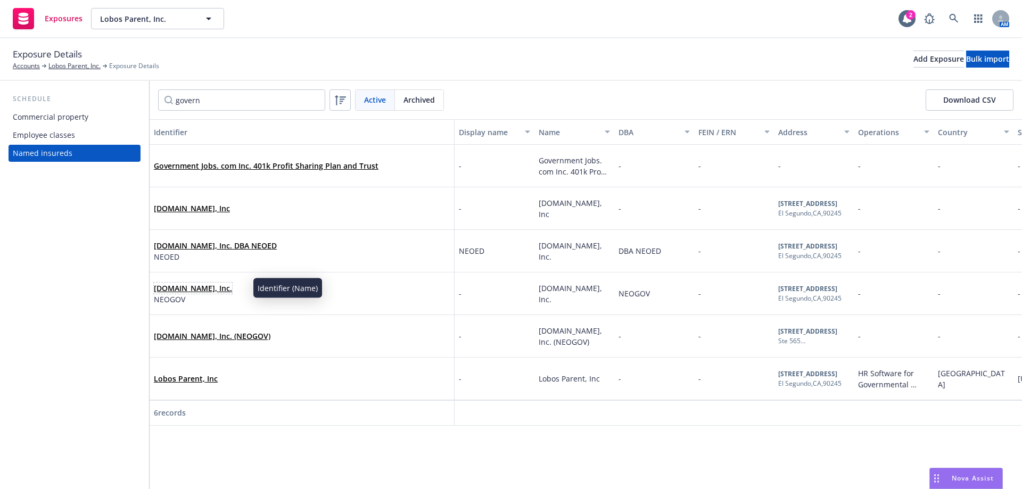
click at [227, 285] on link "[DOMAIN_NAME], Inc." at bounding box center [193, 288] width 78 height 10
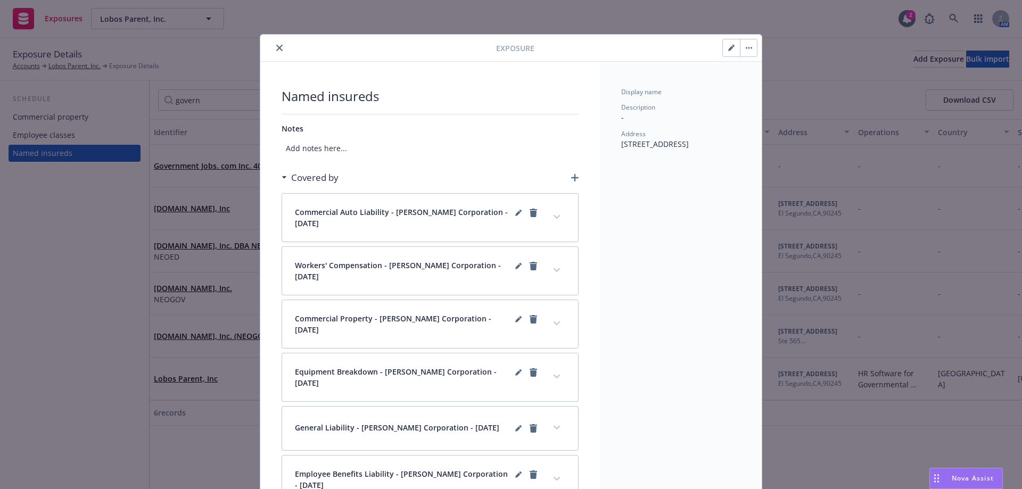
click at [733, 46] on button "button" at bounding box center [731, 47] width 17 height 17
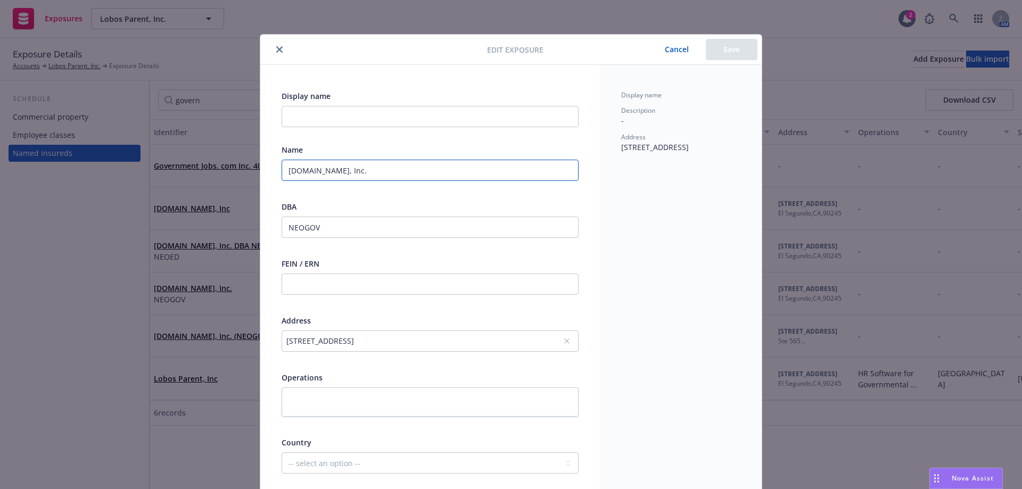
drag, startPoint x: 302, startPoint y: 168, endPoint x: 244, endPoint y: 170, distance: 58.6
click at [103, 187] on div "Edit exposure Cancel Save Display name Name Governmentjobs.com, Inc. DBA NEOGOV…" at bounding box center [511, 244] width 1022 height 489
paste input "text"
type input "[DOMAIN_NAME], Inc."
click at [721, 55] on button "Save" at bounding box center [732, 49] width 52 height 21
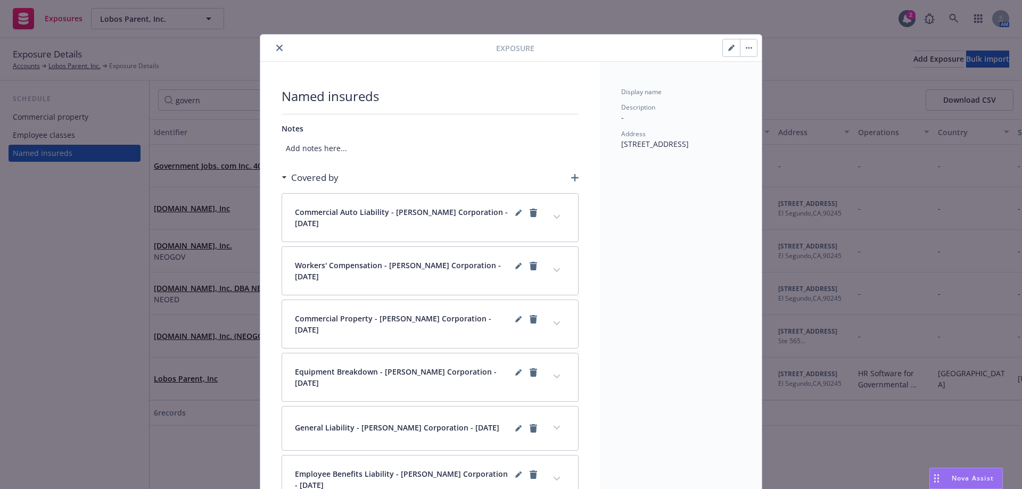
click at [276, 50] on icon "close" at bounding box center [279, 48] width 6 height 6
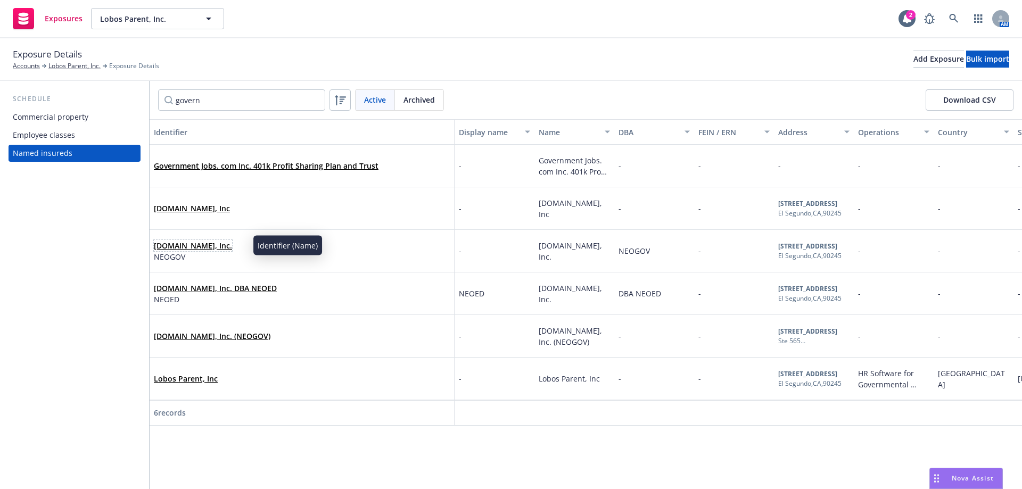
click at [230, 244] on link "[DOMAIN_NAME], Inc." at bounding box center [193, 246] width 78 height 10
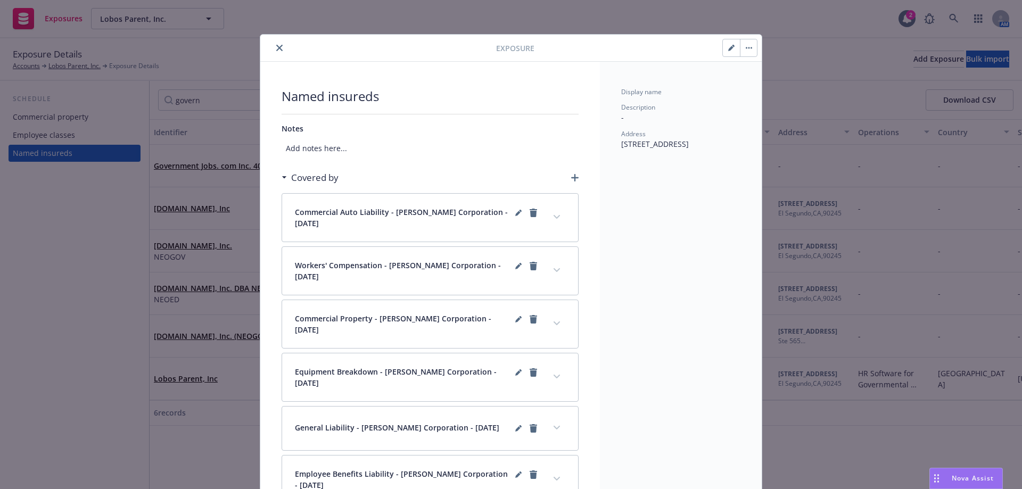
scroll to position [32, 0]
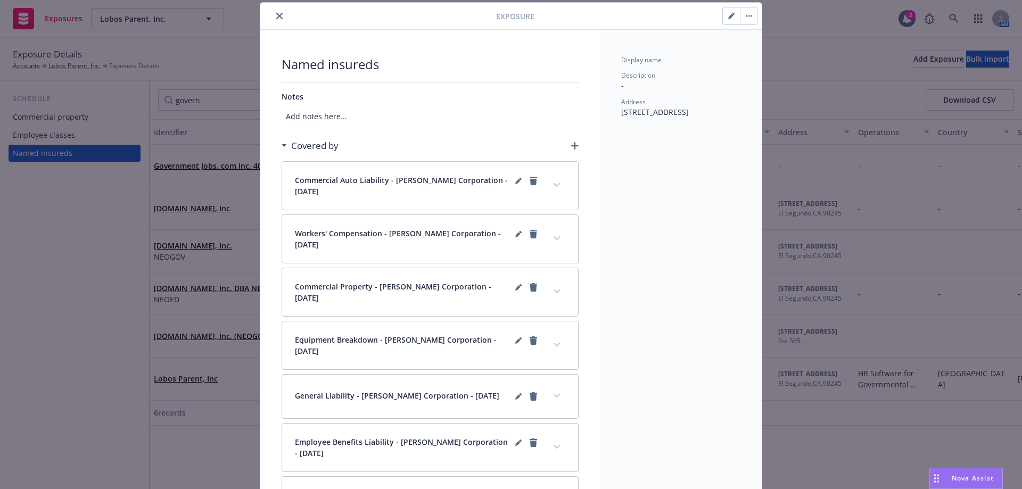
click at [732, 15] on button "button" at bounding box center [731, 15] width 17 height 17
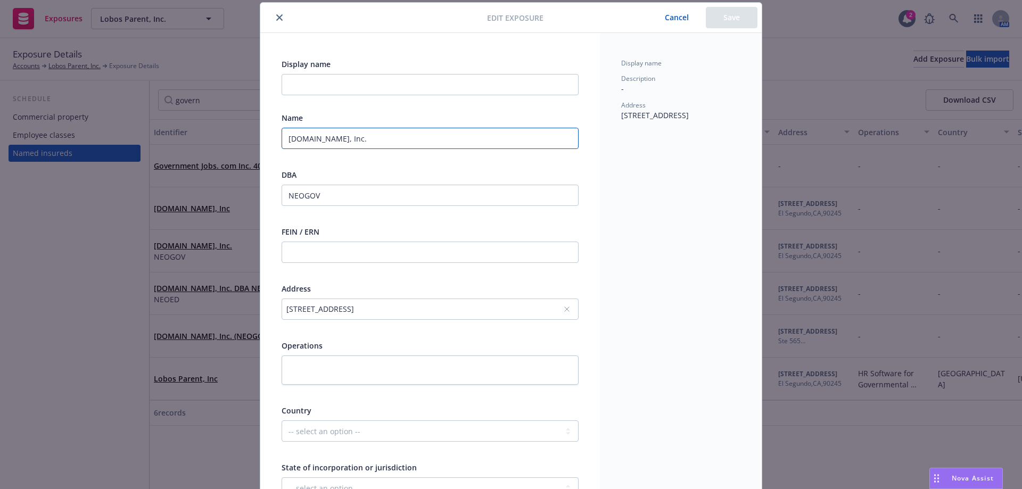
drag, startPoint x: 388, startPoint y: 144, endPoint x: 160, endPoint y: 106, distance: 230.5
click at [0, 134] on html "Exposures Lobos Parent, Inc. Lobos Parent, Inc. 2 AM Exposure Details Accounts …" at bounding box center [511, 244] width 1022 height 489
click at [713, 68] on div "Display name Description - Address 2120 Park Pl, Suite 100 El Segundo, CA 90245" at bounding box center [680, 90] width 119 height 62
click at [281, 22] on div at bounding box center [376, 17] width 223 height 13
click at [273, 22] on button "close" at bounding box center [279, 17] width 13 height 13
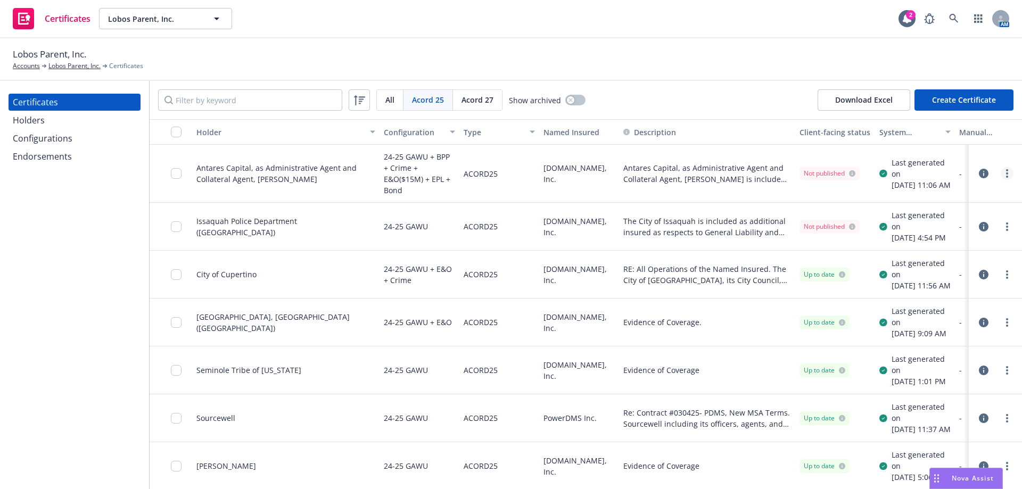
click at [1004, 176] on link "more" at bounding box center [1007, 173] width 13 height 13
click at [672, 183] on span "Antares Capital, as Administrative Agent and Collateral Agent, [PERSON_NAME] is…" at bounding box center [708, 173] width 168 height 22
click at [1002, 182] on div at bounding box center [995, 173] width 45 height 21
click at [1001, 174] on link "more" at bounding box center [1007, 173] width 13 height 13
click at [1001, 179] on link "more" at bounding box center [1007, 173] width 13 height 13
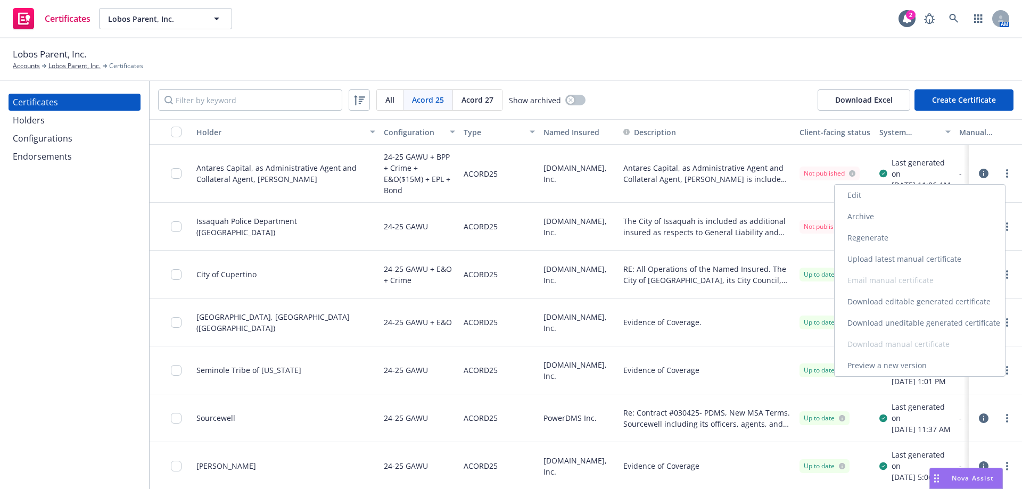
click at [940, 319] on link "Download uneditable generated certificate" at bounding box center [920, 323] width 170 height 21
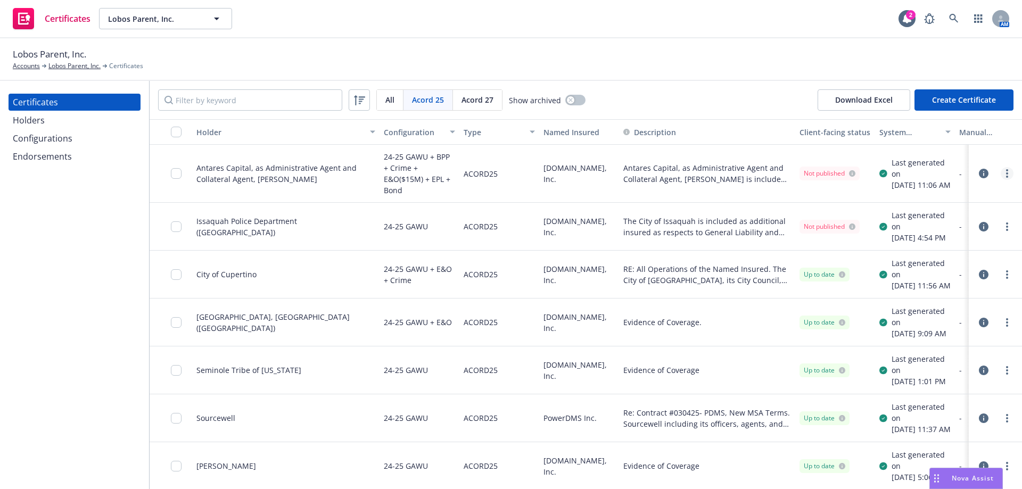
click at [1001, 171] on link "more" at bounding box center [1007, 173] width 13 height 13
click at [965, 197] on link "Edit" at bounding box center [920, 195] width 170 height 21
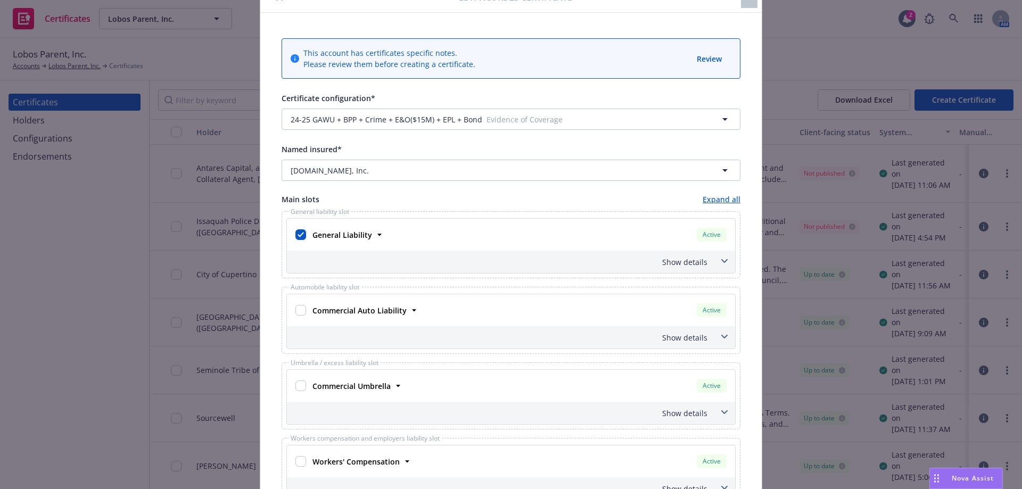
scroll to position [53, 0]
click at [676, 261] on div "Show details" at bounding box center [498, 261] width 419 height 11
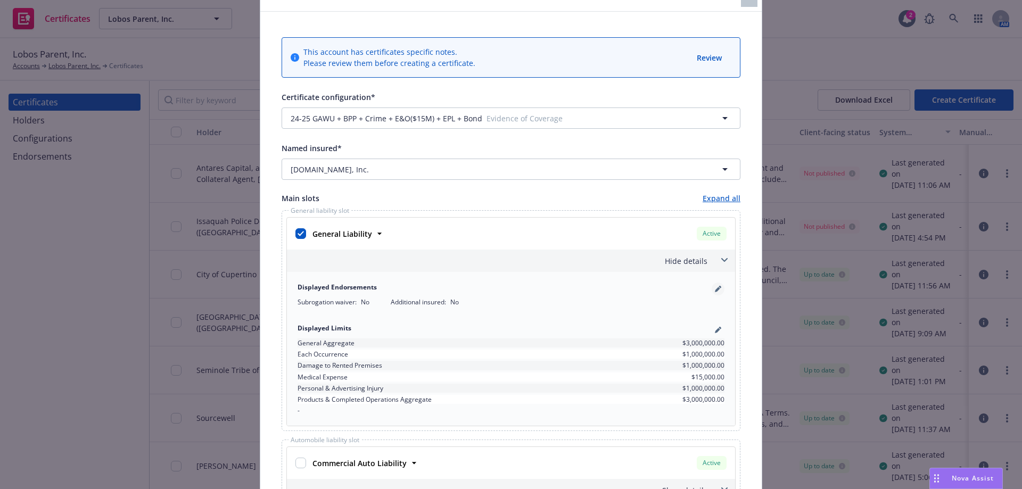
click at [715, 290] on icon "pencil" at bounding box center [717, 289] width 5 height 5
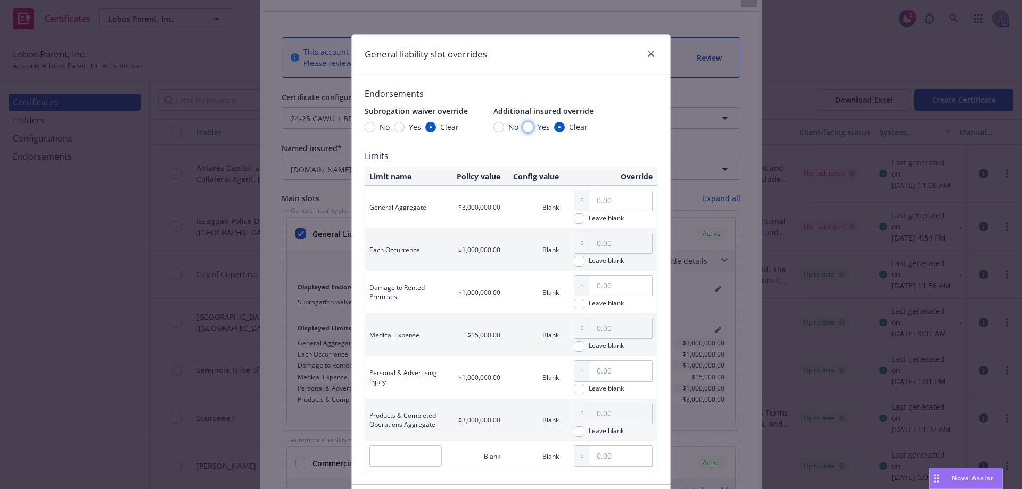
click at [524, 130] on input "Yes" at bounding box center [528, 127] width 11 height 11
radio input "true"
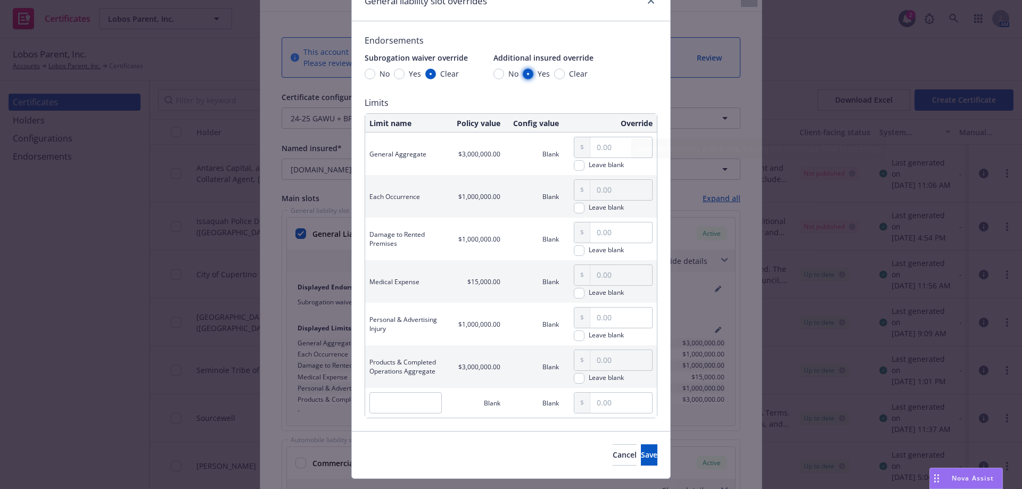
scroll to position [77, 0]
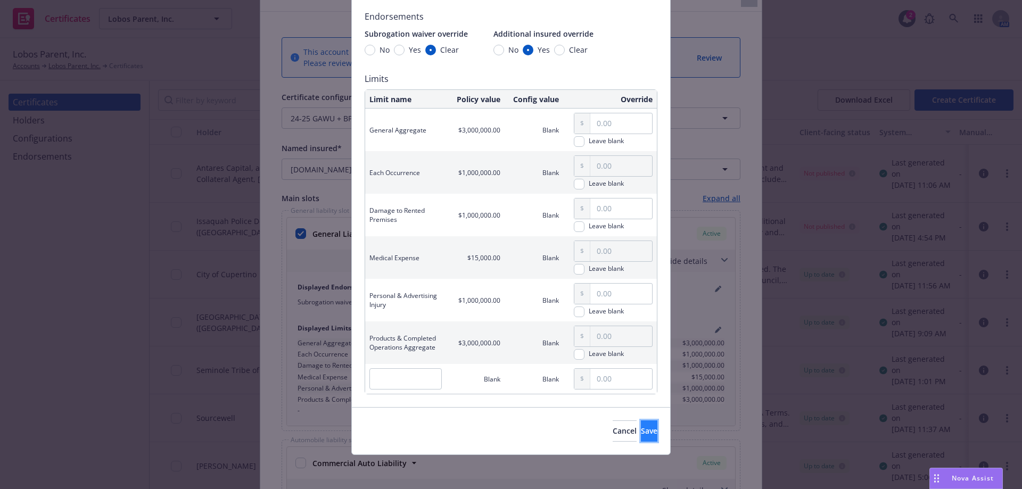
click at [641, 431] on span "Save" at bounding box center [649, 431] width 17 height 10
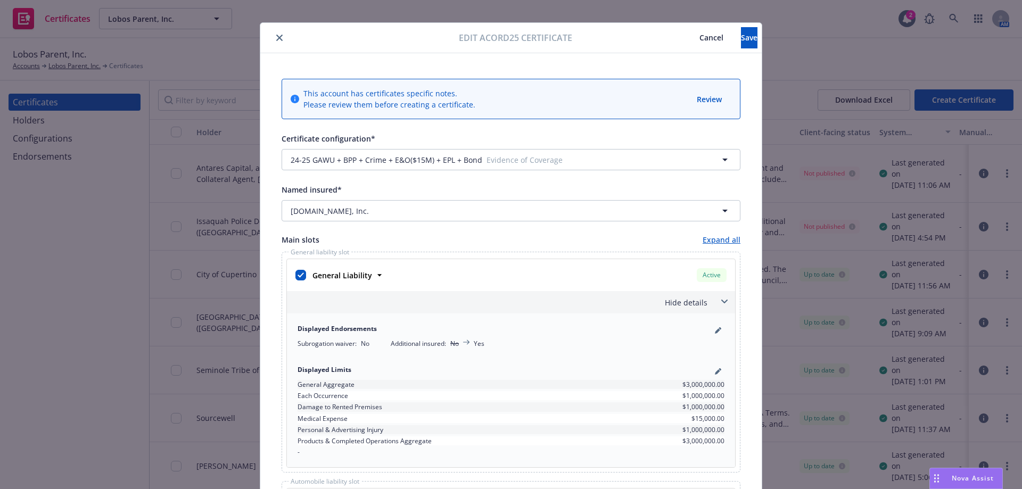
scroll to position [0, 0]
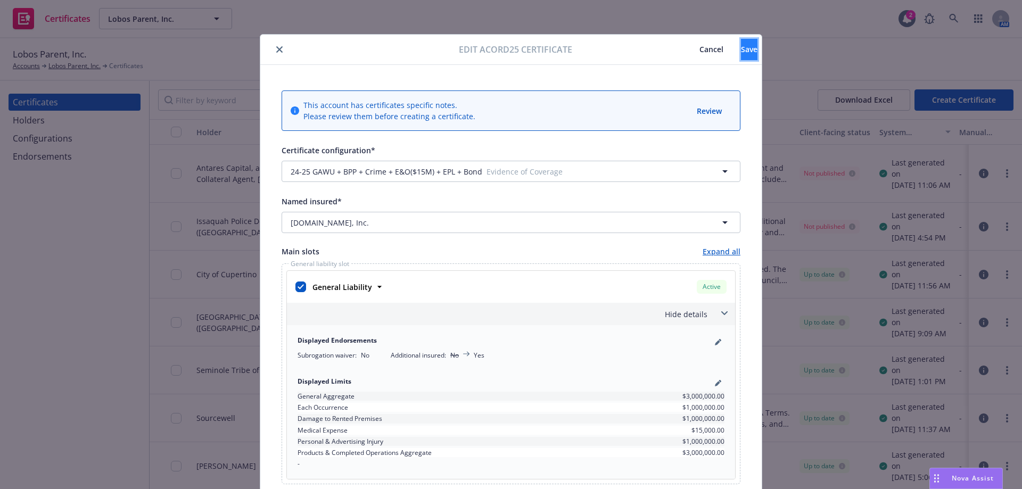
click at [741, 50] on button "Save" at bounding box center [749, 49] width 17 height 21
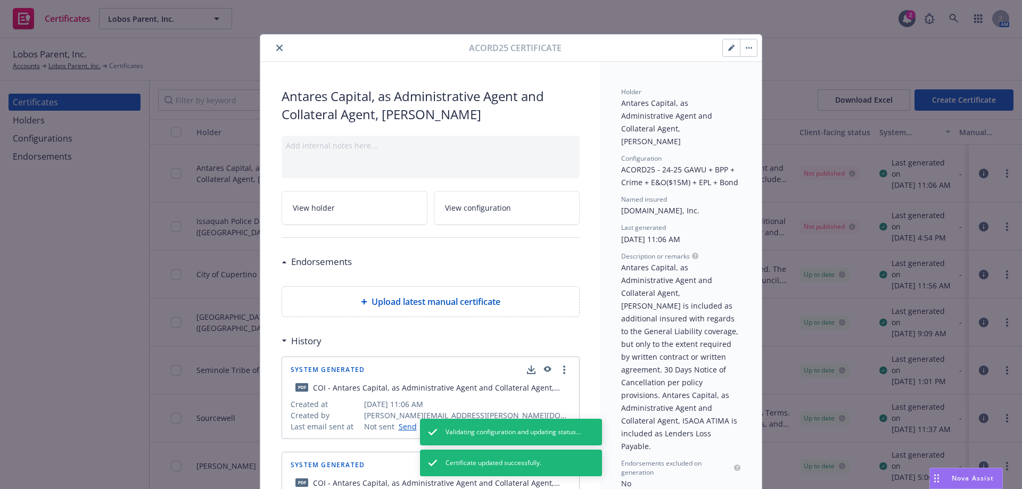
click at [748, 47] on icon "button" at bounding box center [749, 48] width 6 height 2
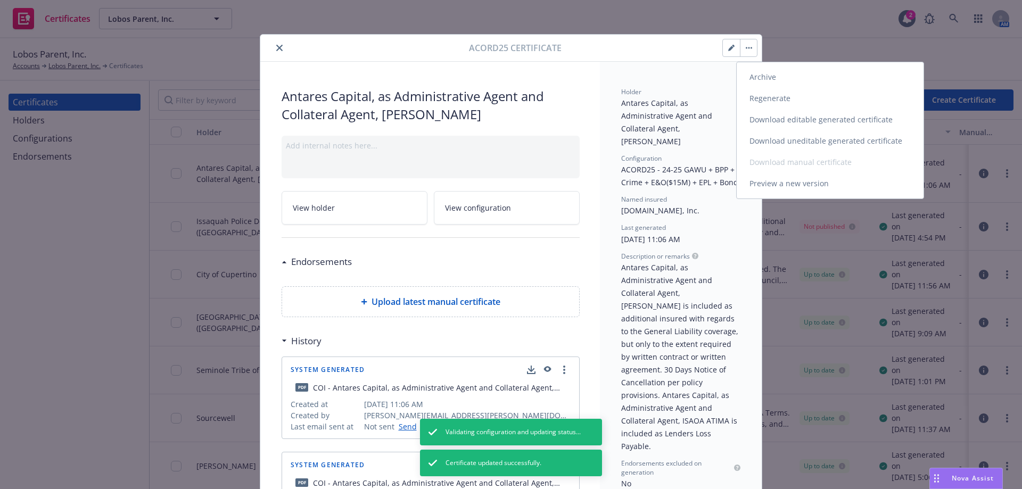
click at [758, 135] on link "Download uneditable generated certificate" at bounding box center [830, 140] width 187 height 21
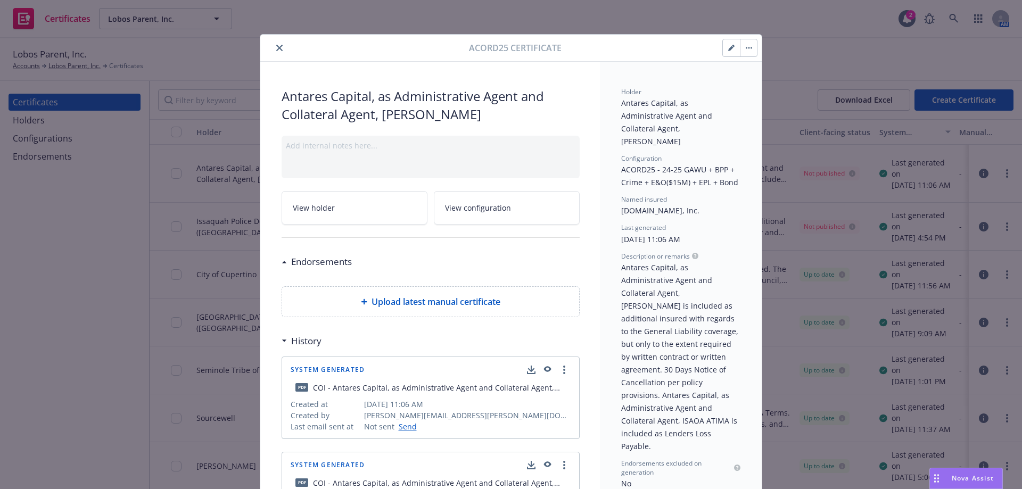
click at [740, 44] on button "button" at bounding box center [748, 47] width 17 height 17
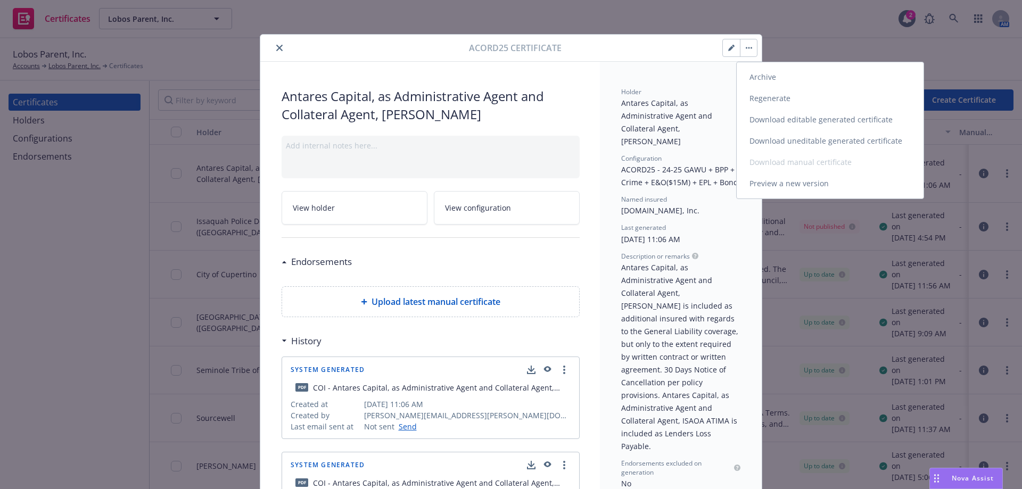
click at [759, 103] on link "Regenerate" at bounding box center [830, 98] width 187 height 21
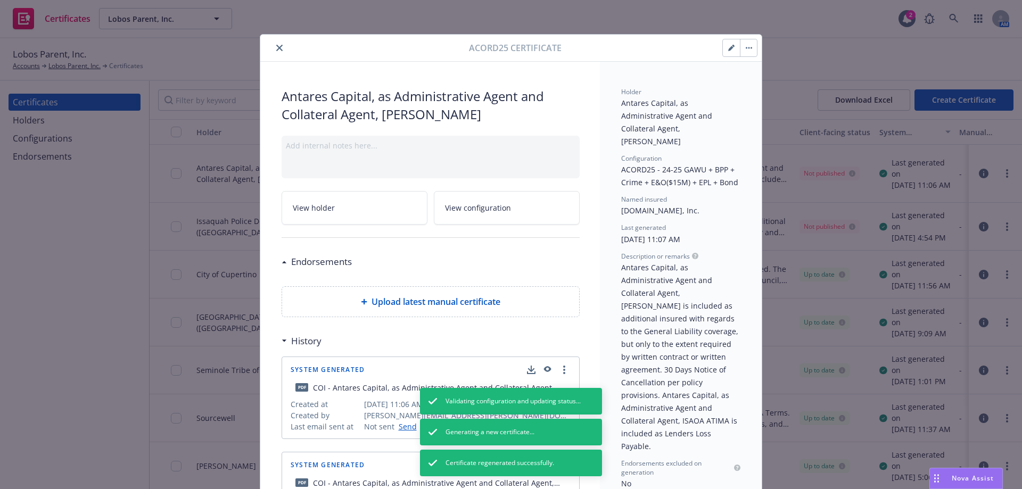
click at [276, 47] on icon "close" at bounding box center [279, 48] width 6 height 6
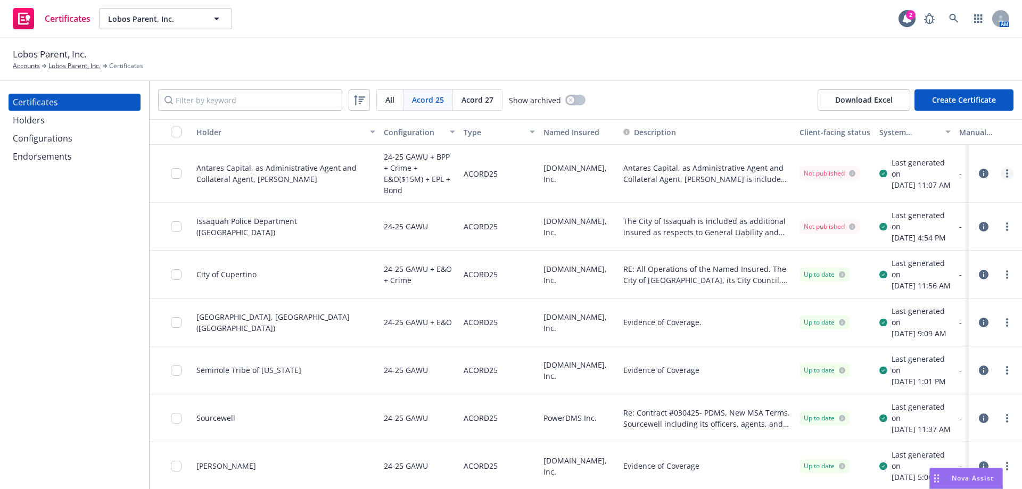
click at [1001, 171] on link "more" at bounding box center [1007, 173] width 13 height 13
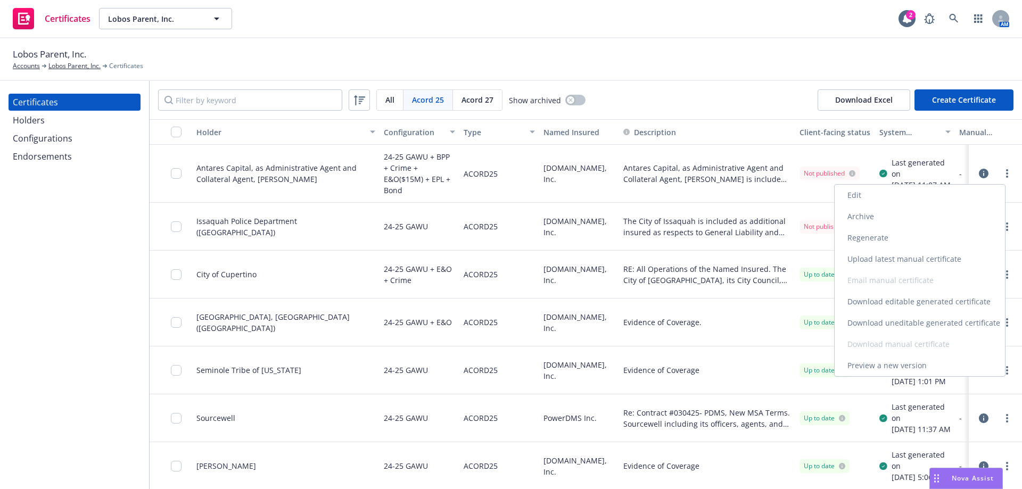
click at [928, 320] on link "Download uneditable generated certificate" at bounding box center [920, 323] width 170 height 21
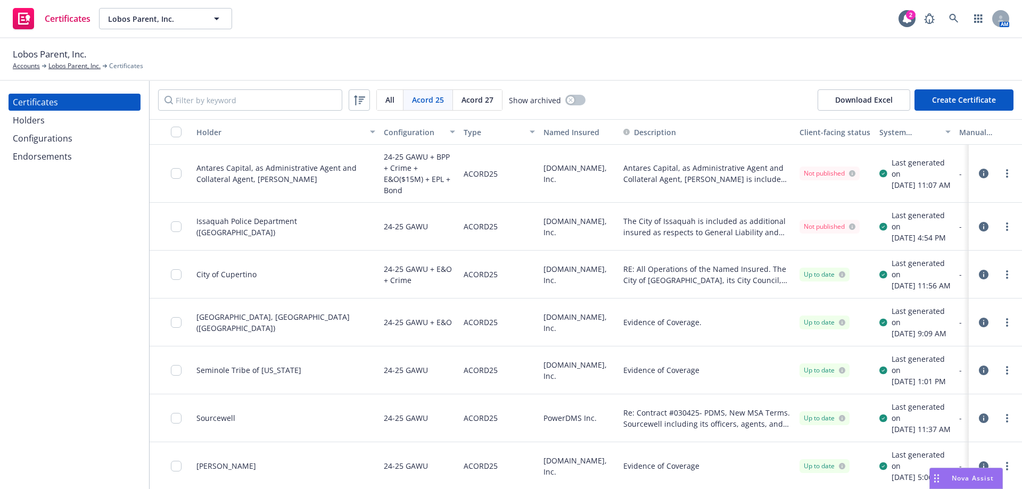
click at [667, 66] on div "Lobos Parent, Inc. Accounts Lobos Parent, Inc. Certificates" at bounding box center [511, 58] width 997 height 23
click at [1002, 171] on link "more" at bounding box center [1007, 173] width 13 height 13
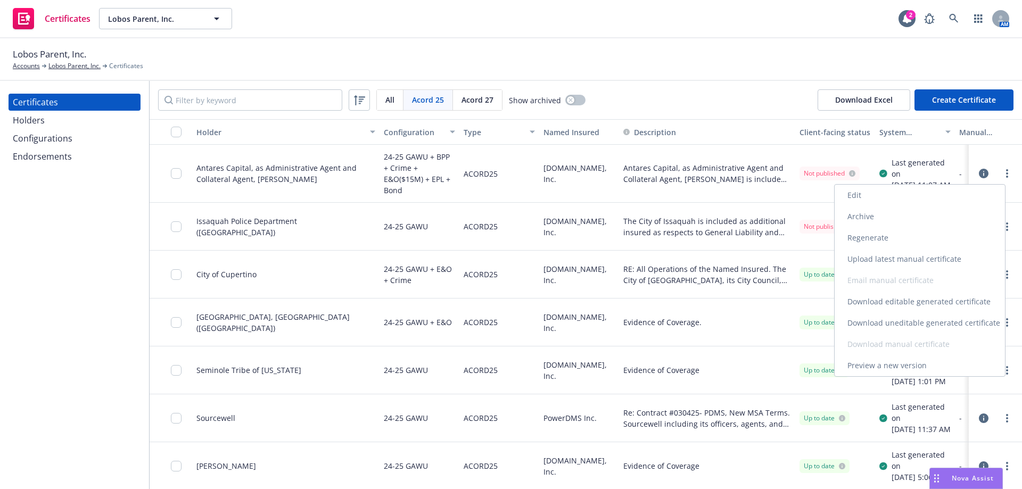
click at [951, 200] on link "Edit" at bounding box center [920, 195] width 170 height 21
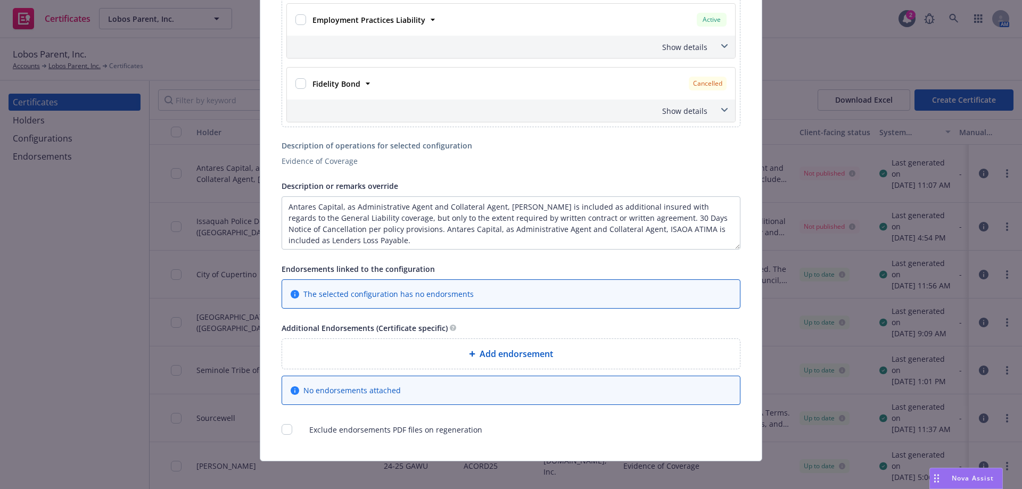
scroll to position [934, 0]
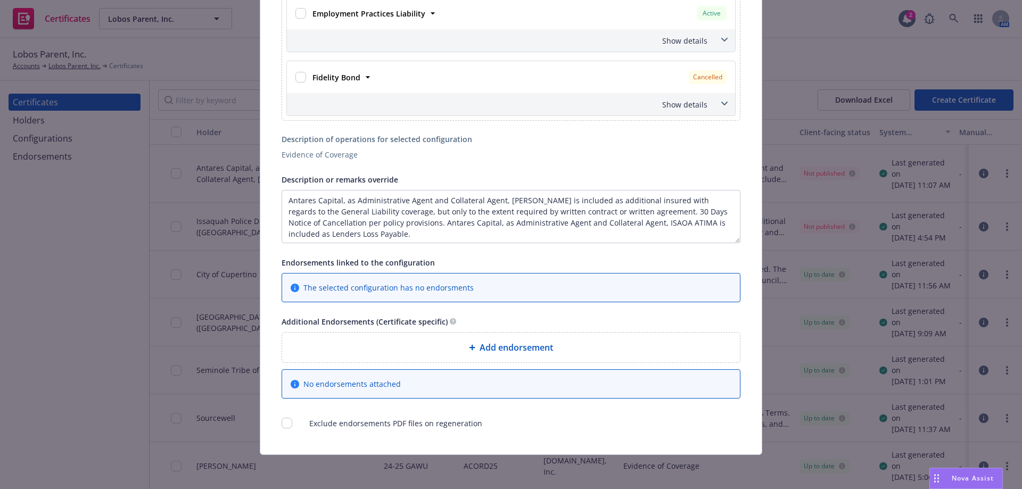
click at [511, 352] on span "Add endorsement" at bounding box center [516, 347] width 73 height 13
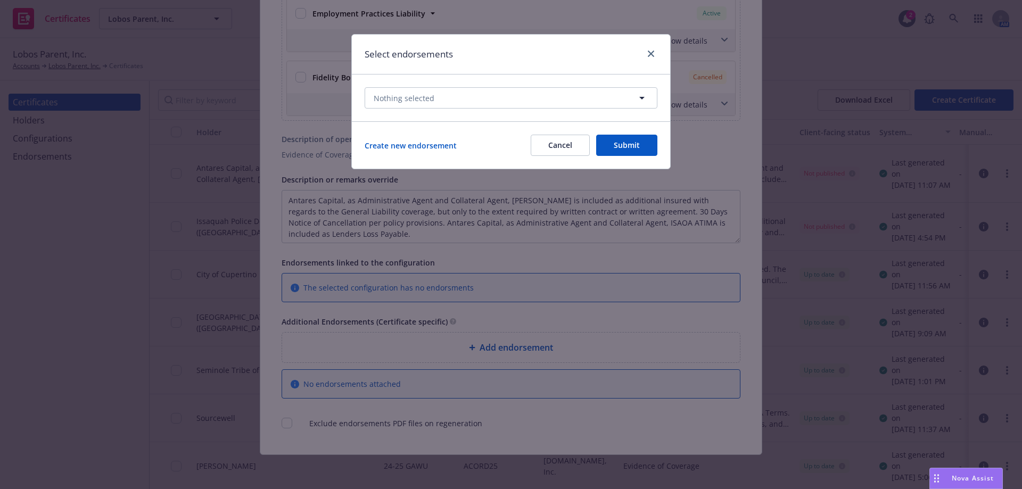
click at [429, 146] on link "Create new endorsement" at bounding box center [411, 145] width 92 height 11
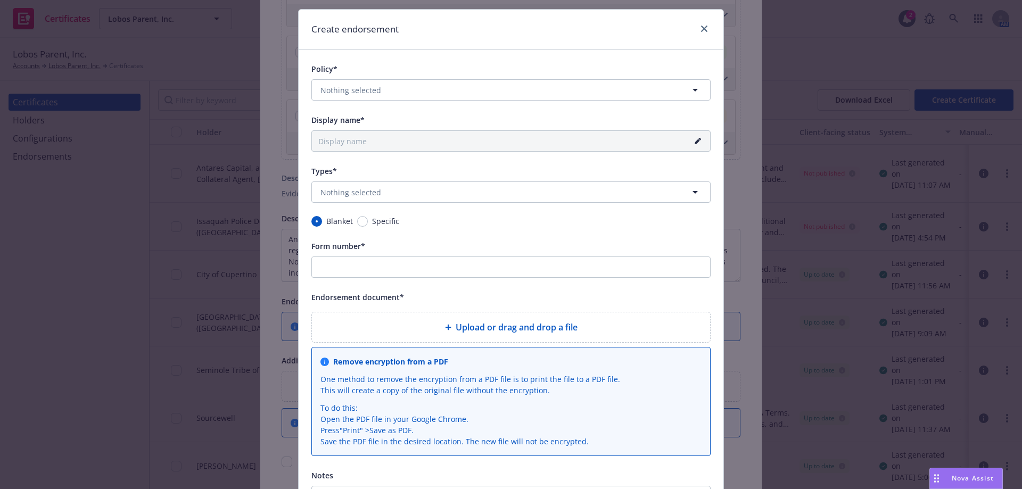
scroll to position [0, 0]
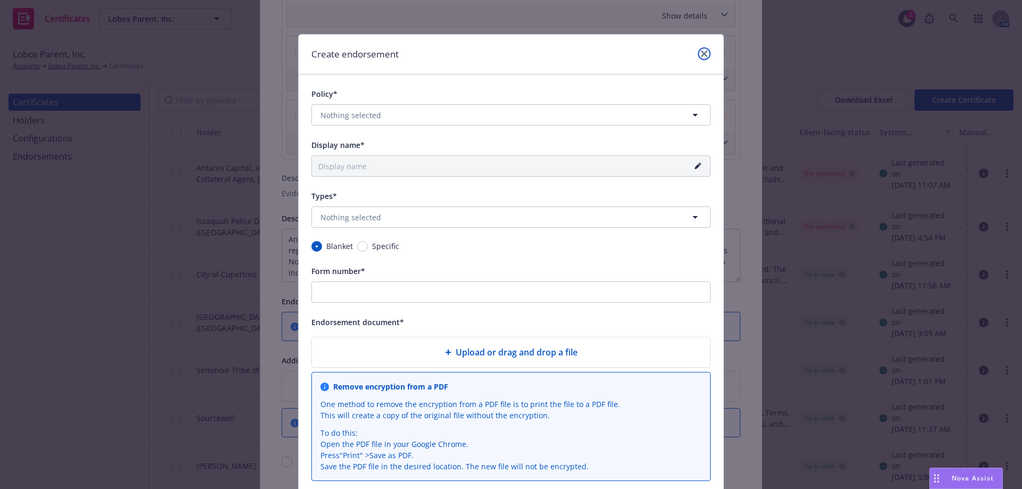
click at [705, 54] on link "close" at bounding box center [704, 53] width 13 height 13
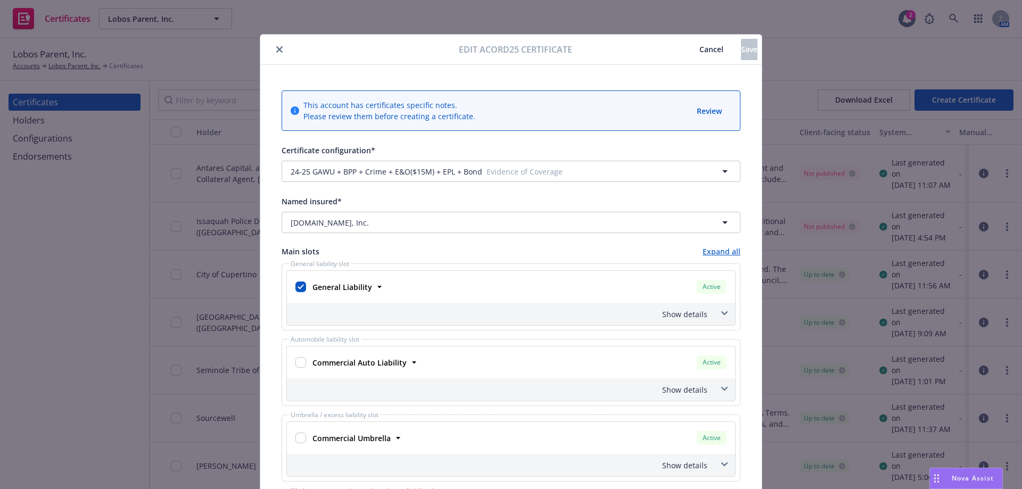
click at [700, 49] on span "Cancel" at bounding box center [712, 49] width 24 height 10
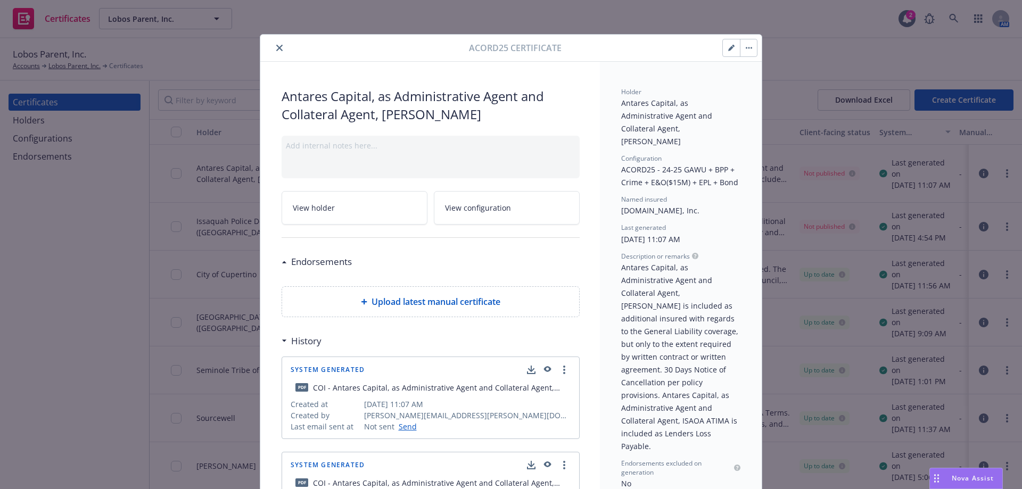
click at [743, 56] on button "button" at bounding box center [748, 47] width 17 height 17
click at [475, 292] on div "Upload latest manual certificate" at bounding box center [430, 302] width 297 height 30
click at [735, 51] on button "button" at bounding box center [731, 47] width 17 height 17
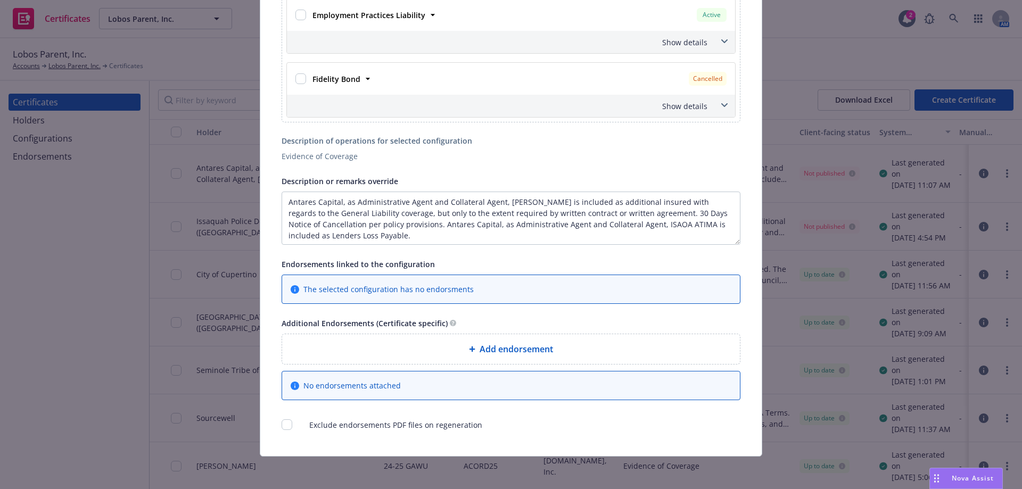
scroll to position [934, 0]
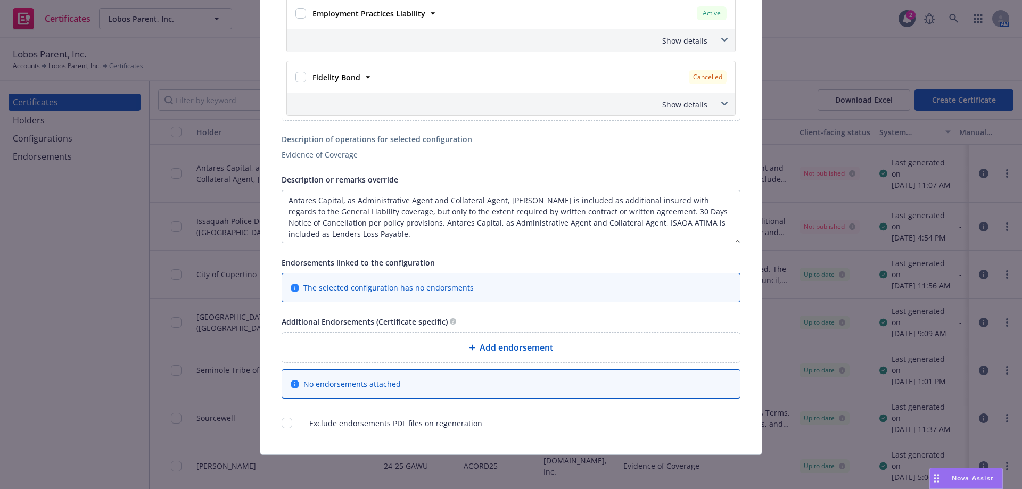
click at [480, 347] on span "Add endorsement" at bounding box center [516, 347] width 73 height 13
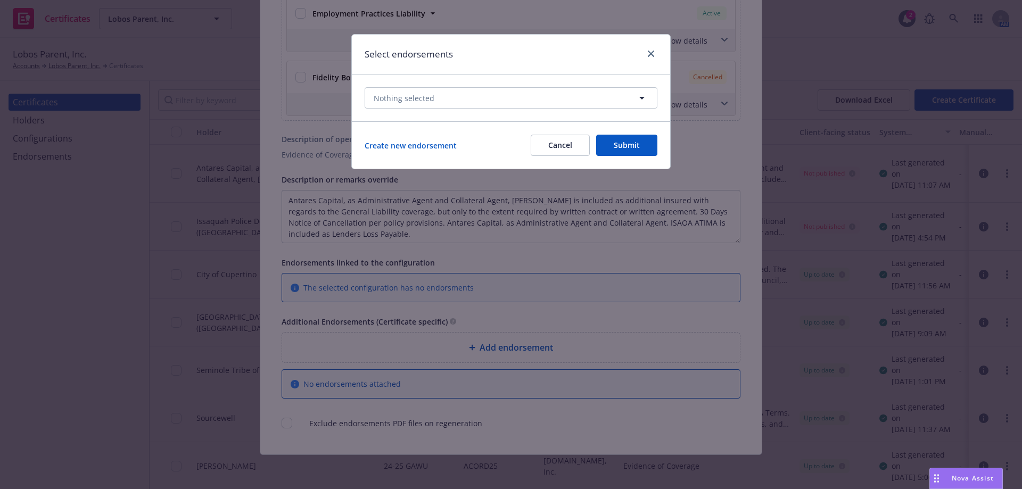
drag, startPoint x: 469, startPoint y: 143, endPoint x: 457, endPoint y: 143, distance: 11.7
click at [460, 143] on div "Create new endorsement Cancel Submit" at bounding box center [511, 145] width 293 height 21
click at [449, 143] on link "Create new endorsement" at bounding box center [411, 145] width 92 height 11
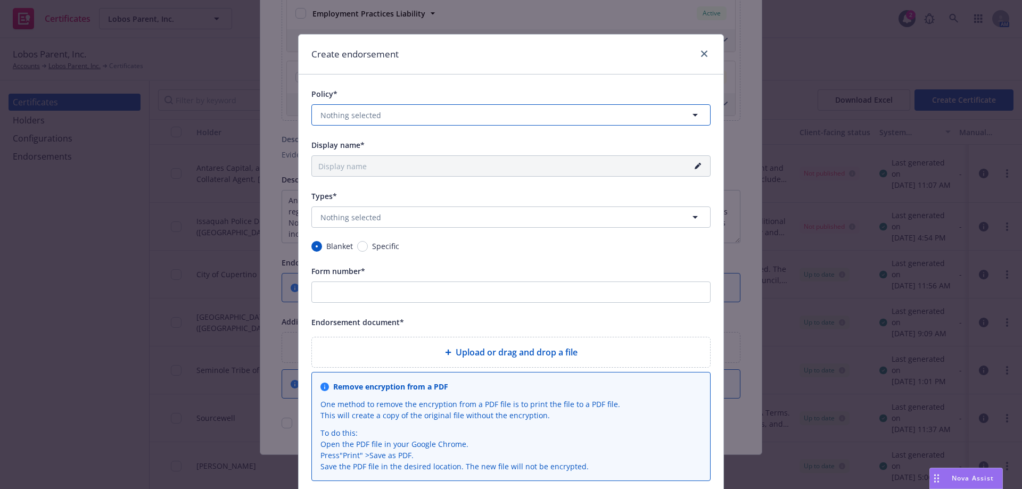
click at [461, 119] on button "Nothing selected" at bounding box center [511, 114] width 399 height 21
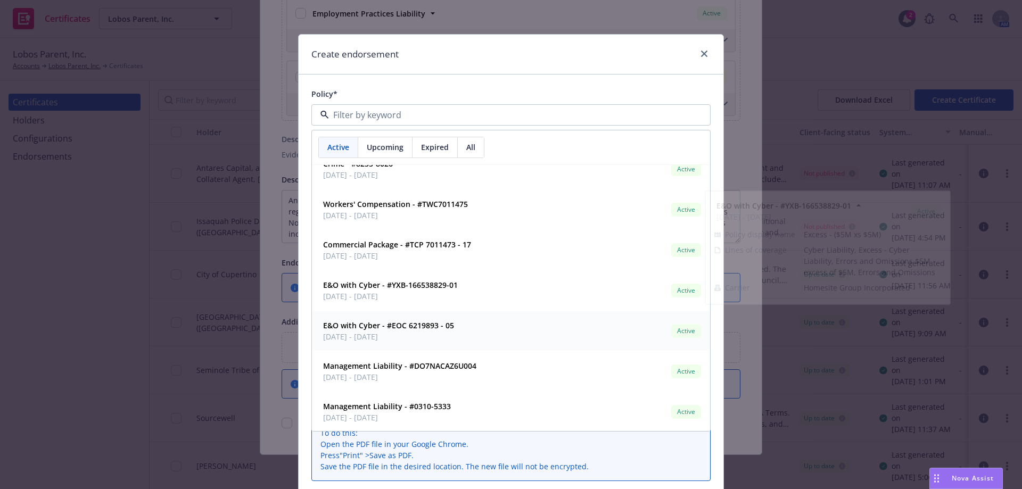
scroll to position [462, 0]
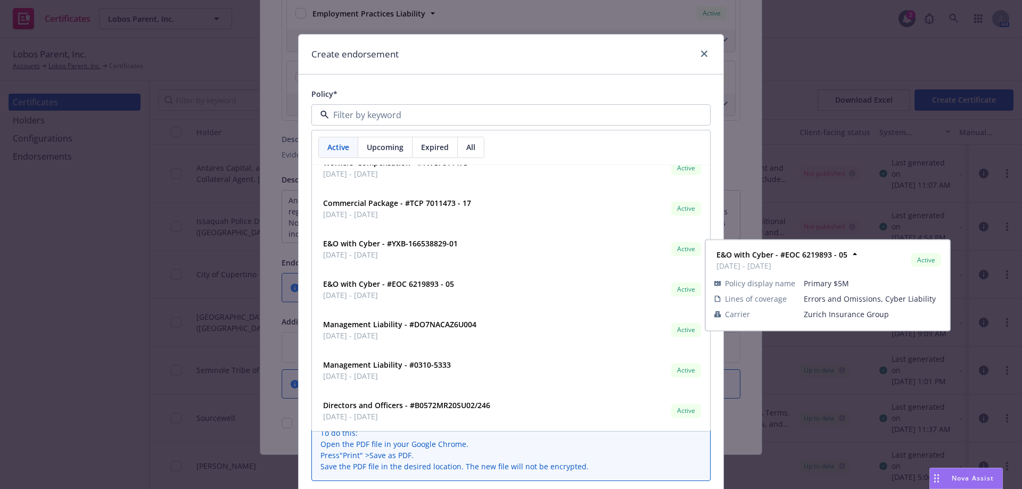
click at [463, 79] on div "Policy* Active Upcoming Expired All Crime - #8255-8026 09/25/2024 - 09/25/2025 …" at bounding box center [511, 335] width 425 height 520
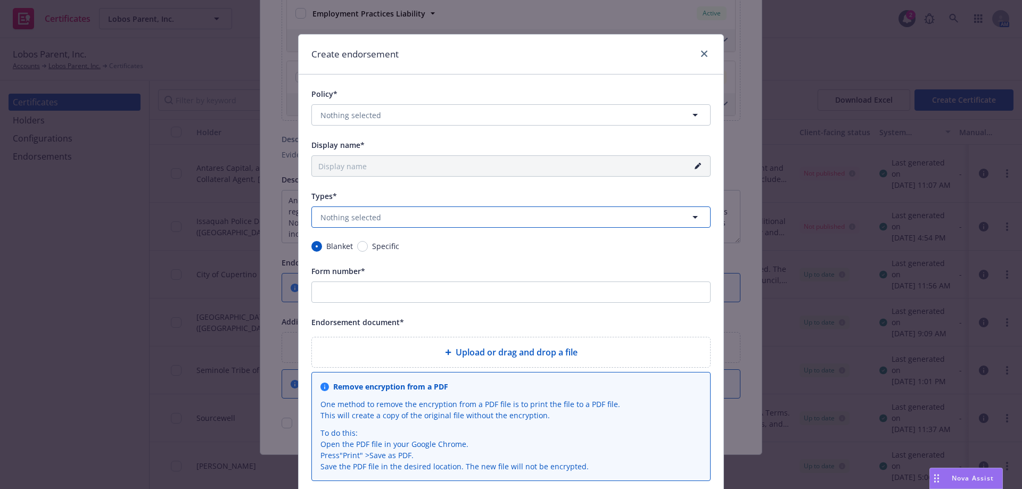
click at [372, 225] on button "Nothing selected" at bounding box center [511, 217] width 399 height 21
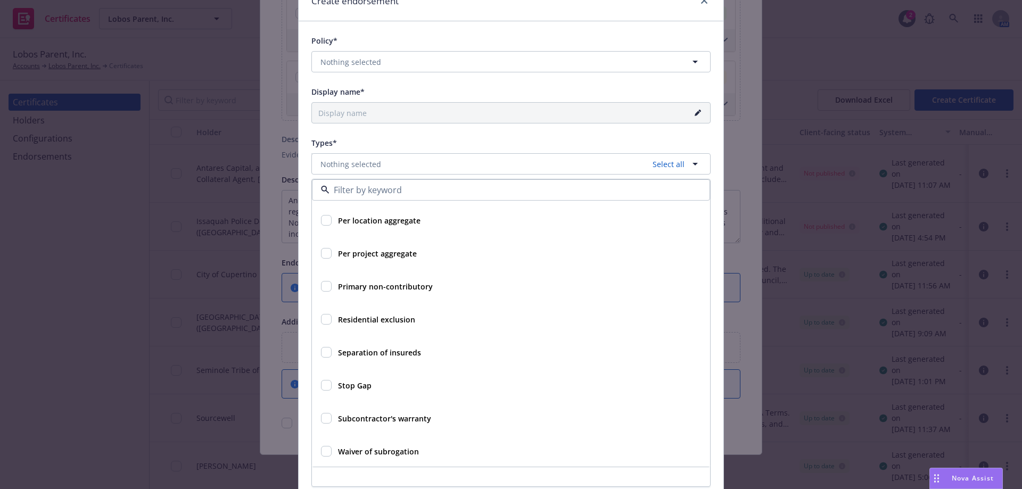
scroll to position [493, 0]
click at [322, 449] on input "checkbox" at bounding box center [326, 450] width 11 height 11
checkbox input "true"
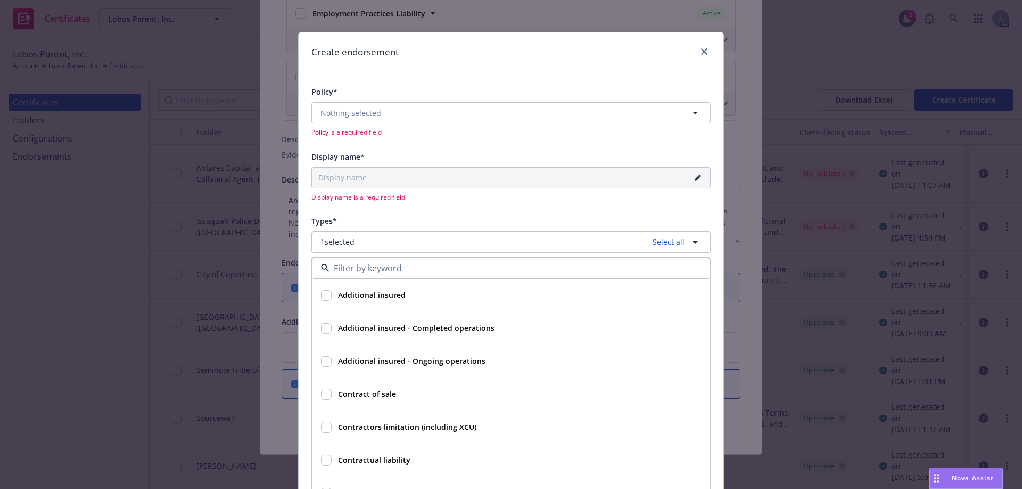
scroll to position [0, 0]
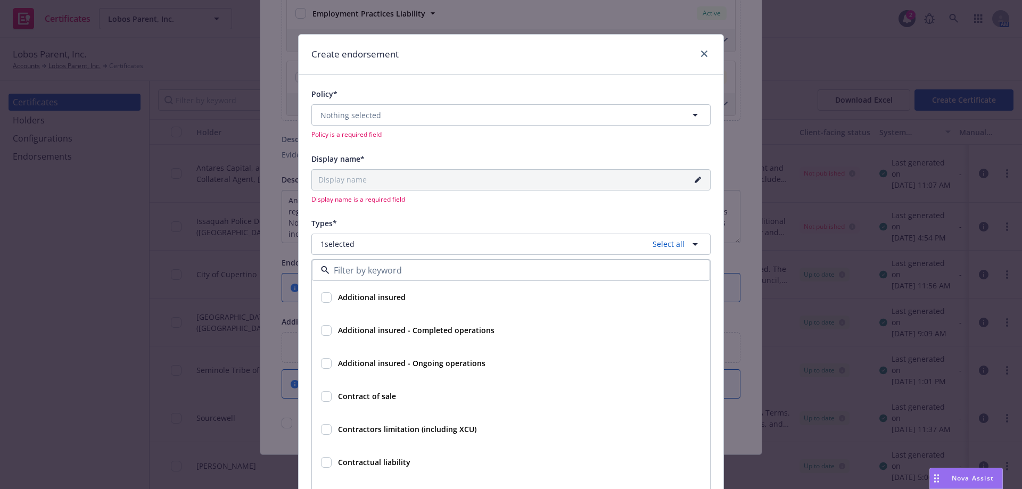
click at [486, 226] on div "Types*" at bounding box center [511, 223] width 399 height 13
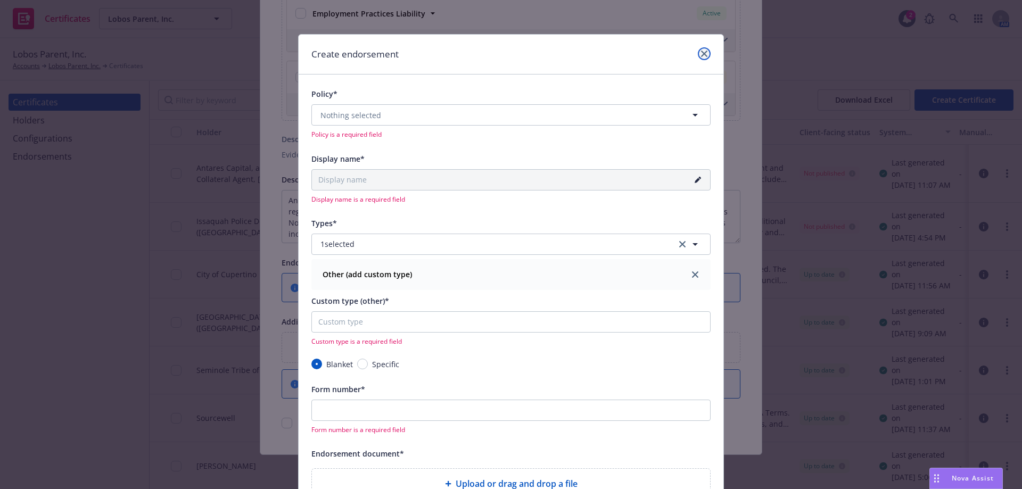
click at [698, 52] on link "close" at bounding box center [704, 53] width 13 height 13
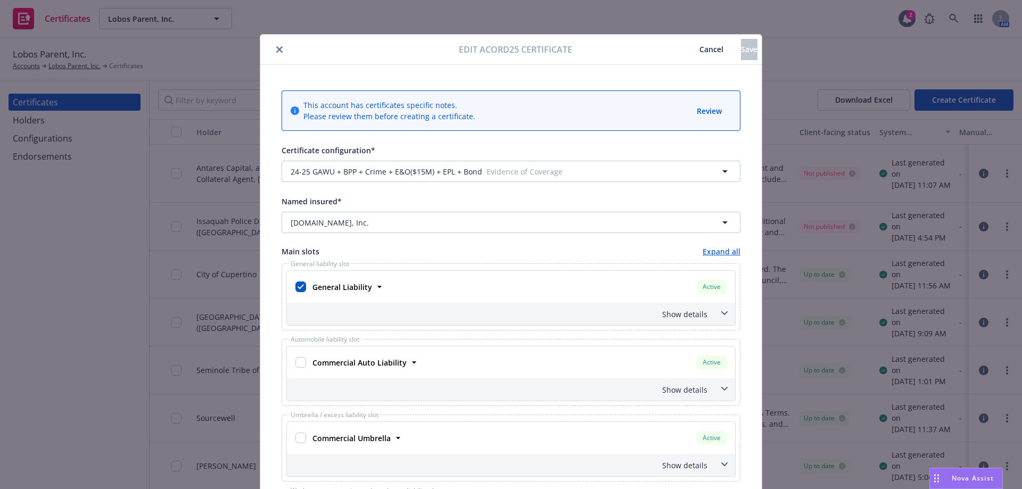
click at [279, 51] on icon "close" at bounding box center [279, 49] width 6 height 6
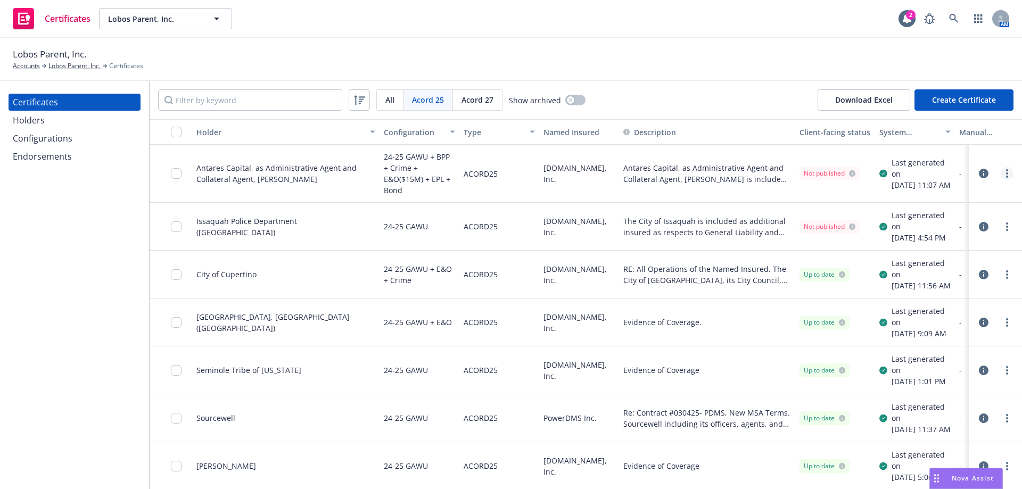
click at [1003, 176] on link "more" at bounding box center [1007, 173] width 13 height 13
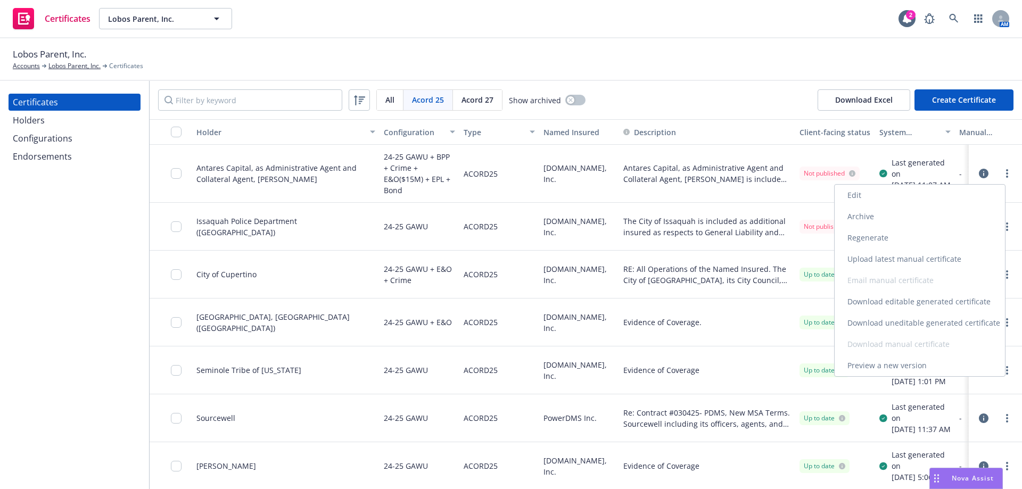
click at [955, 190] on link "Edit" at bounding box center [920, 195] width 170 height 21
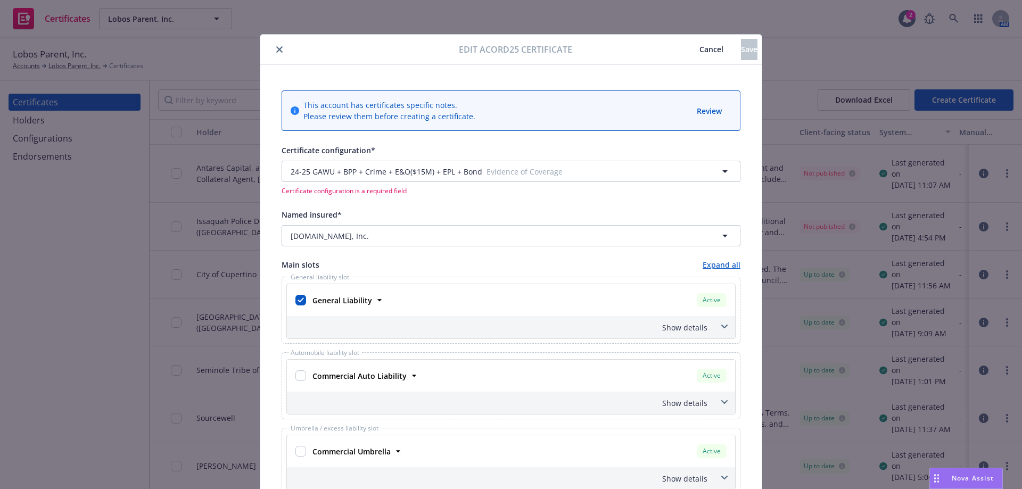
click at [276, 52] on icon "close" at bounding box center [279, 49] width 6 height 6
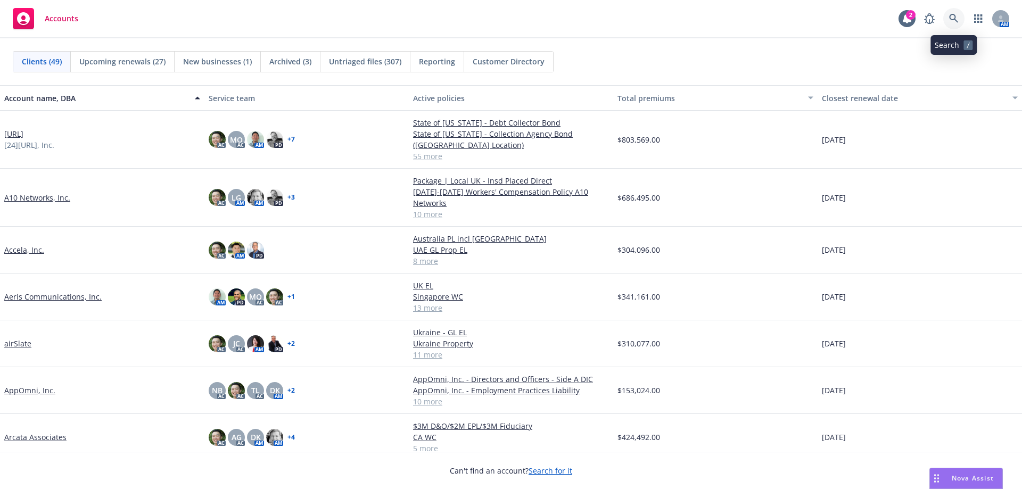
click at [951, 19] on icon at bounding box center [954, 18] width 9 height 9
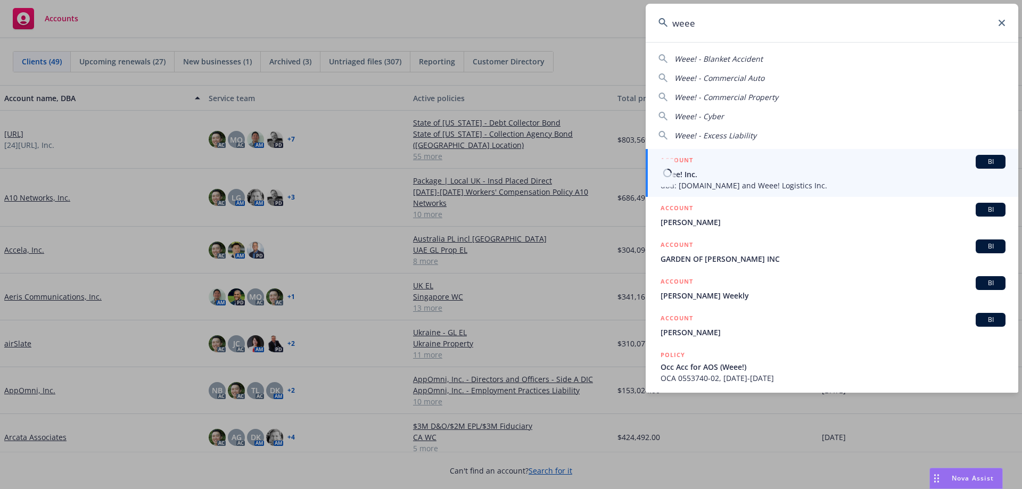
type input "weee"
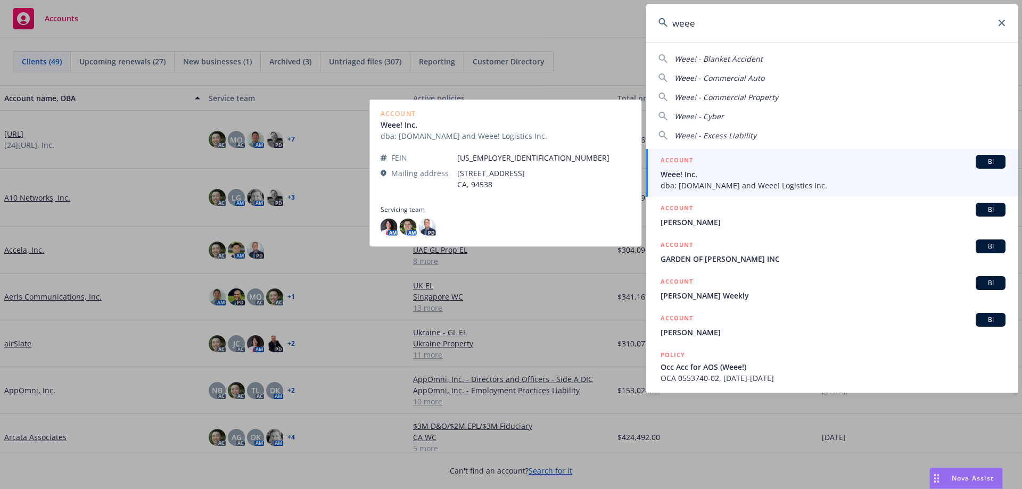
click at [703, 168] on div "ACCOUNT BI" at bounding box center [833, 162] width 345 height 14
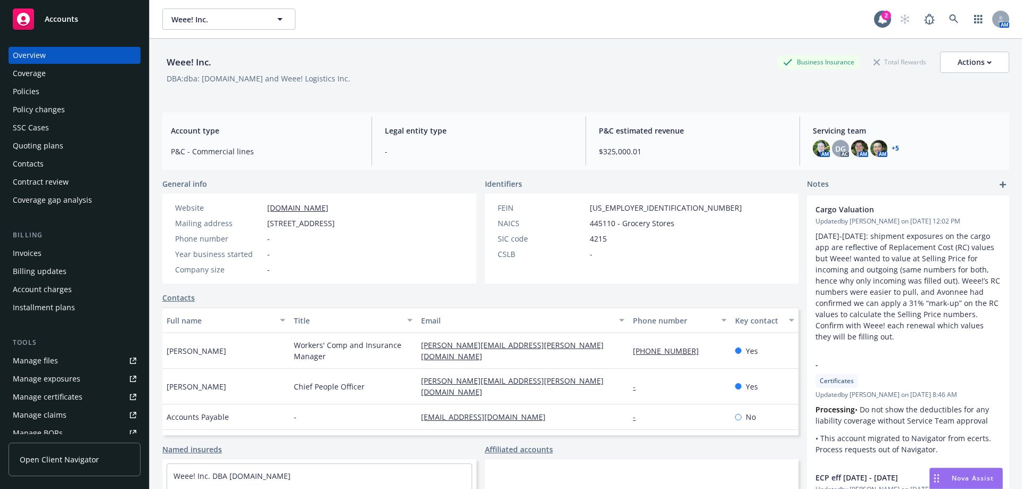
click at [47, 92] on div "Policies" at bounding box center [75, 91] width 124 height 17
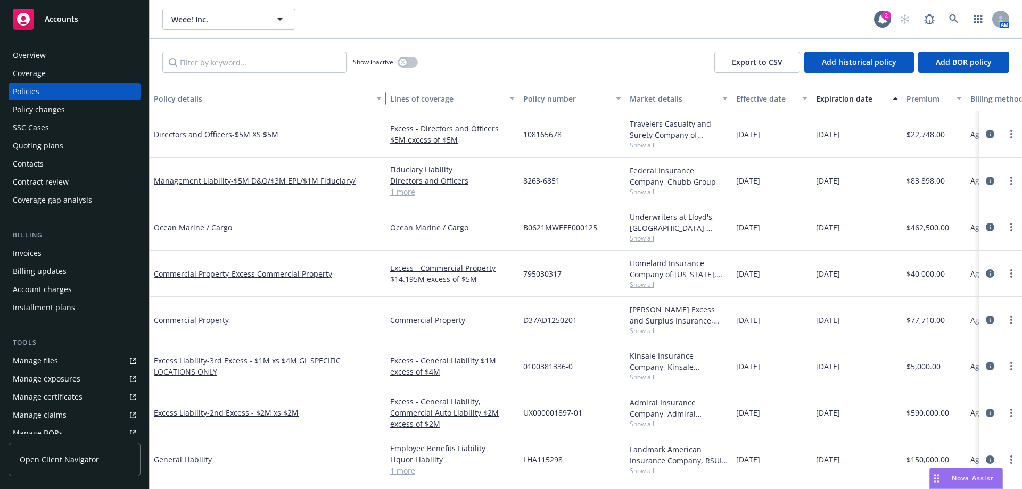
drag, startPoint x: 226, startPoint y: 104, endPoint x: 422, endPoint y: 161, distance: 204.6
click at [386, 106] on button "Policy details" at bounding box center [268, 99] width 236 height 26
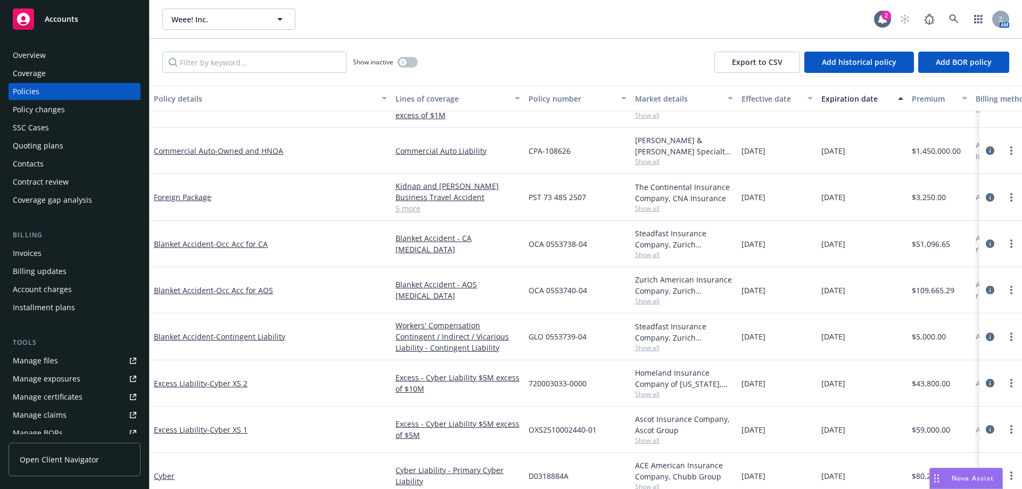
scroll to position [389, 0]
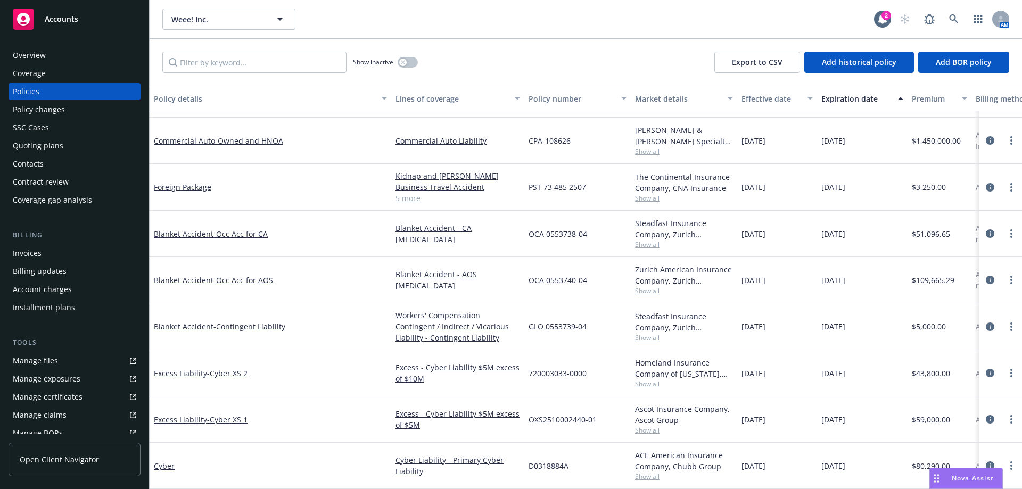
click at [61, 149] on div "Quoting plans" at bounding box center [38, 145] width 51 height 17
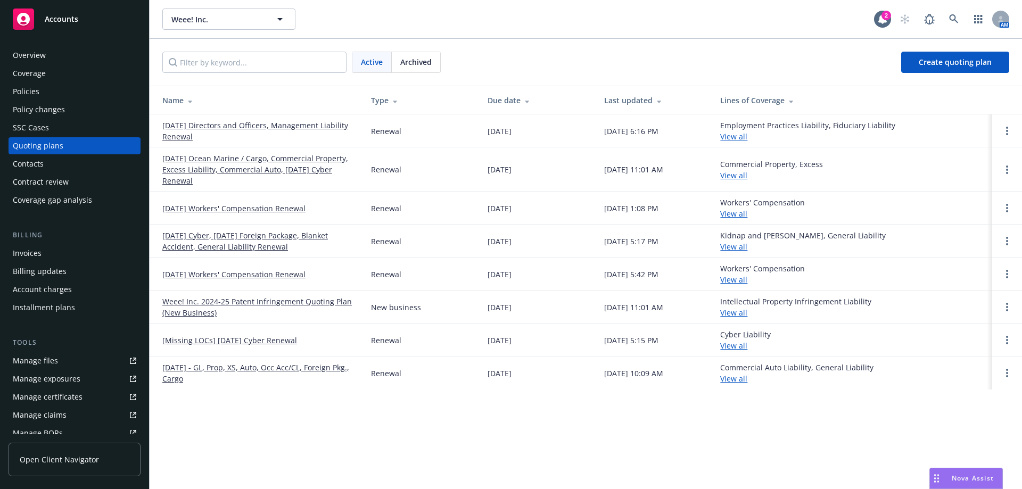
click at [273, 209] on link "[DATE] Workers' Compensation Renewal" at bounding box center [233, 208] width 143 height 11
